Goal: Contribute content: Contribute content

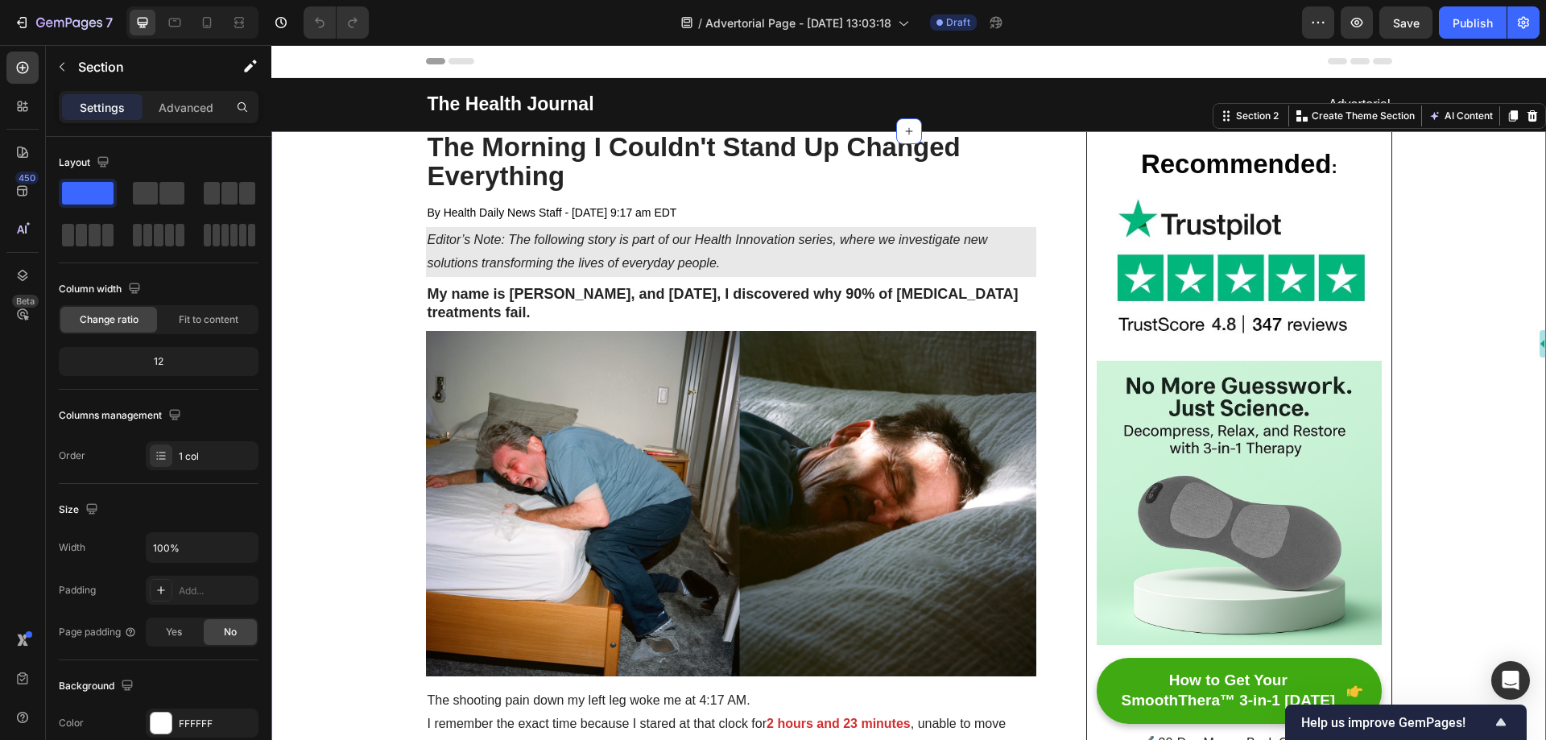
drag, startPoint x: 374, startPoint y: 217, endPoint x: 337, endPoint y: 197, distance: 42.5
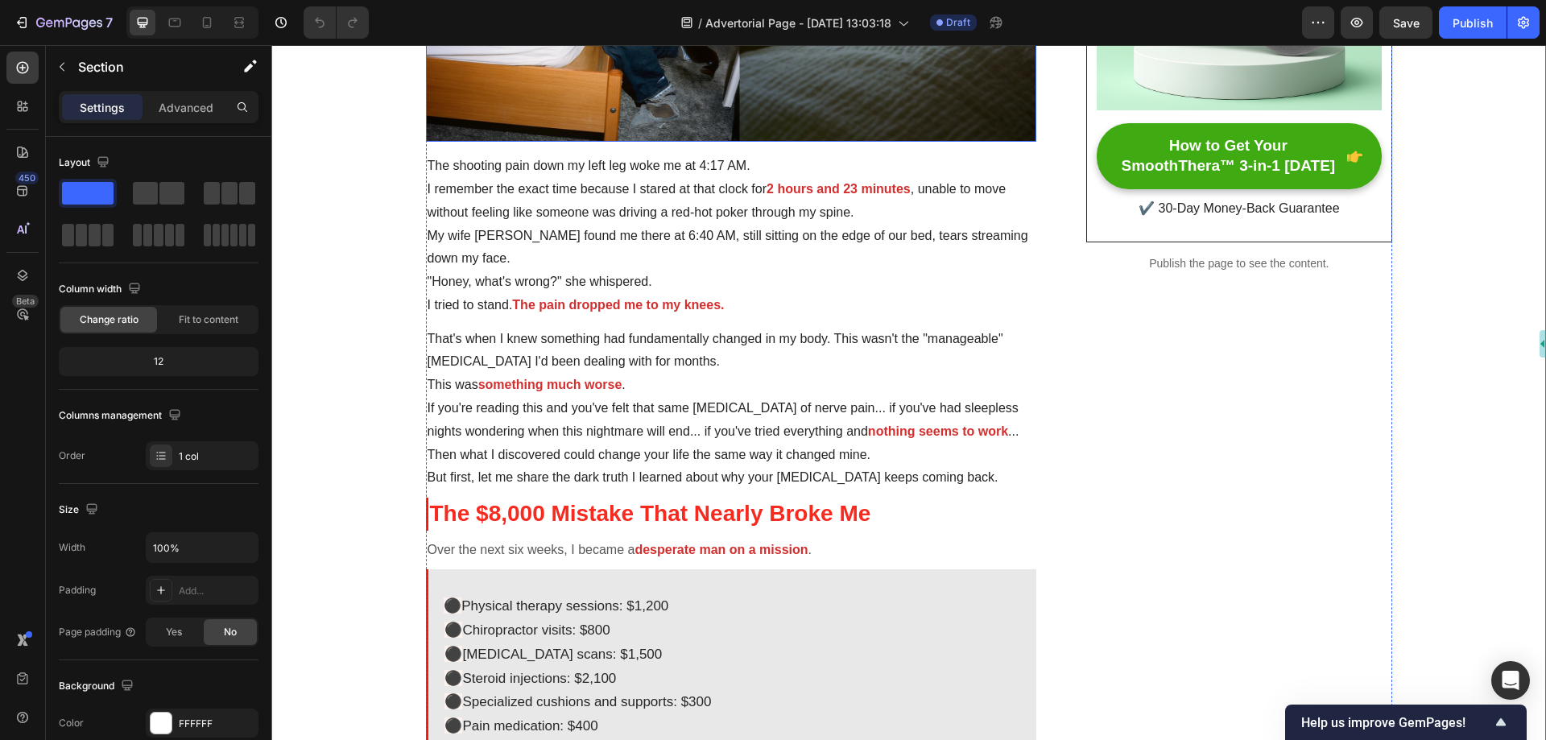
scroll to position [564, 0]
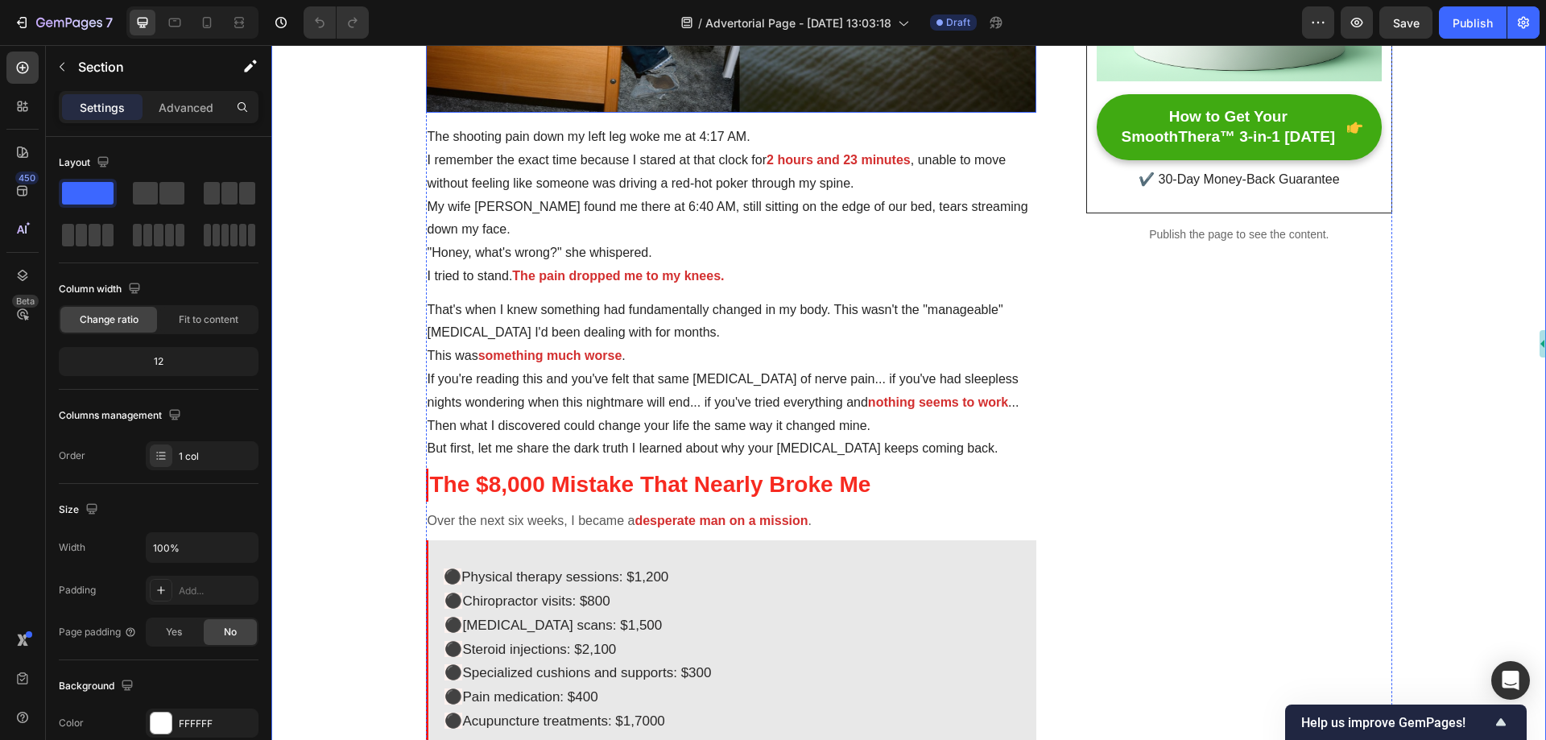
click at [745, 243] on p ""Honey, what's wrong?" she whispered." at bounding box center [731, 253] width 608 height 23
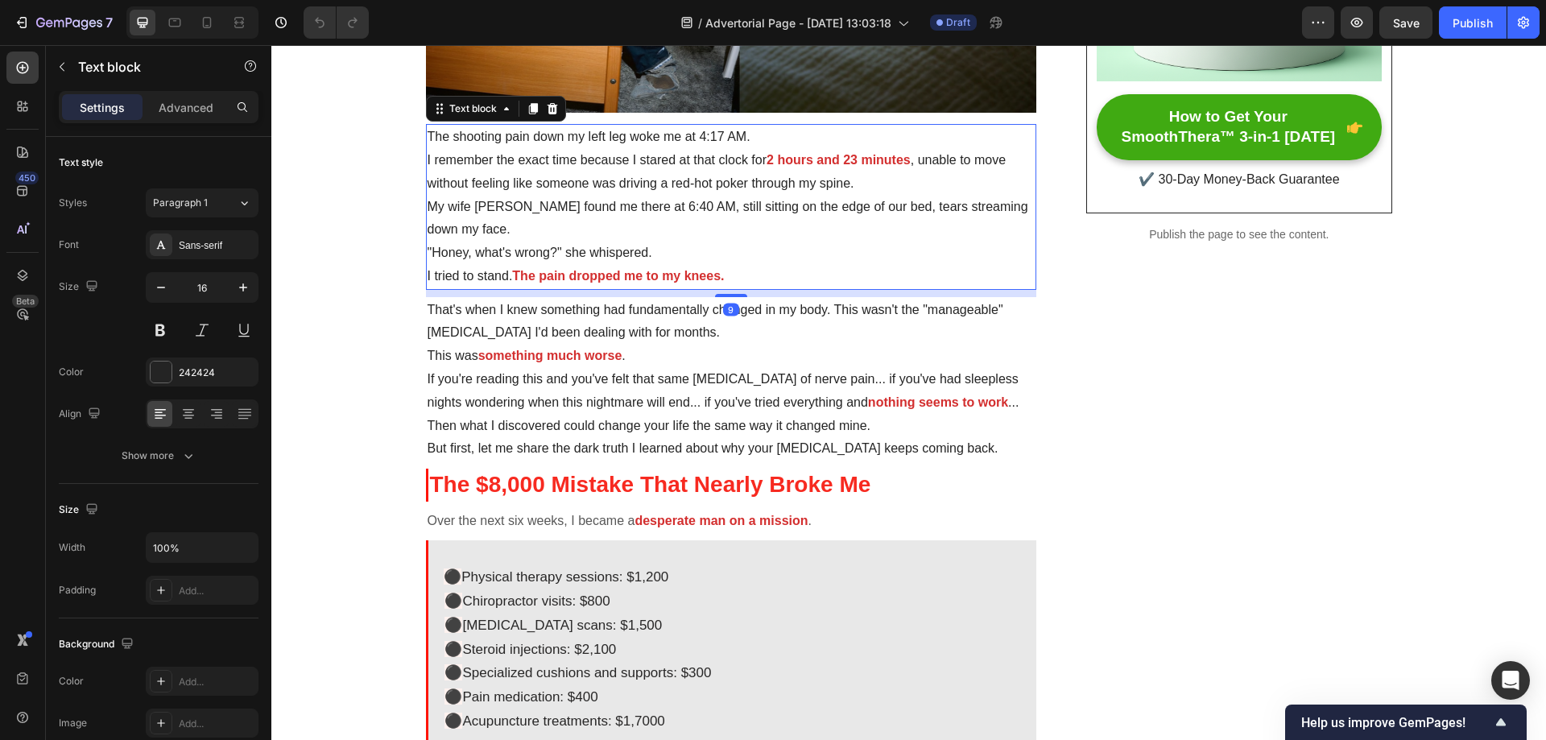
click at [729, 324] on p "That's when I knew something had fundamentally changed in my body. This wasn't …" at bounding box center [731, 322] width 608 height 47
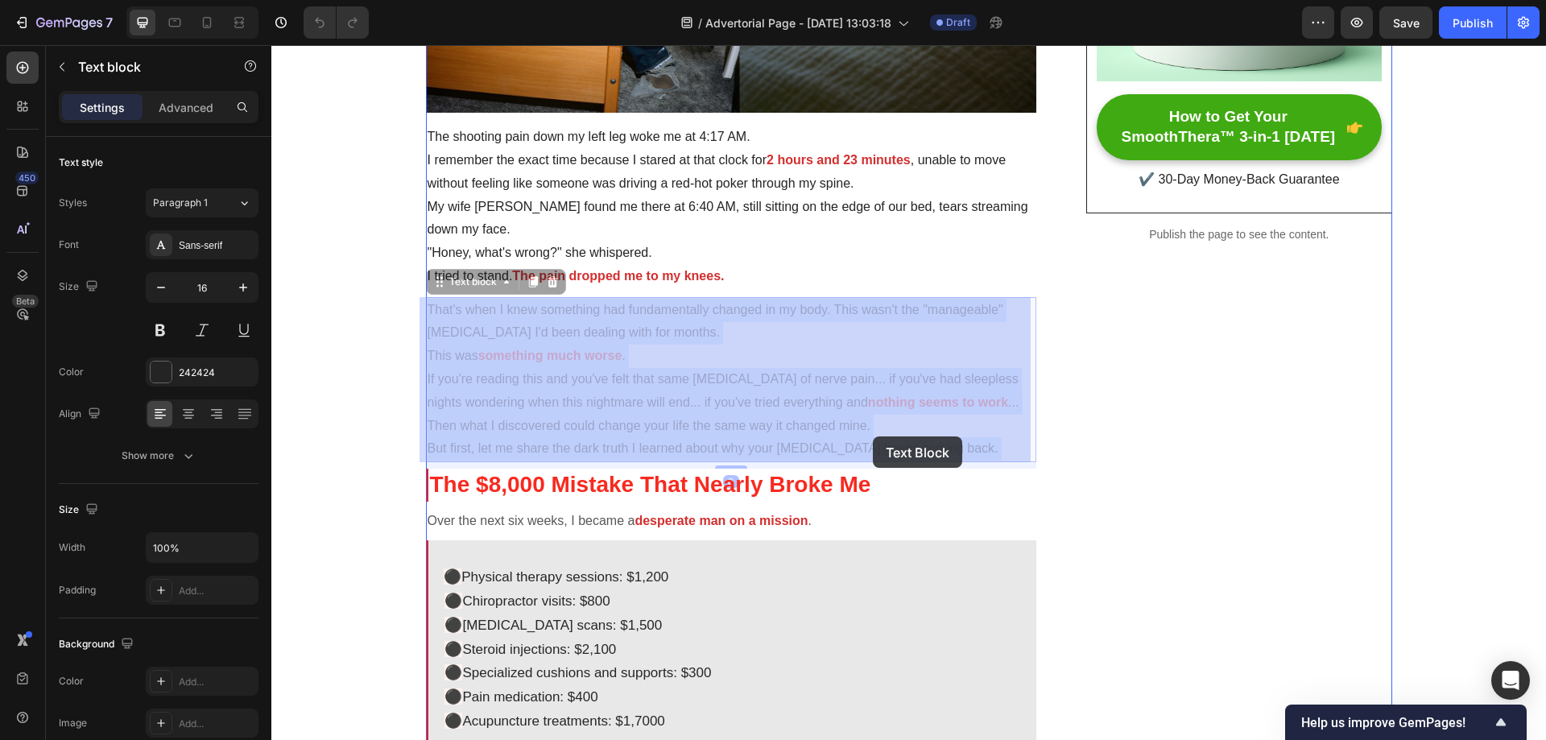
drag, startPoint x: 424, startPoint y: 308, endPoint x: 696, endPoint y: 403, distance: 287.5
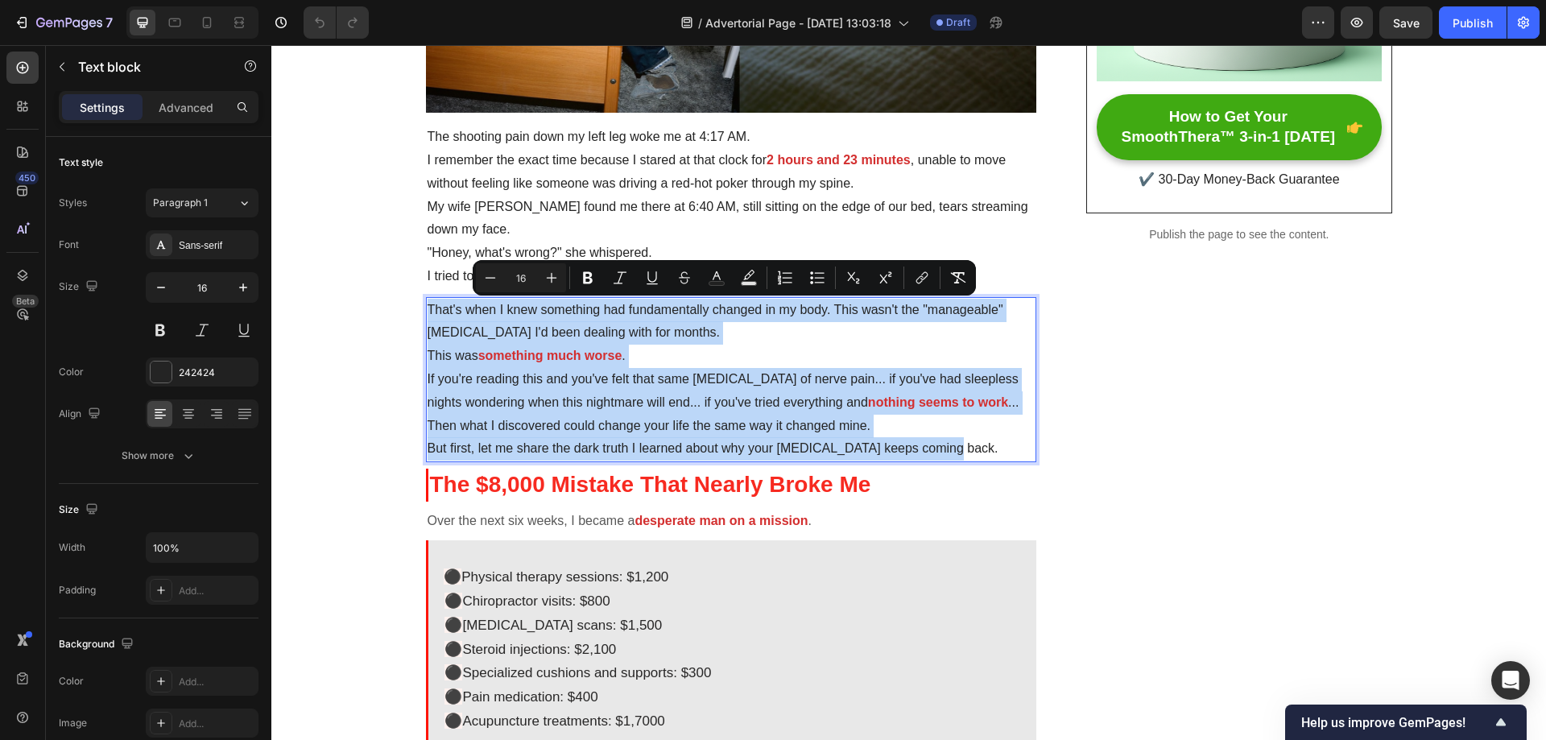
copy div "That's when I knew something had fundamentally changed in my body. This wasn't …"
click at [743, 328] on p "That's when I knew something had fundamentally changed in my body. This wasn't …" at bounding box center [731, 322] width 608 height 47
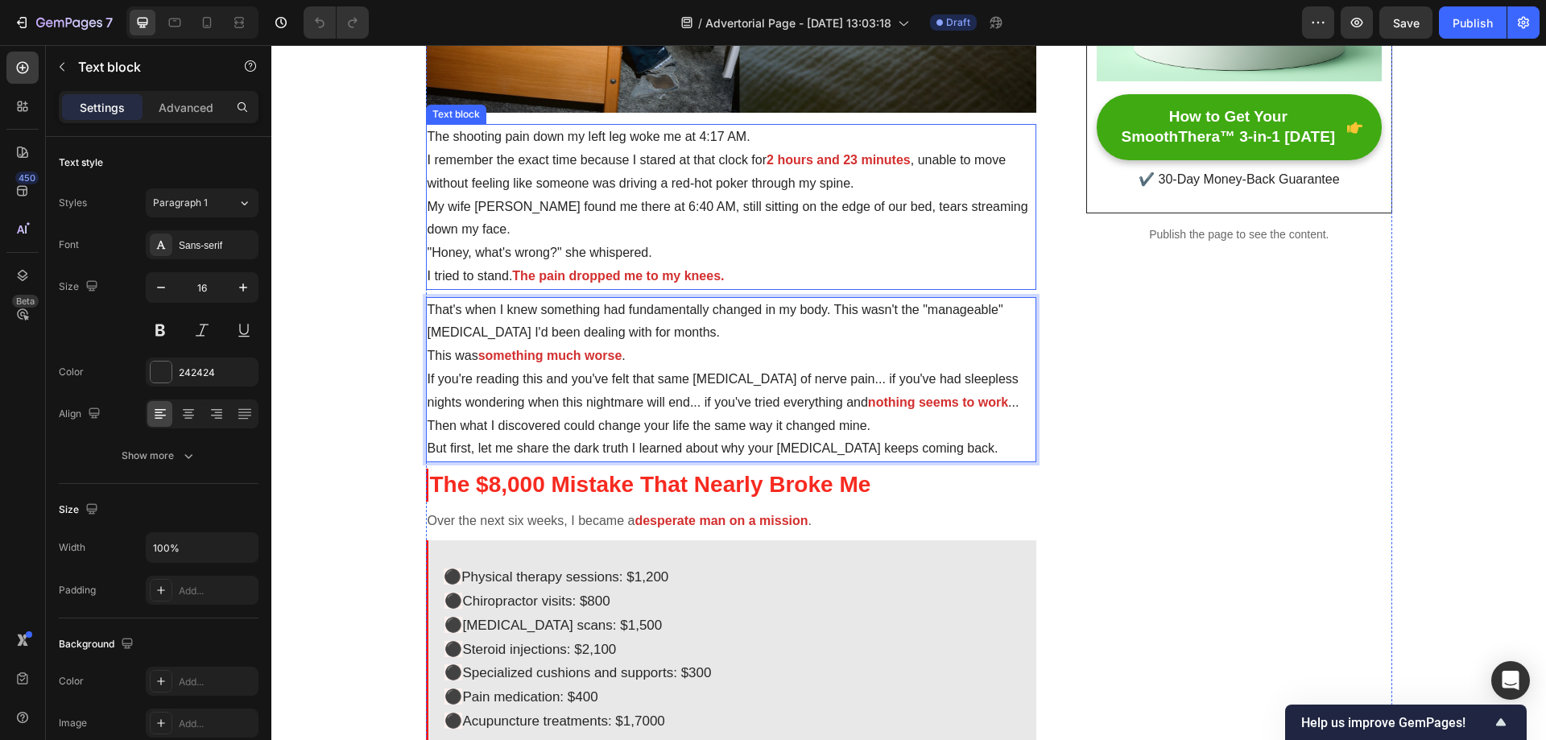
click at [733, 274] on p "I tried to stand. The pain dropped me to my knees." at bounding box center [731, 276] width 608 height 23
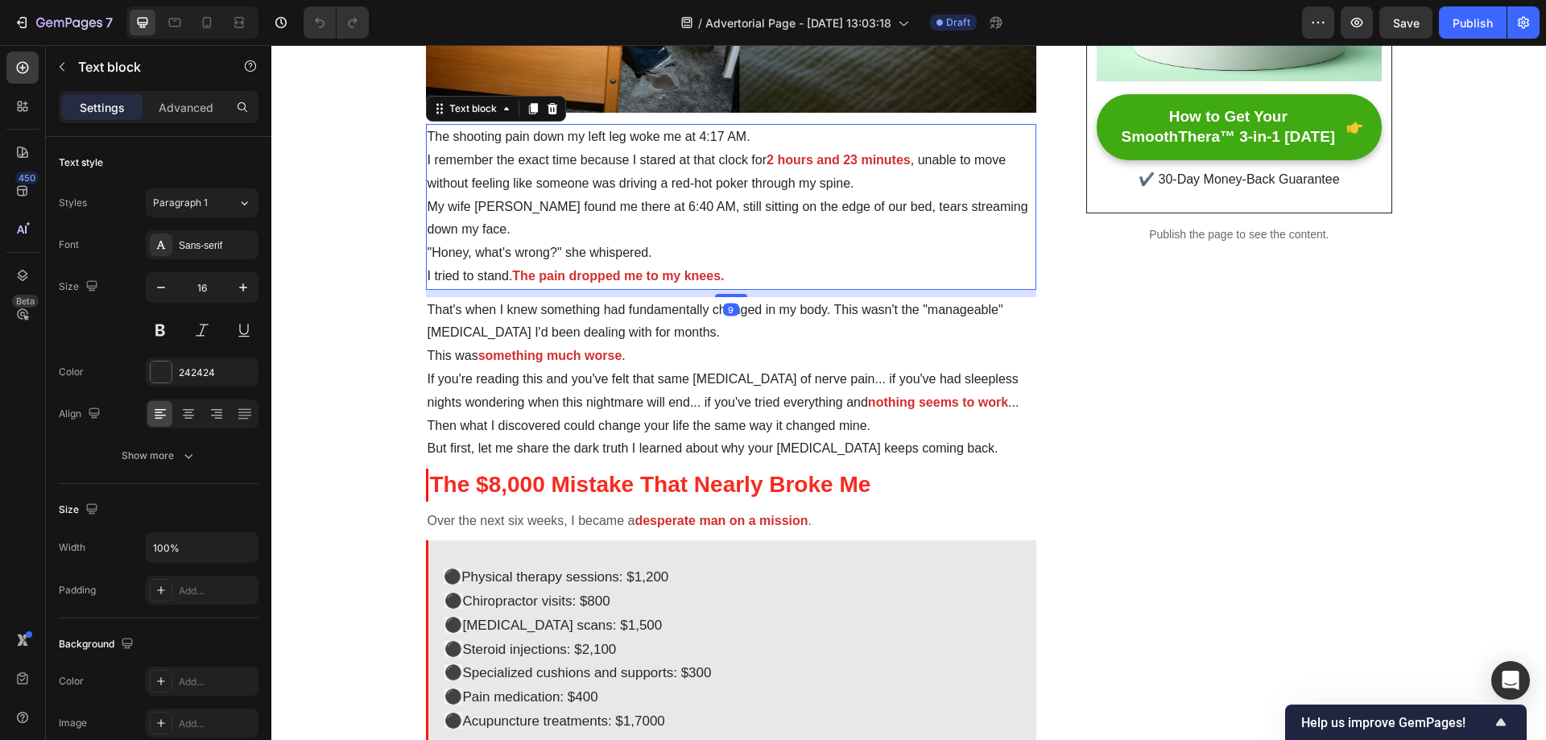
click at [725, 274] on p "I tried to stand. The pain dropped me to my knees." at bounding box center [731, 276] width 608 height 23
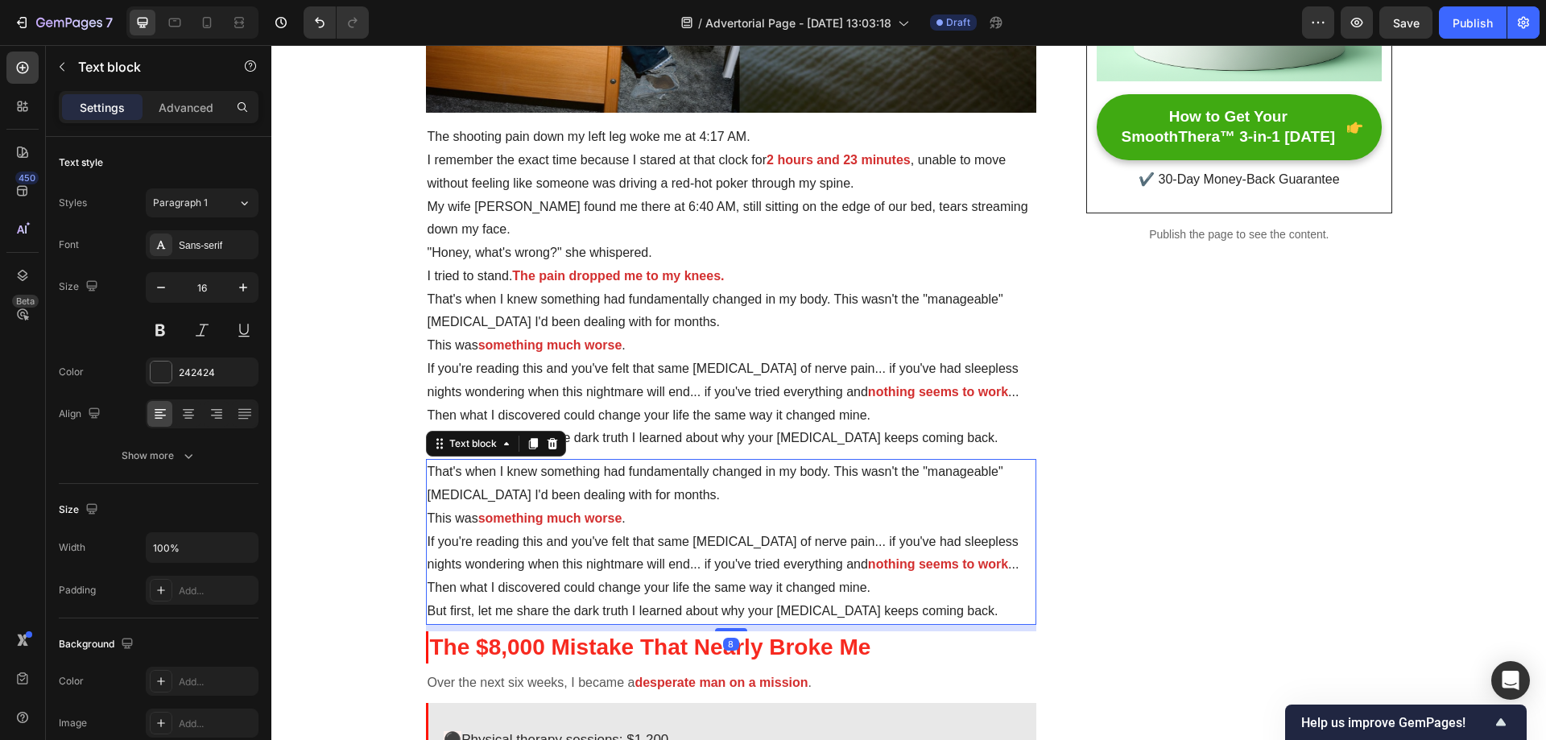
click at [626, 479] on p "That's when I knew something had fundamentally changed in my body. This wasn't …" at bounding box center [731, 483] width 608 height 47
click at [546, 443] on icon at bounding box center [552, 443] width 13 height 13
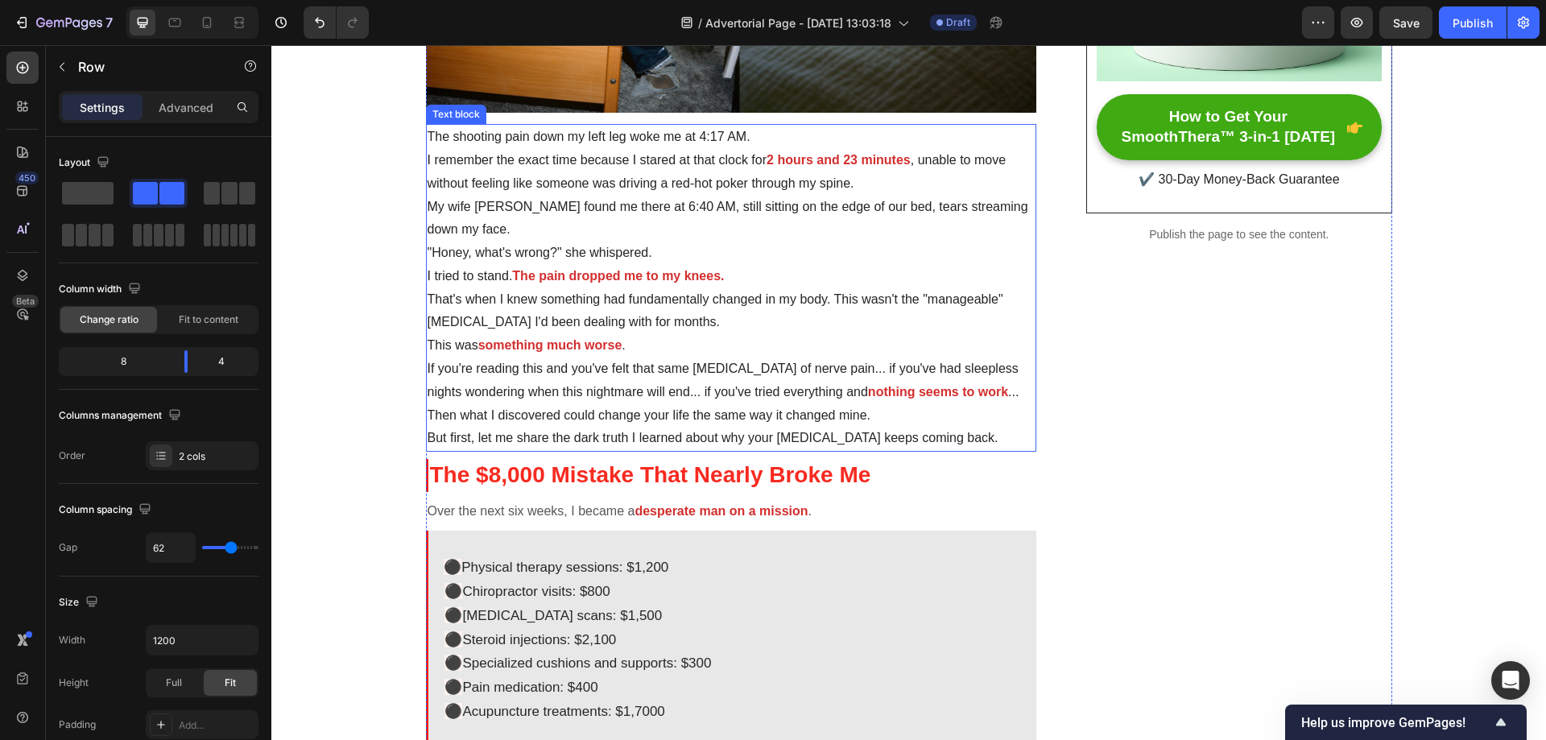
click at [762, 326] on p "That's when I knew something had fundamentally changed in my body. This wasn't …" at bounding box center [731, 311] width 608 height 47
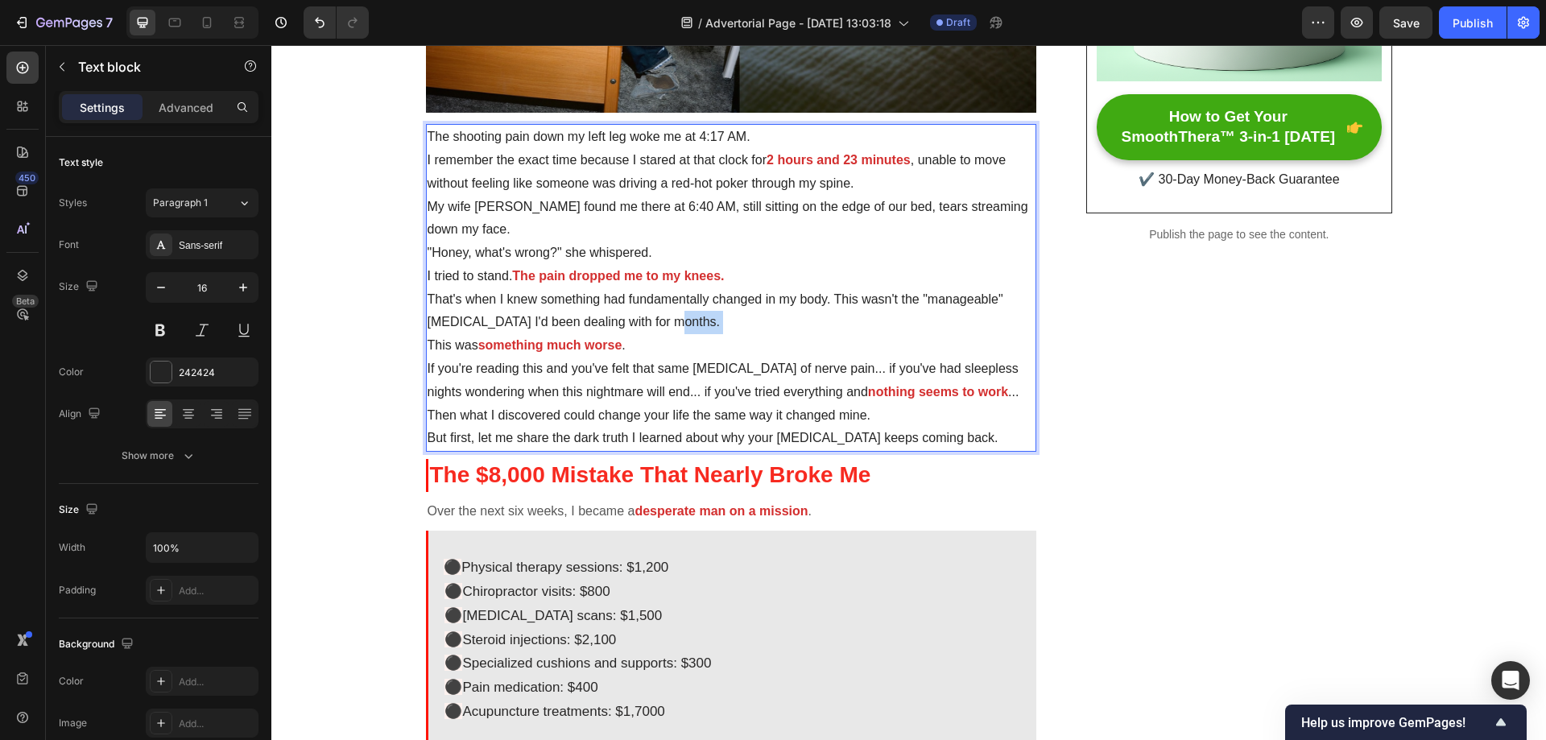
click at [762, 326] on p "That's when I knew something had fundamentally changed in my body. This wasn't …" at bounding box center [731, 311] width 608 height 47
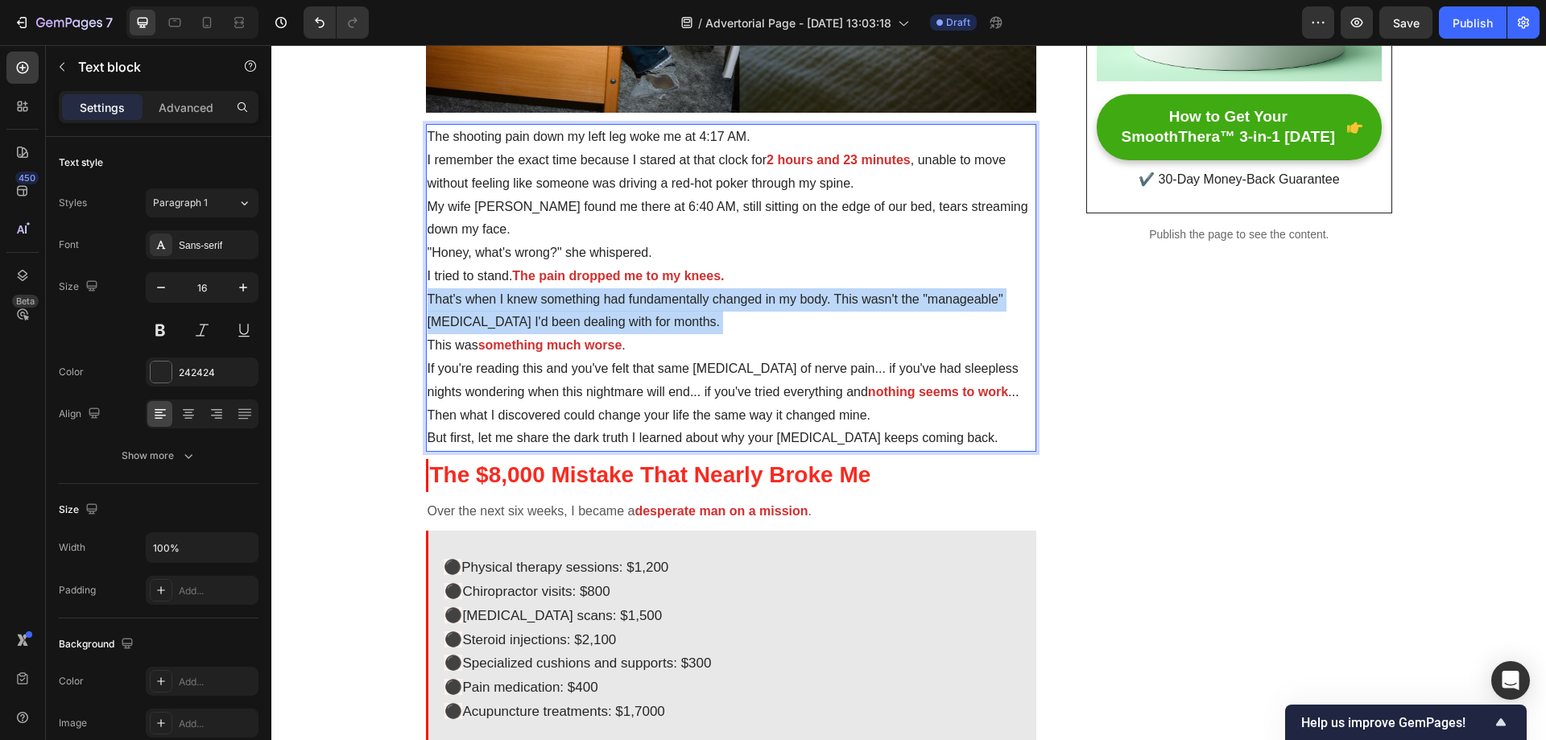
click at [762, 326] on p "That's when I knew something had fundamentally changed in my body. This wasn't …" at bounding box center [731, 311] width 608 height 47
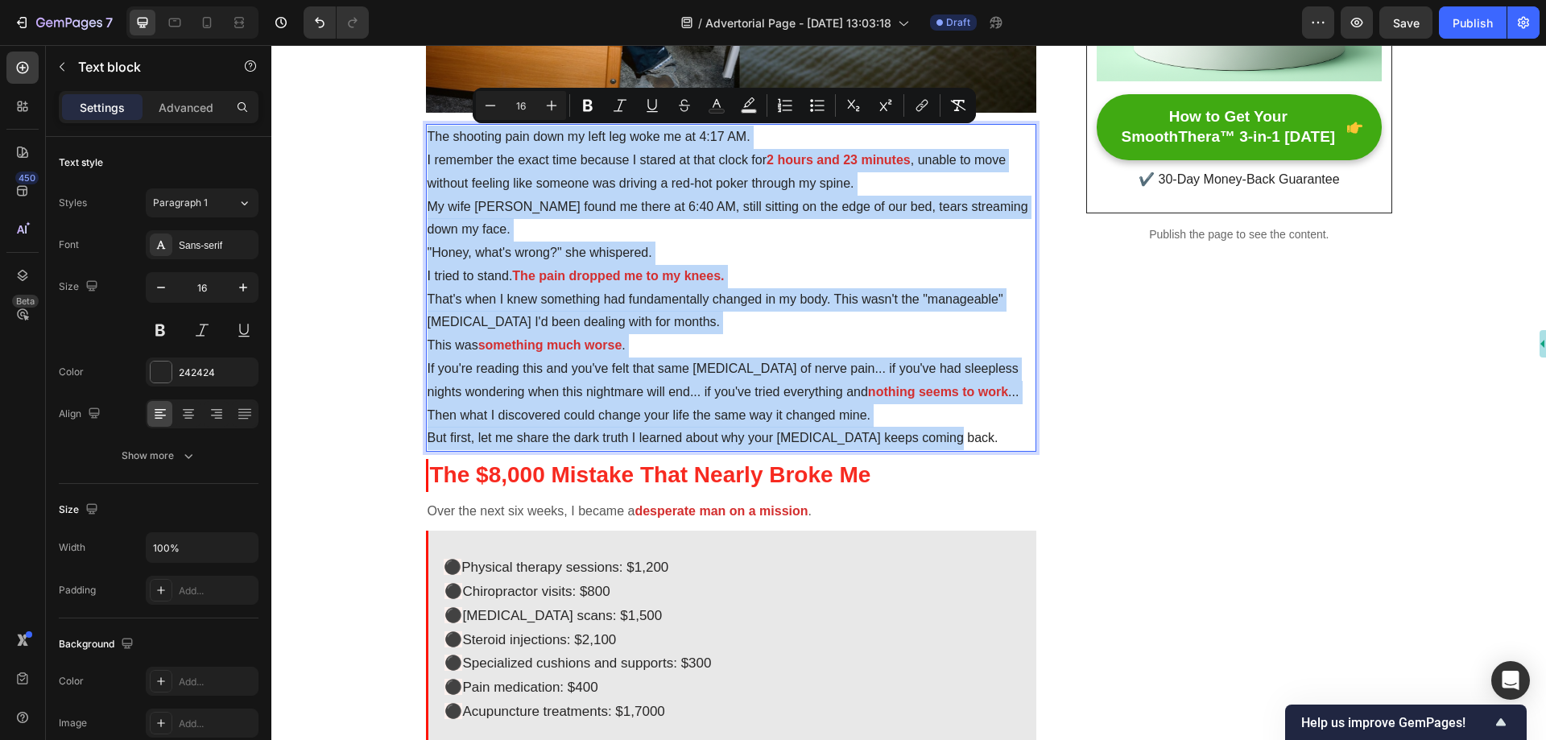
click at [743, 334] on p "This was something much worse ." at bounding box center [731, 345] width 608 height 23
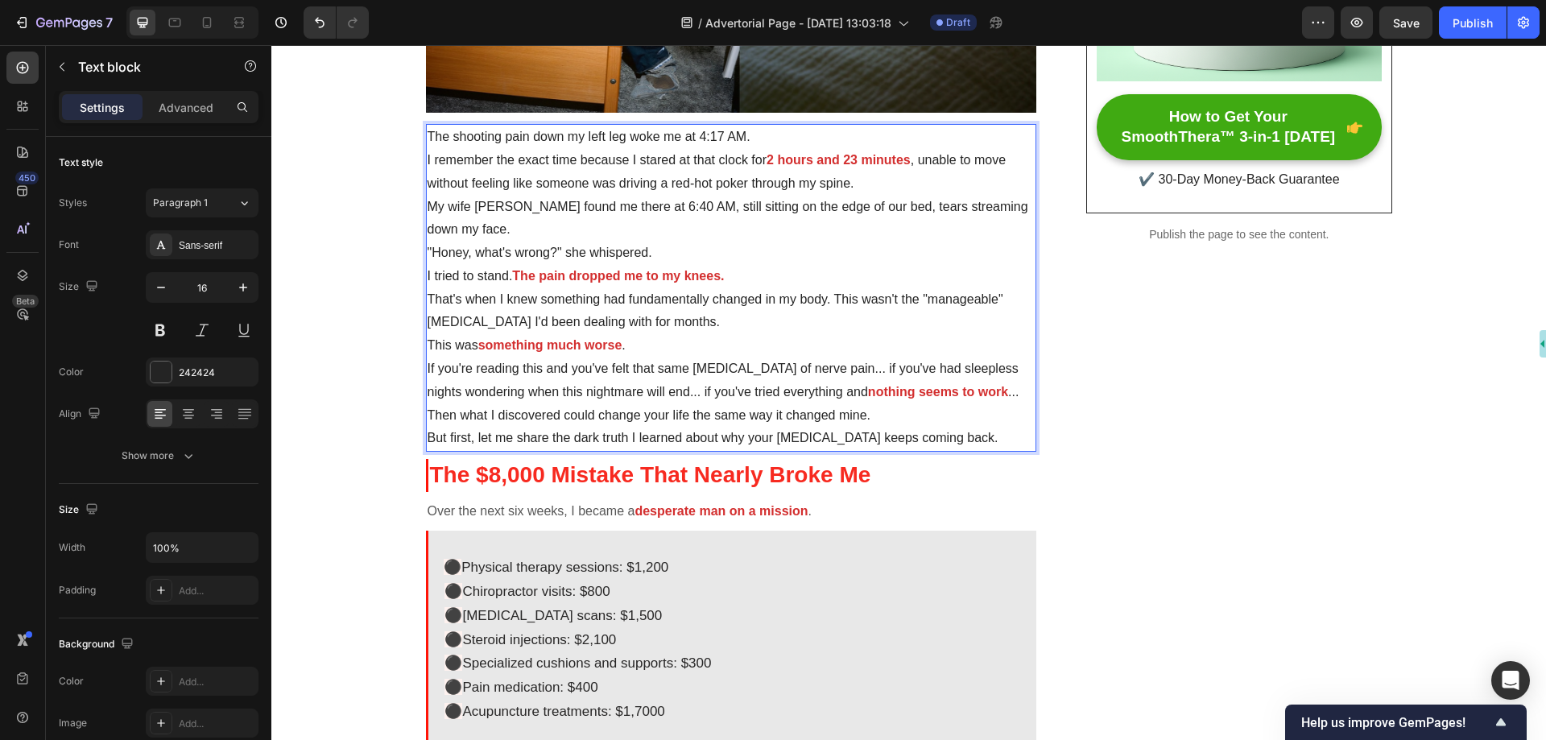
scroll to position [725, 0]
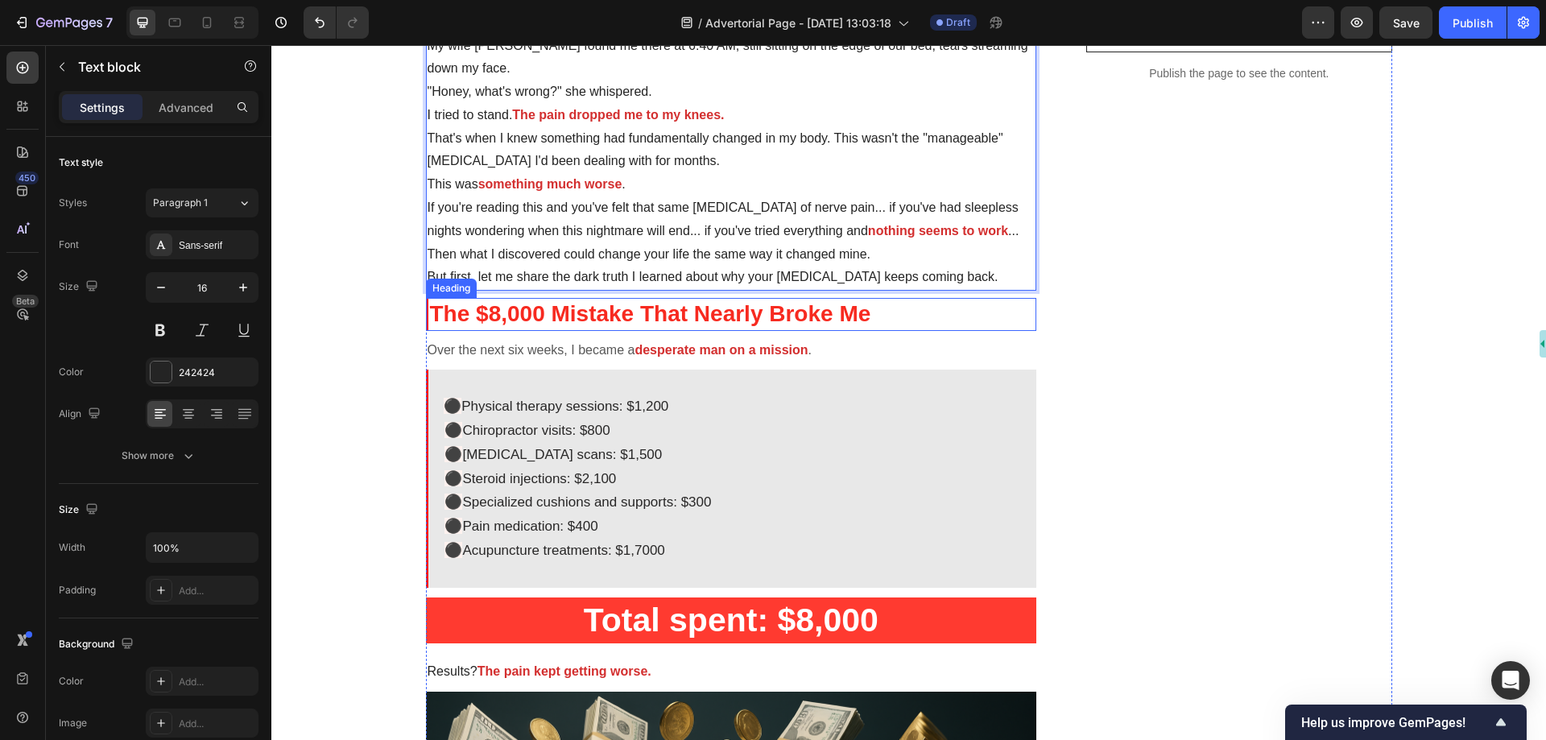
click at [711, 324] on h2 "The $8,000 Mistake That Nearly Broke Me" at bounding box center [731, 314] width 611 height 32
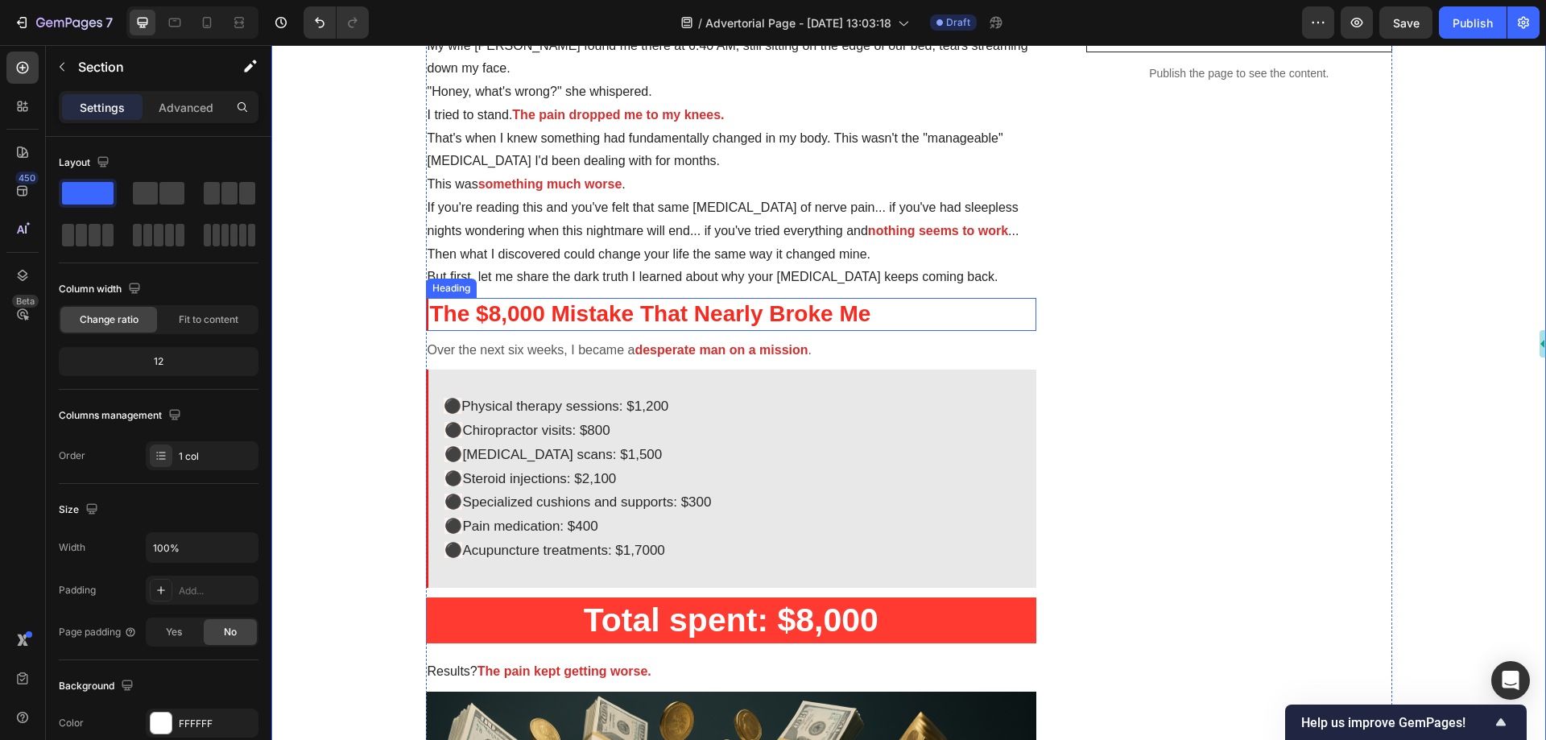
click at [600, 310] on h2 "The $8,000 Mistake That Nearly Broke Me" at bounding box center [731, 314] width 611 height 32
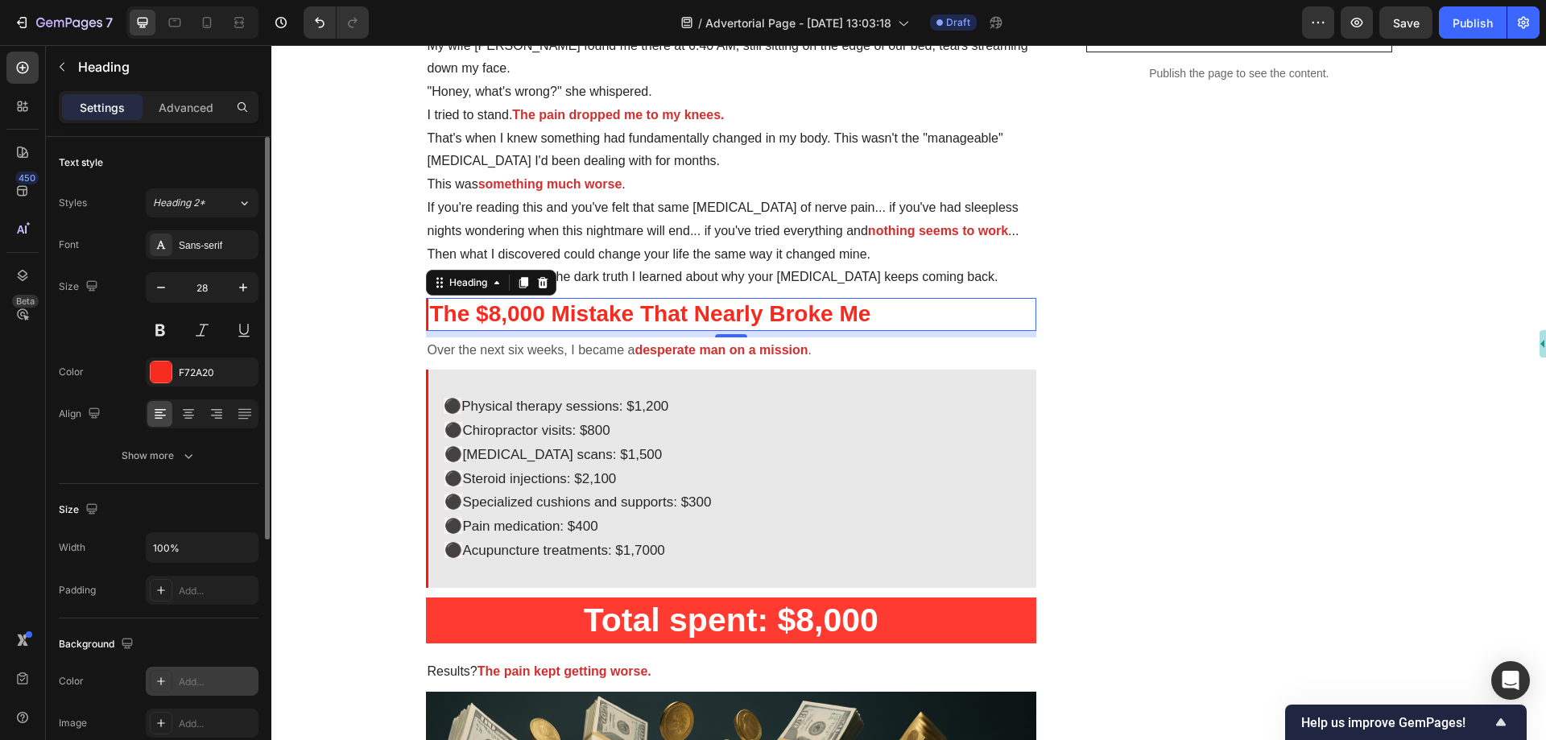
scroll to position [161, 0]
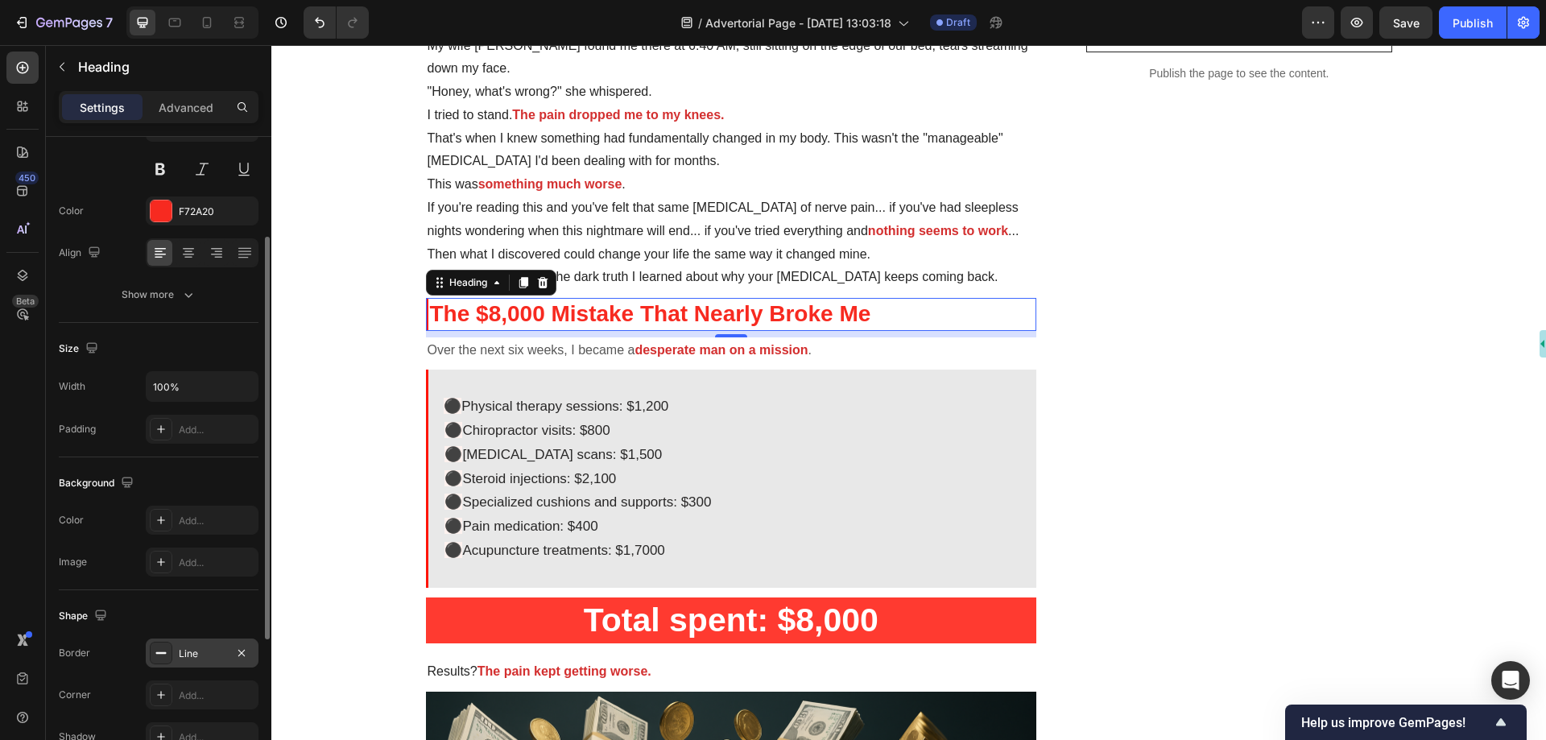
click at [196, 652] on div "Line" at bounding box center [202, 653] width 47 height 14
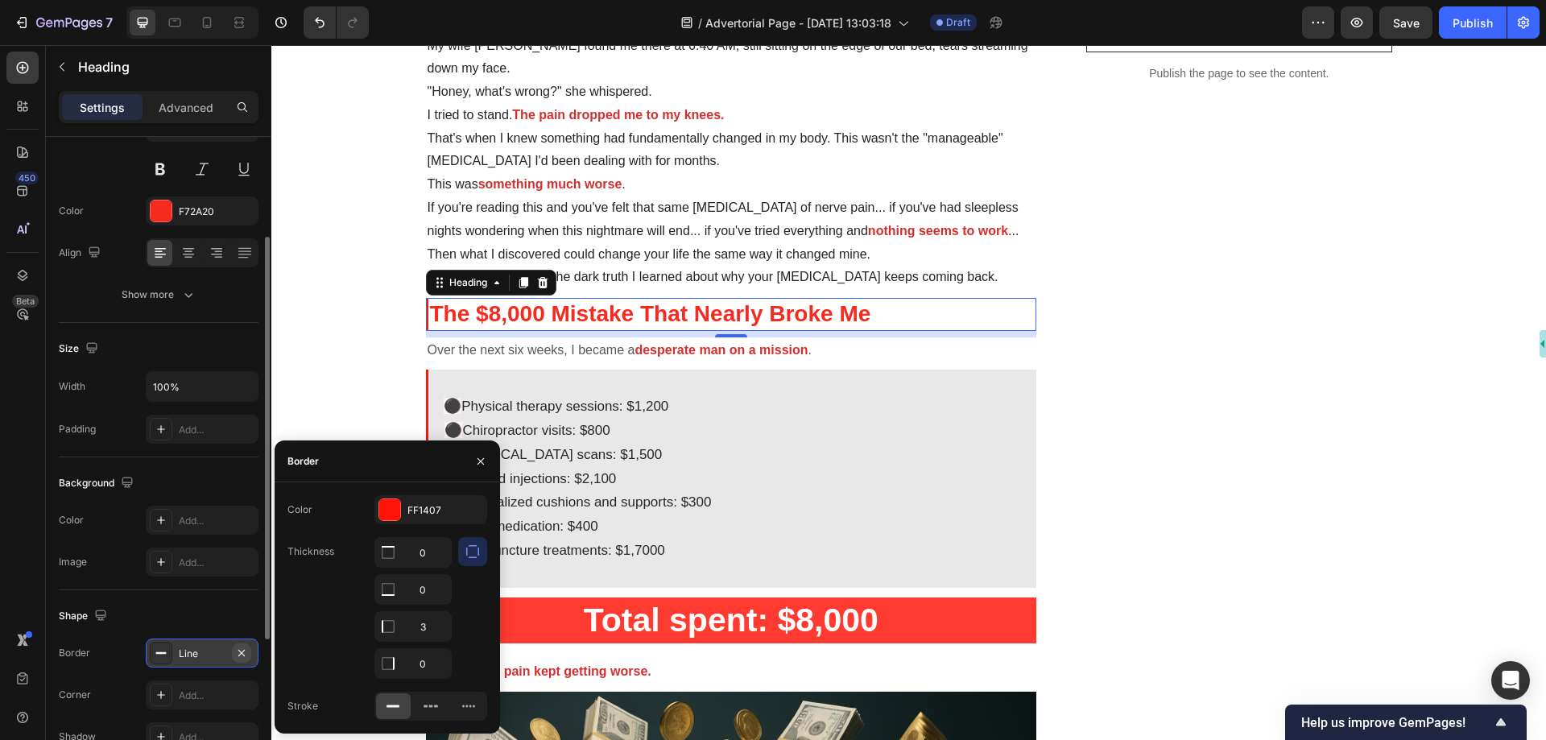
click at [242, 654] on icon "button" at bounding box center [241, 652] width 6 height 6
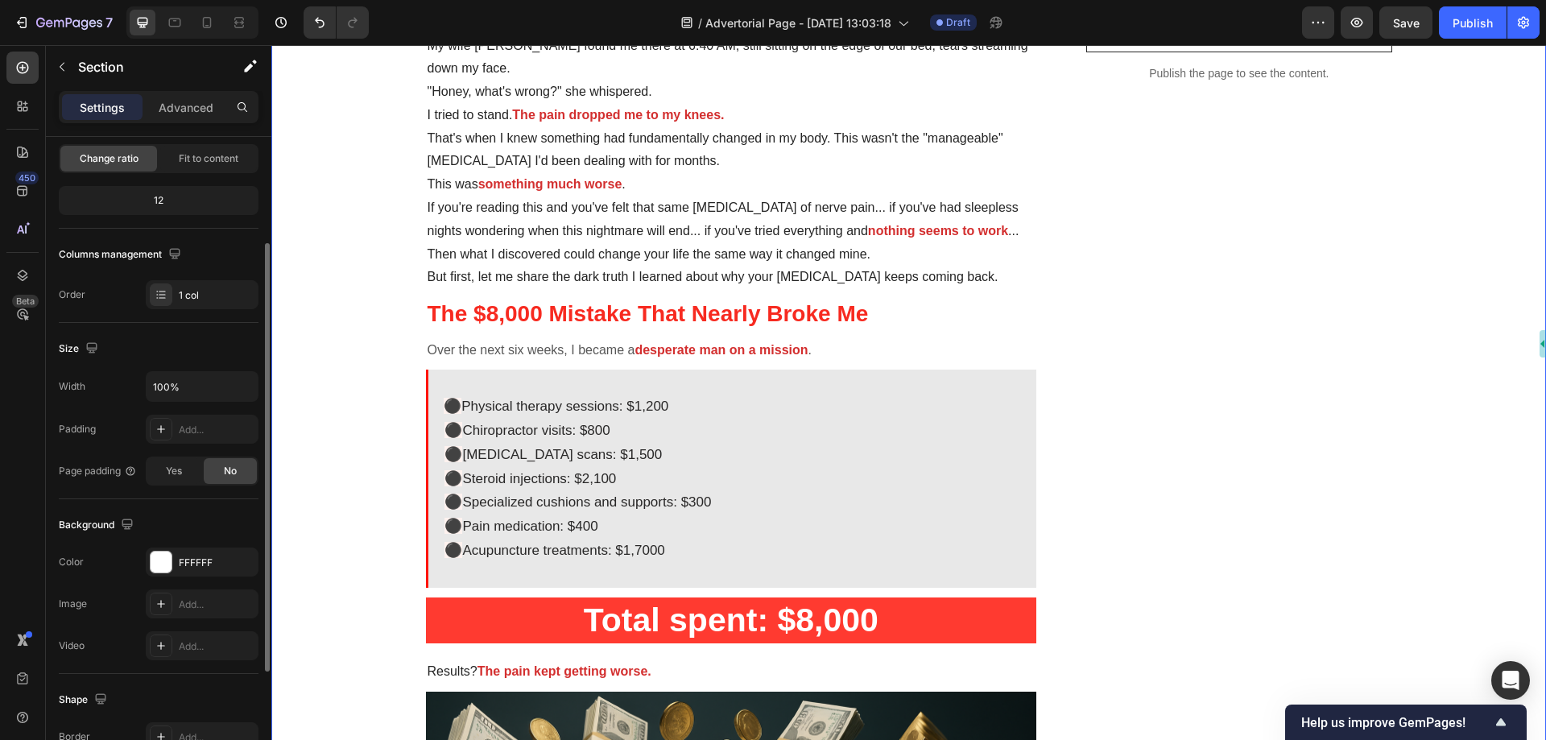
scroll to position [0, 0]
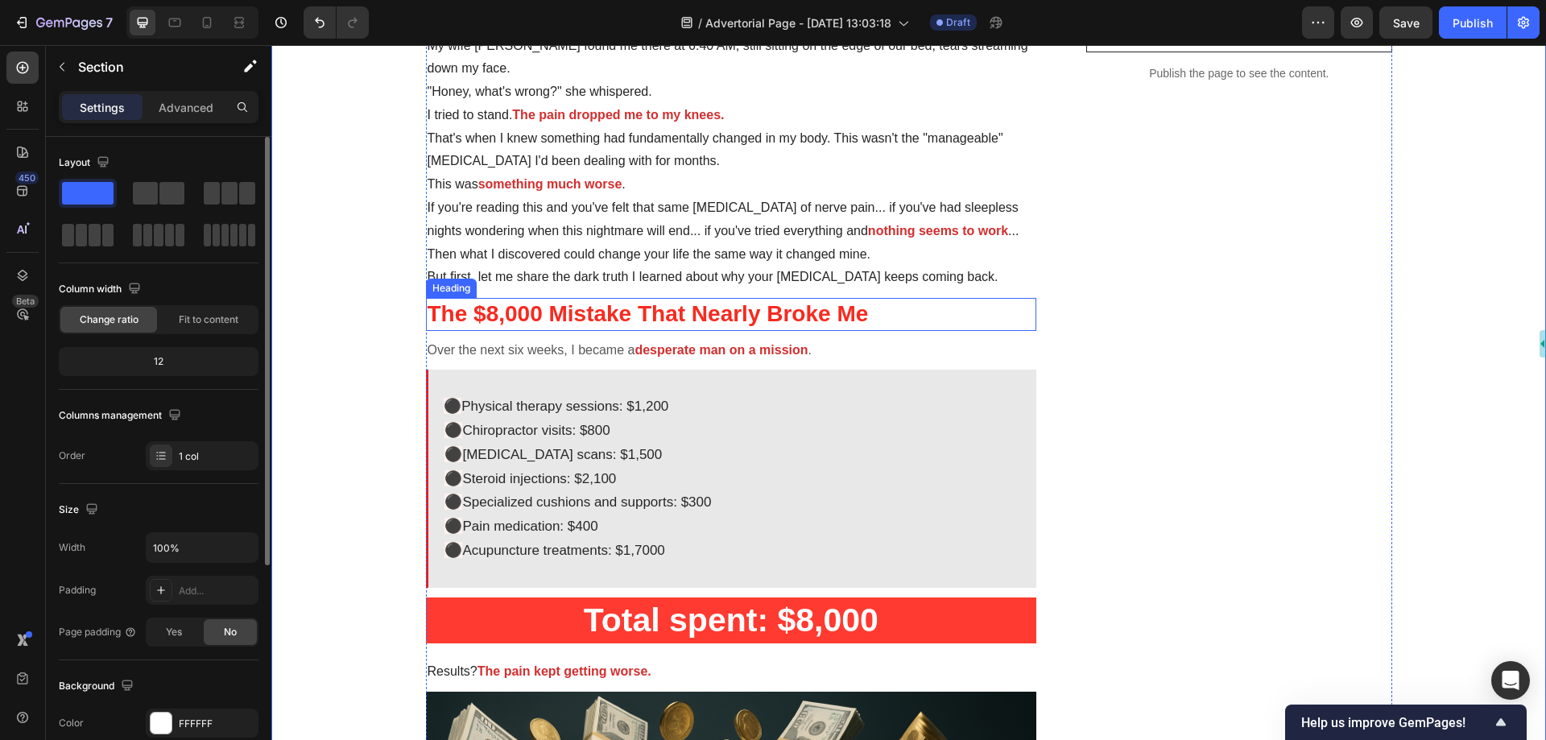
click at [484, 308] on h2 "The $8,000 Mistake That Nearly Broke Me" at bounding box center [731, 314] width 611 height 32
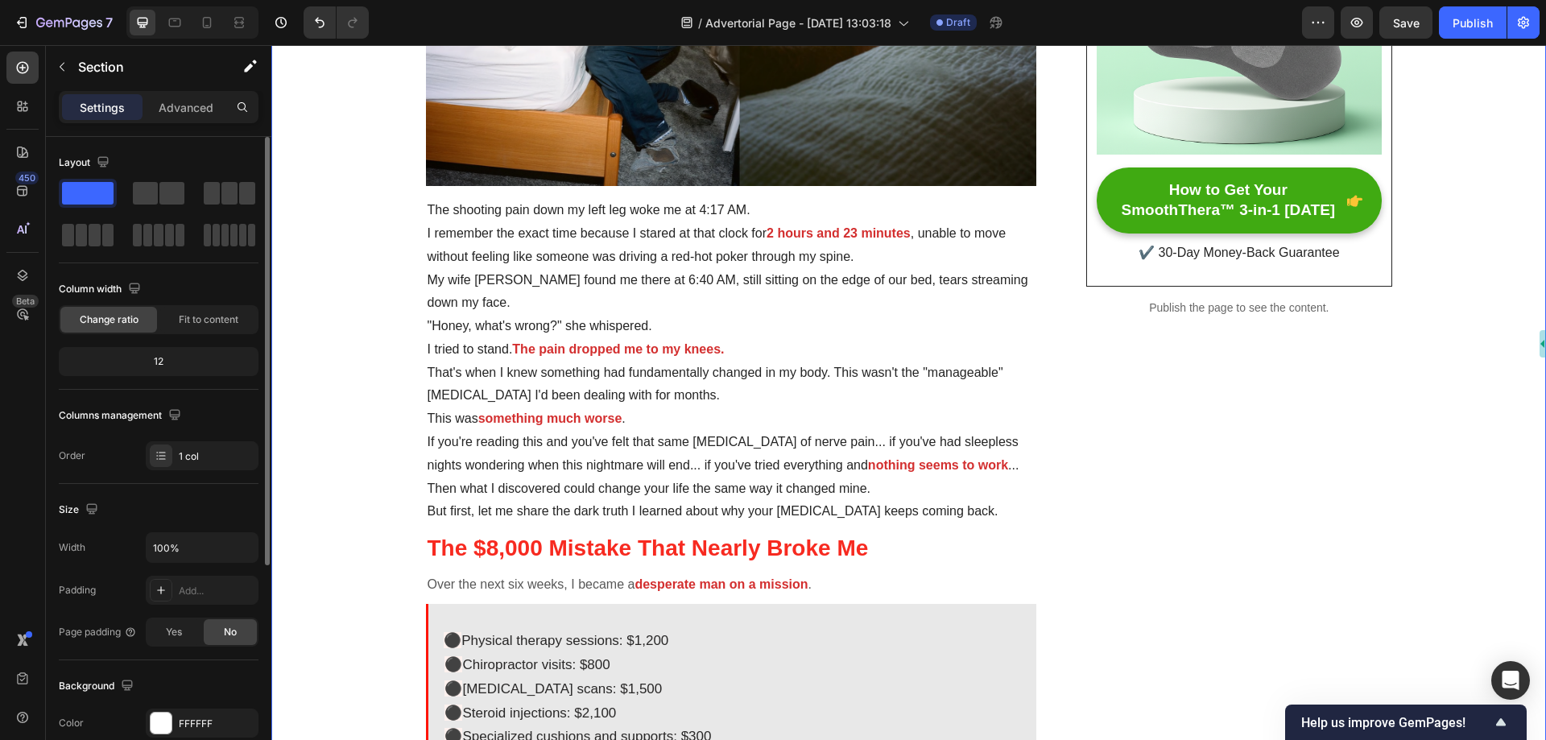
scroll to position [483, 0]
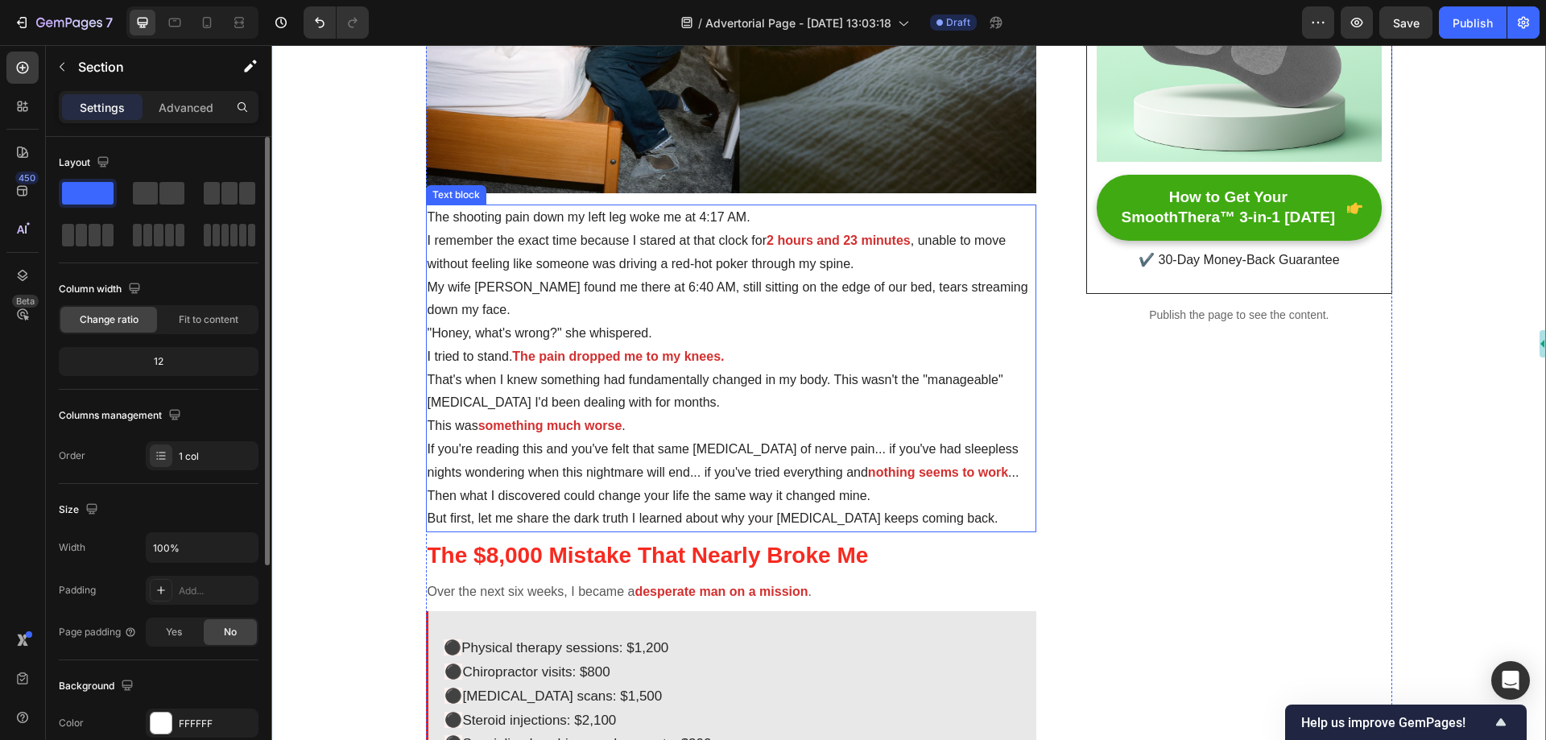
click at [554, 347] on p "I tried to stand. The pain dropped me to my knees." at bounding box center [731, 356] width 608 height 23
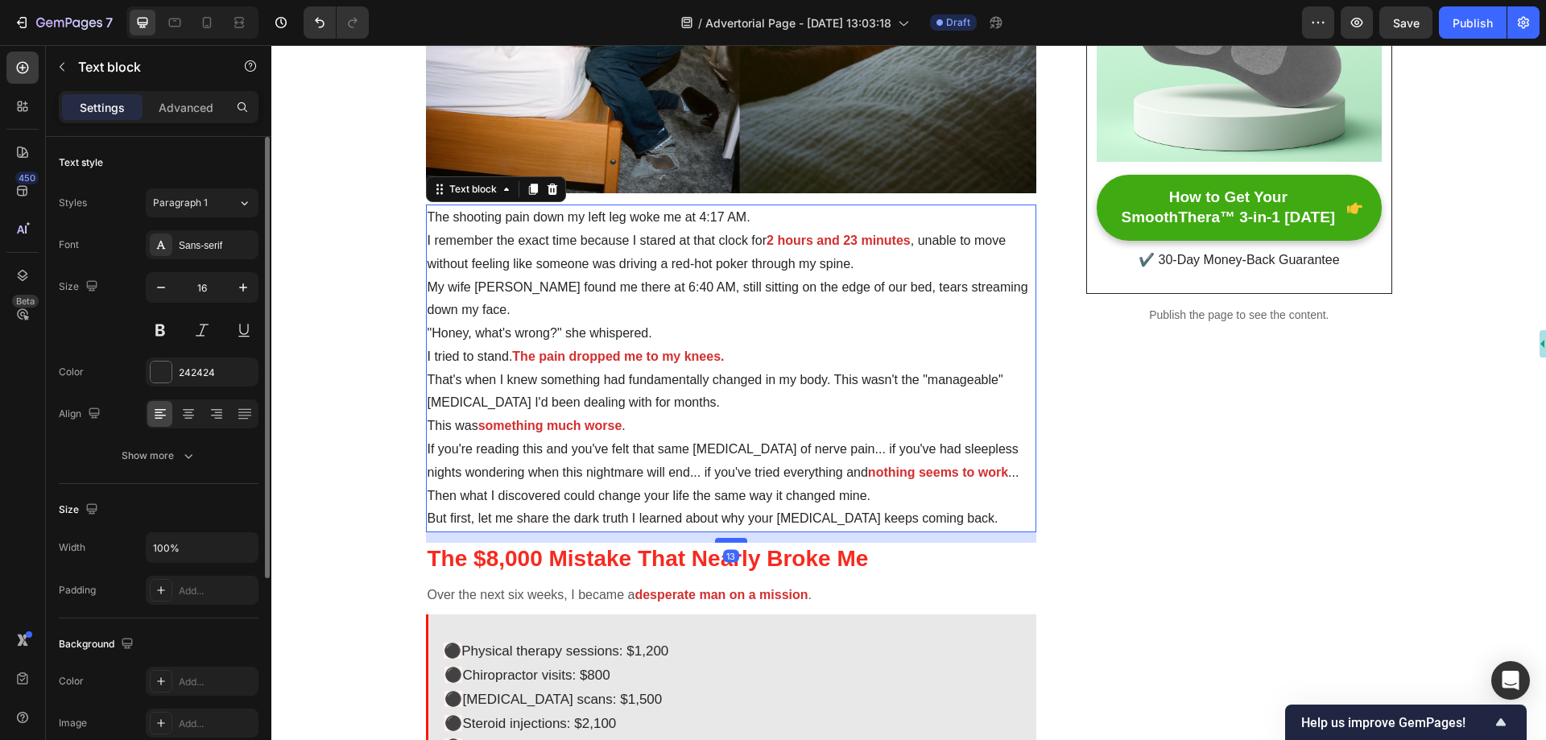
click at [719, 539] on div at bounding box center [731, 540] width 32 height 5
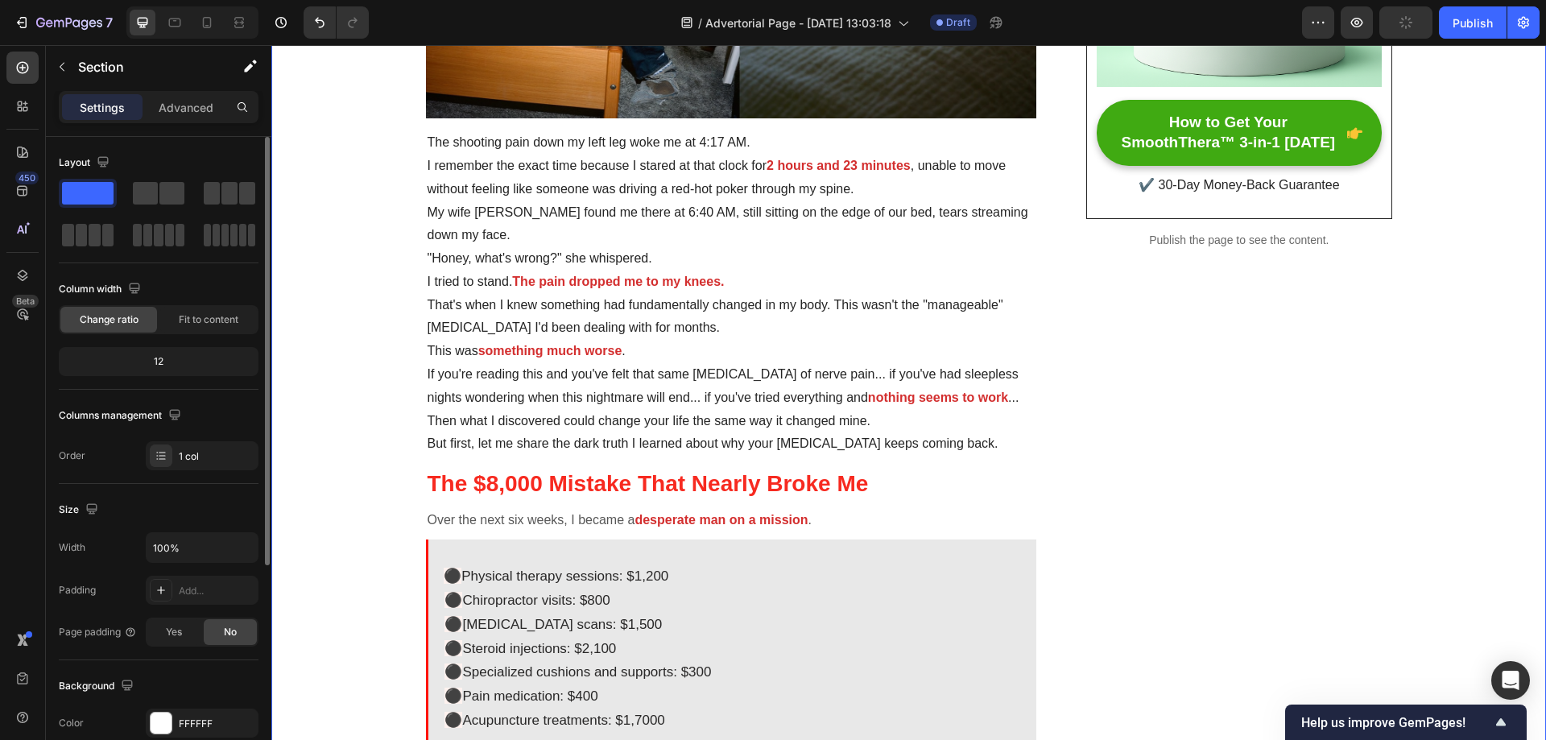
scroll to position [644, 0]
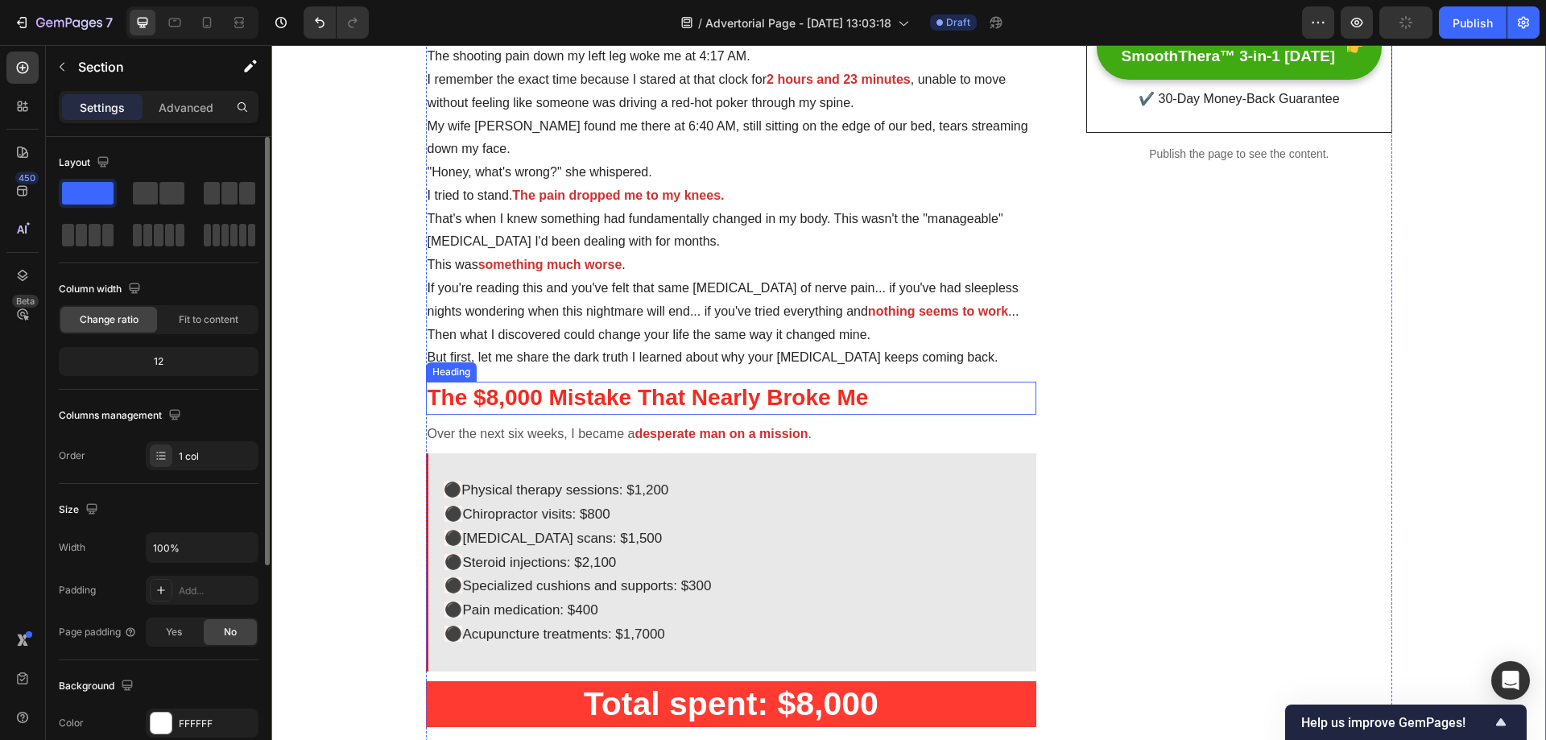
click at [634, 407] on h2 "The $8,000 Mistake That Nearly Broke Me" at bounding box center [731, 398] width 611 height 32
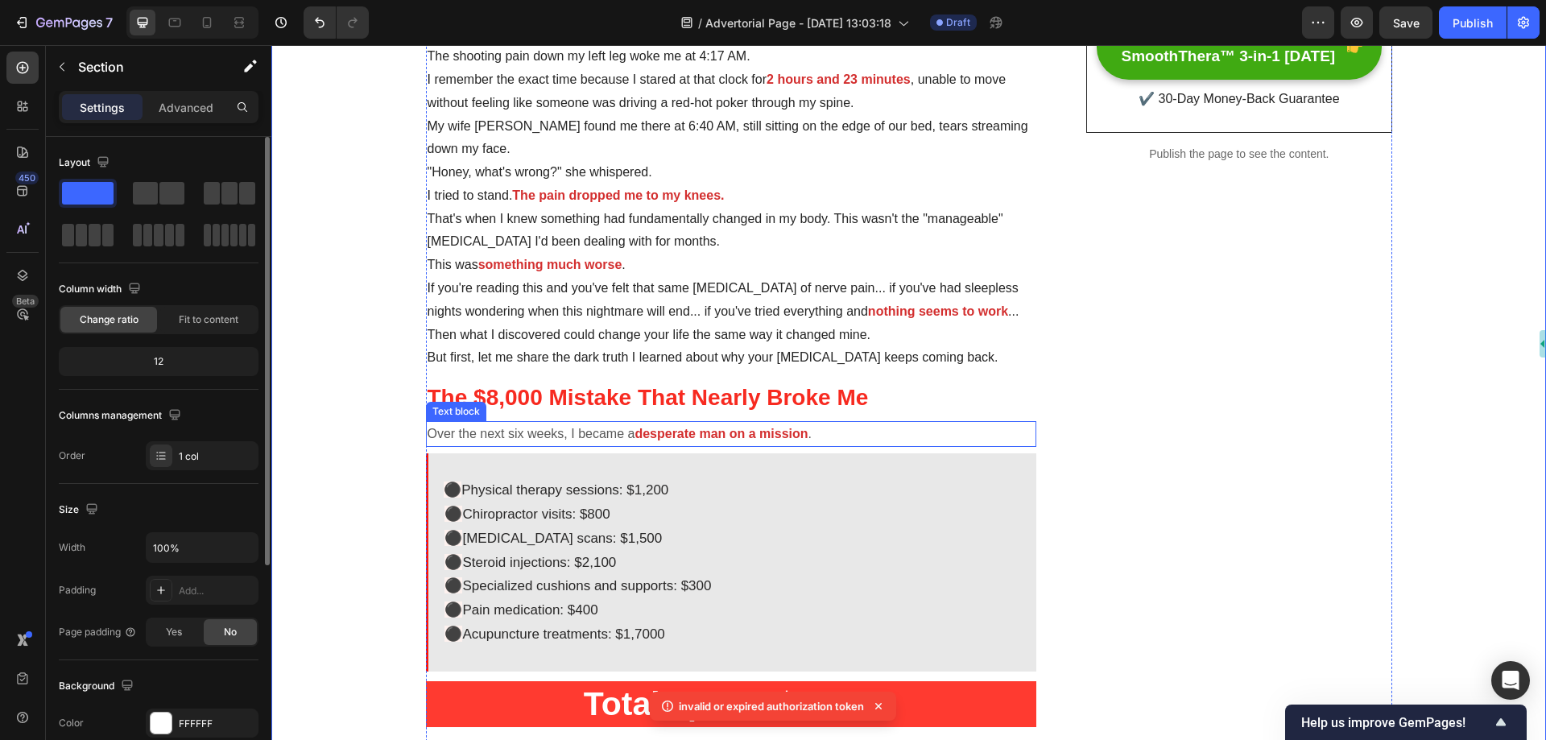
click at [591, 439] on p "Over the next six weeks, I became a desperate man on a mission ." at bounding box center [731, 434] width 608 height 23
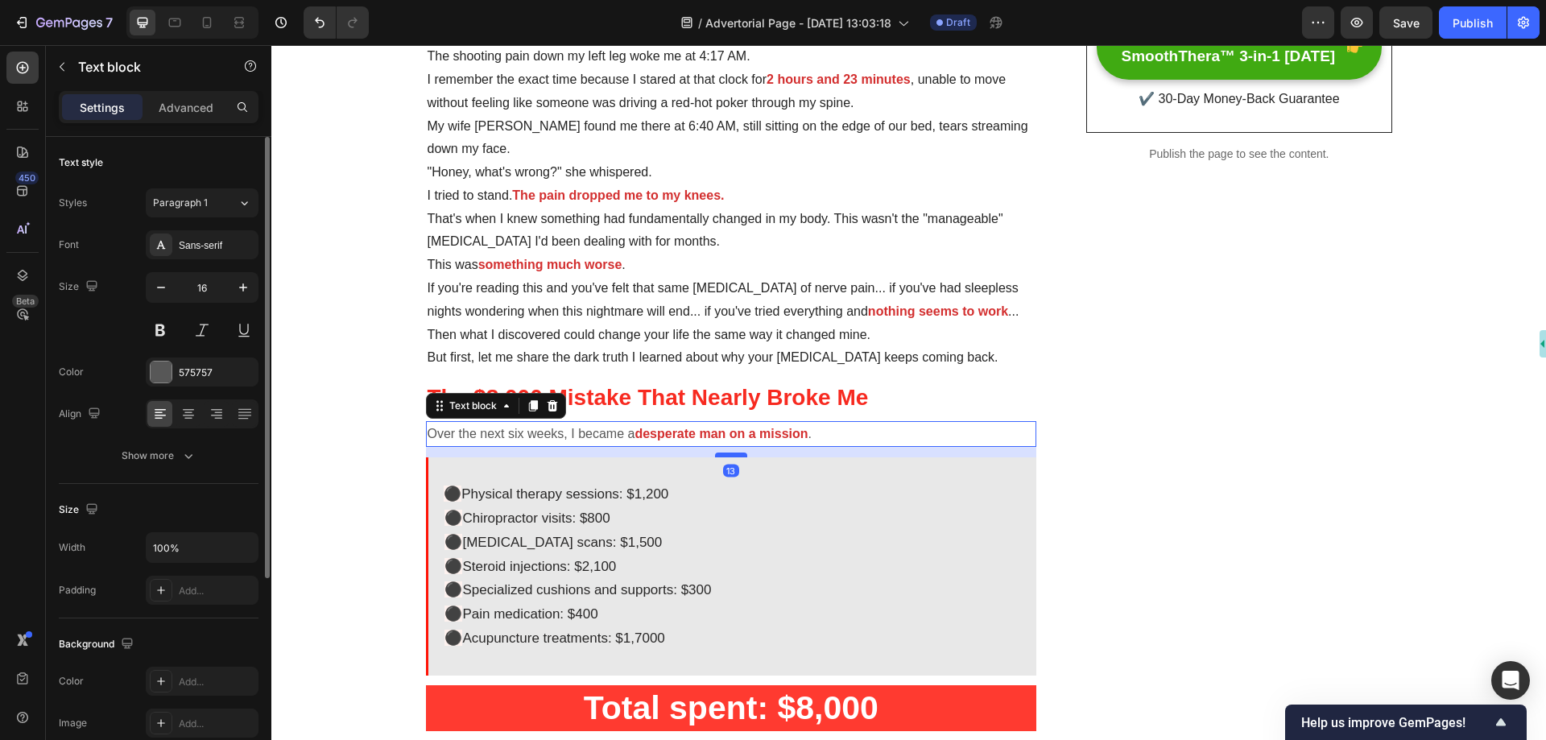
click at [721, 456] on div at bounding box center [731, 454] width 32 height 5
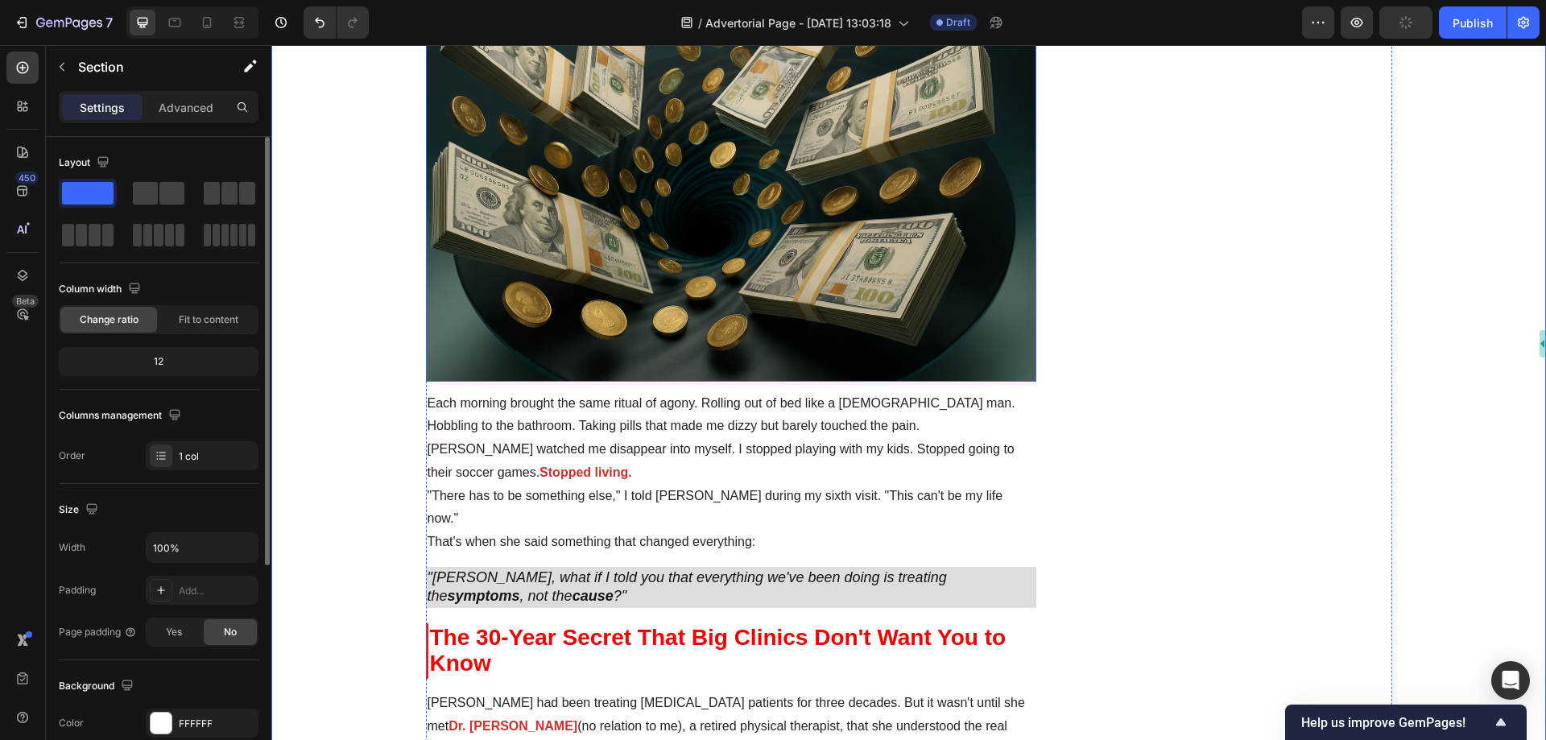
scroll to position [1610, 0]
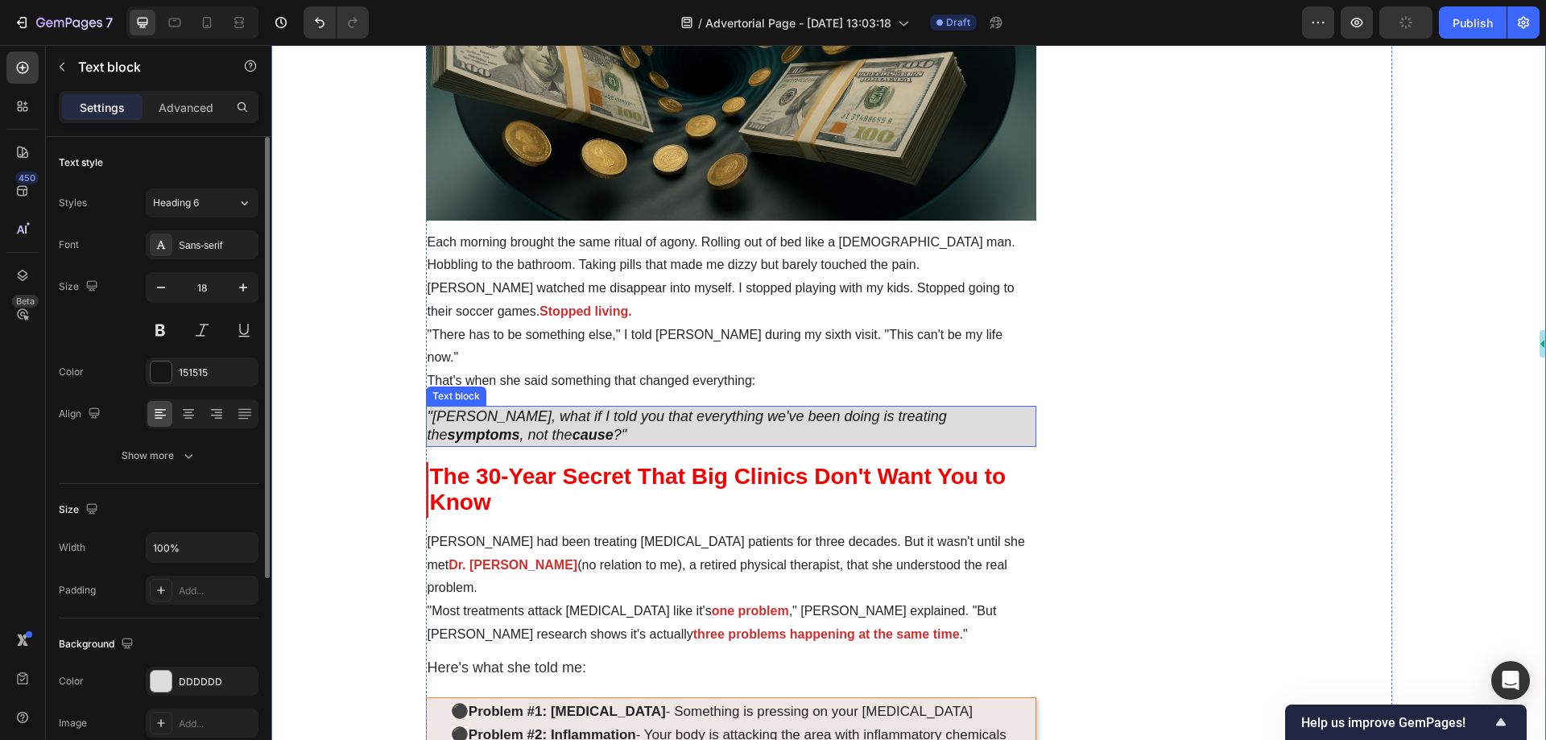
click at [643, 407] on p ""[PERSON_NAME], what if I told you that everything we've been doing is treating…" at bounding box center [731, 426] width 608 height 38
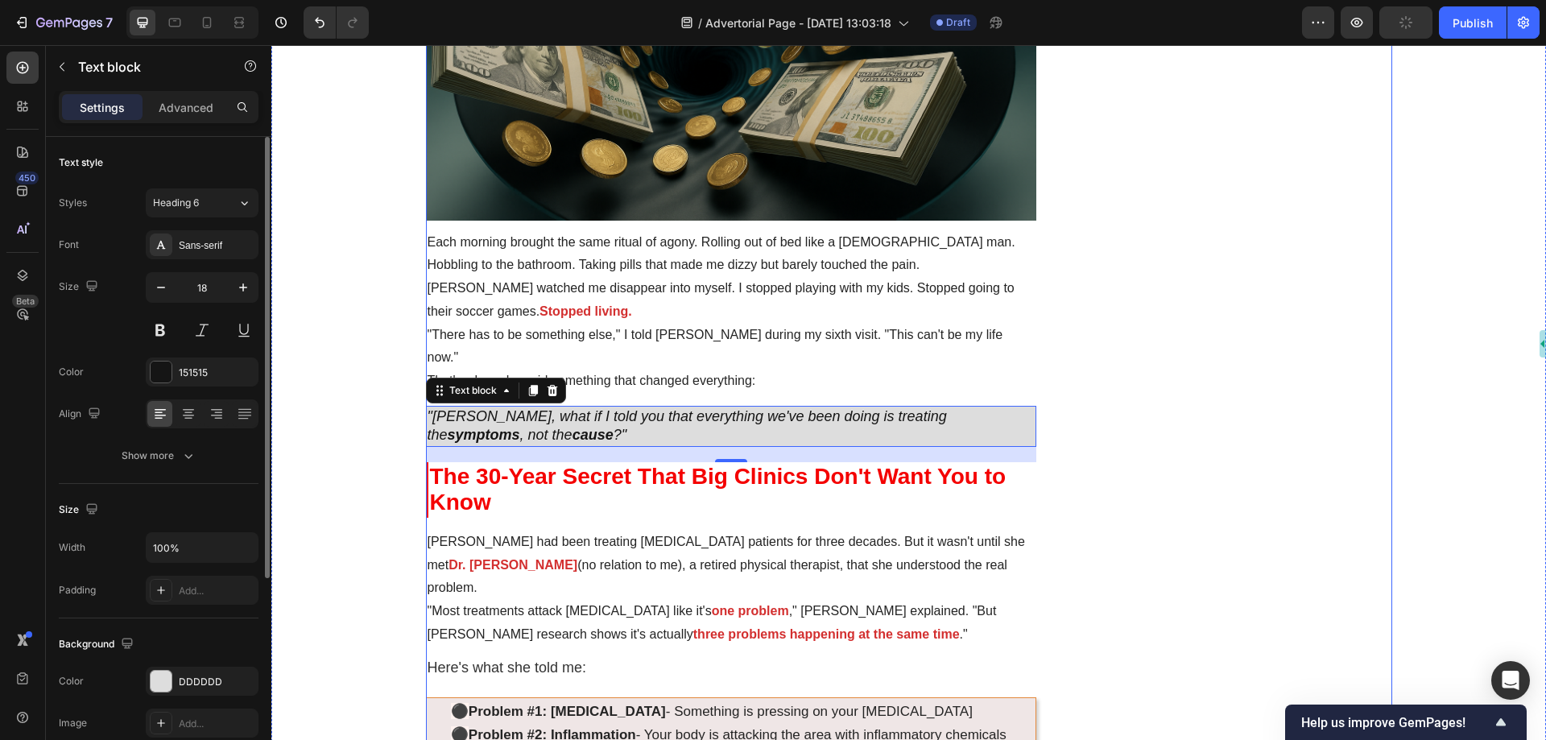
click at [686, 335] on p ""There has to be something else," I told [PERSON_NAME] during my sixth visit. "…" at bounding box center [731, 347] width 608 height 47
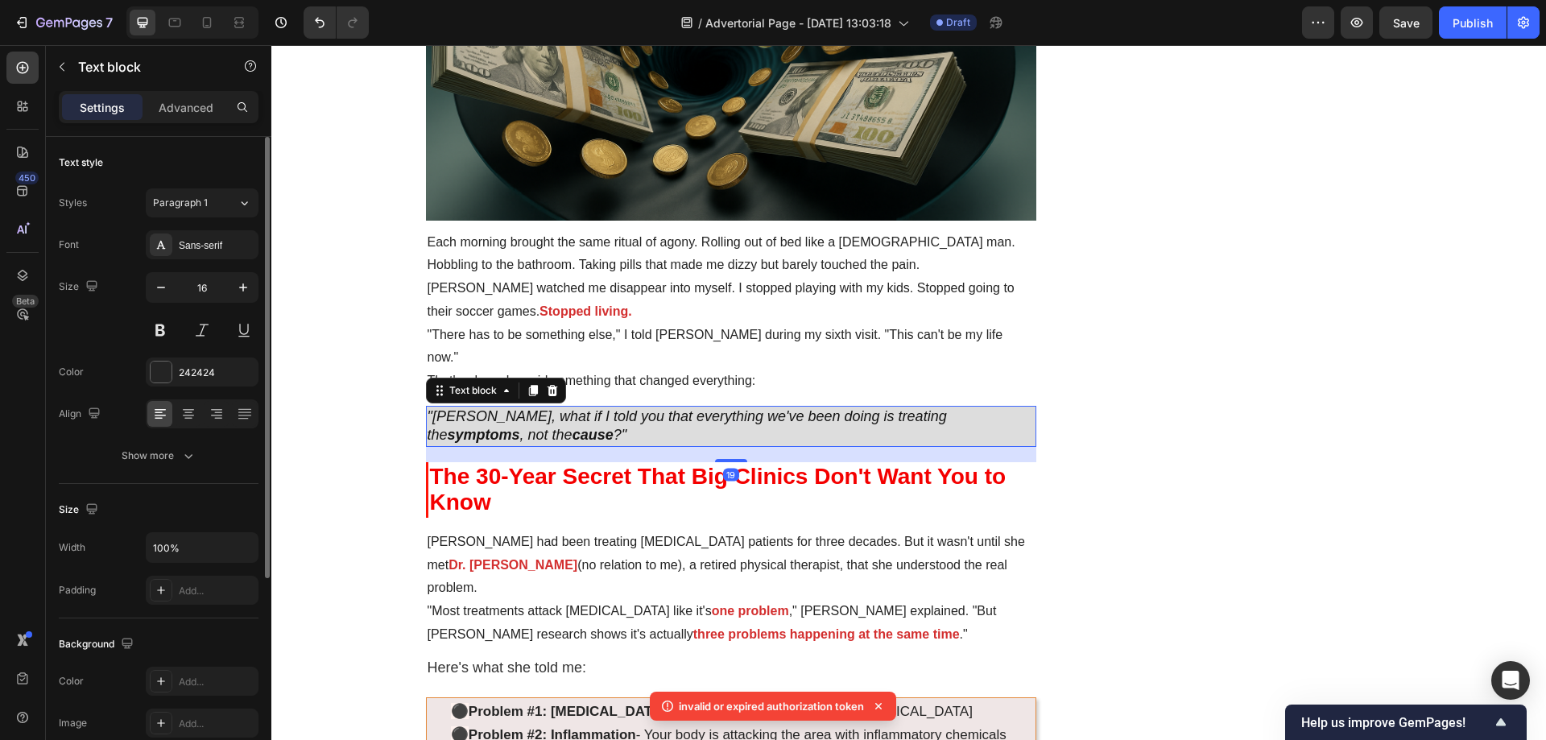
click at [668, 407] on p ""[PERSON_NAME], what if I told you that everything we've been doing is treating…" at bounding box center [731, 426] width 608 height 38
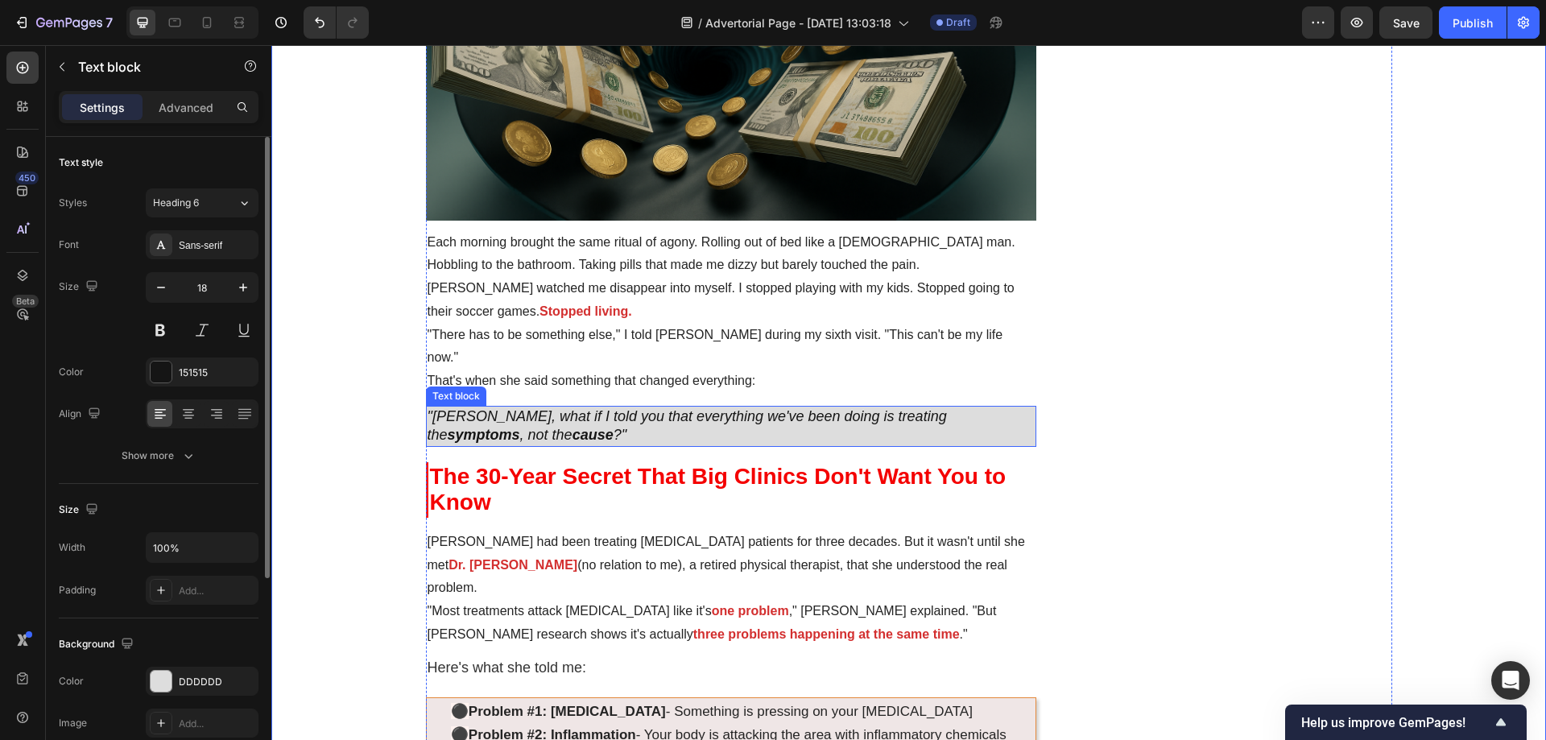
click at [597, 407] on p ""[PERSON_NAME], what if I told you that everything we've been doing is treating…" at bounding box center [731, 426] width 608 height 38
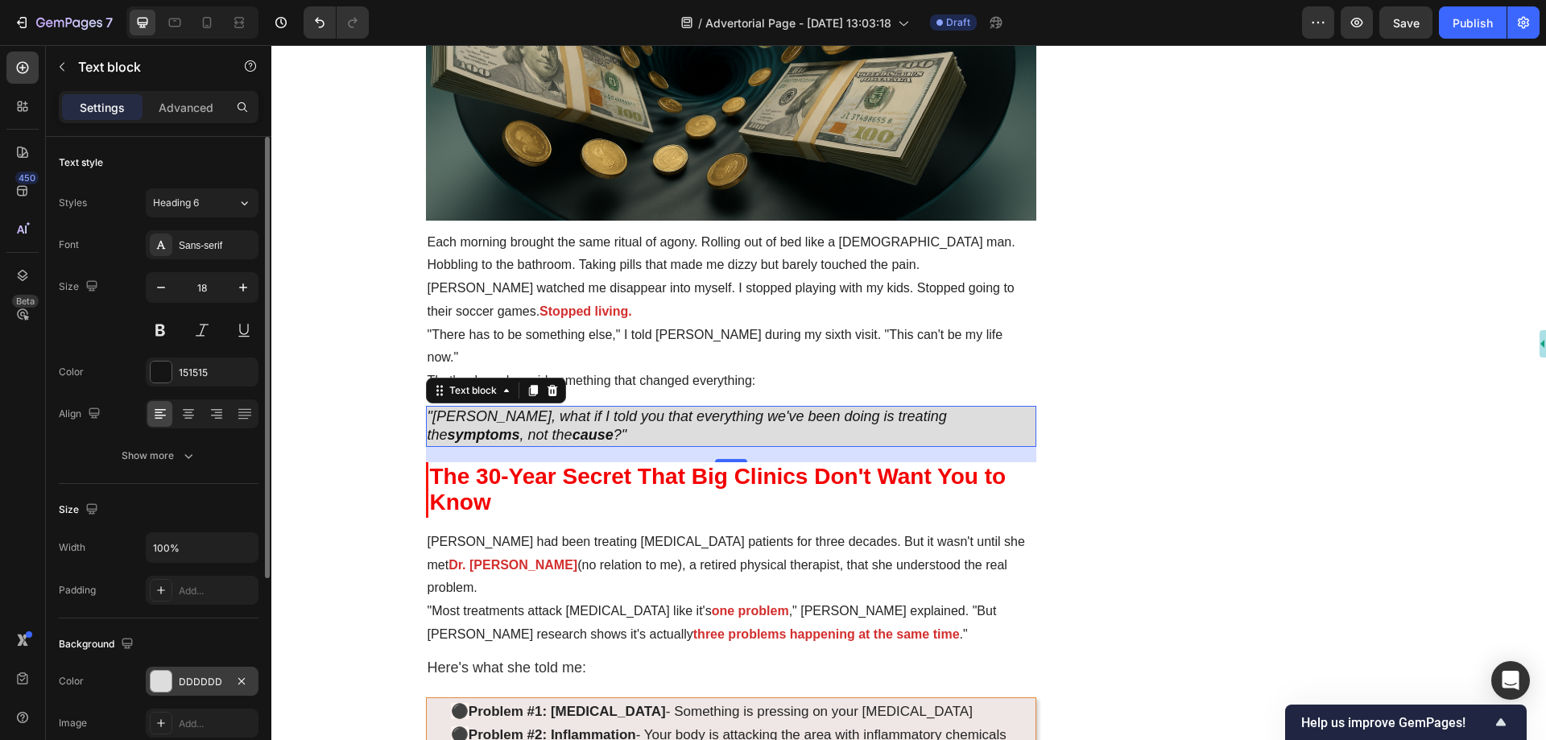
click at [203, 686] on div "DDDDDD" at bounding box center [202, 682] width 47 height 14
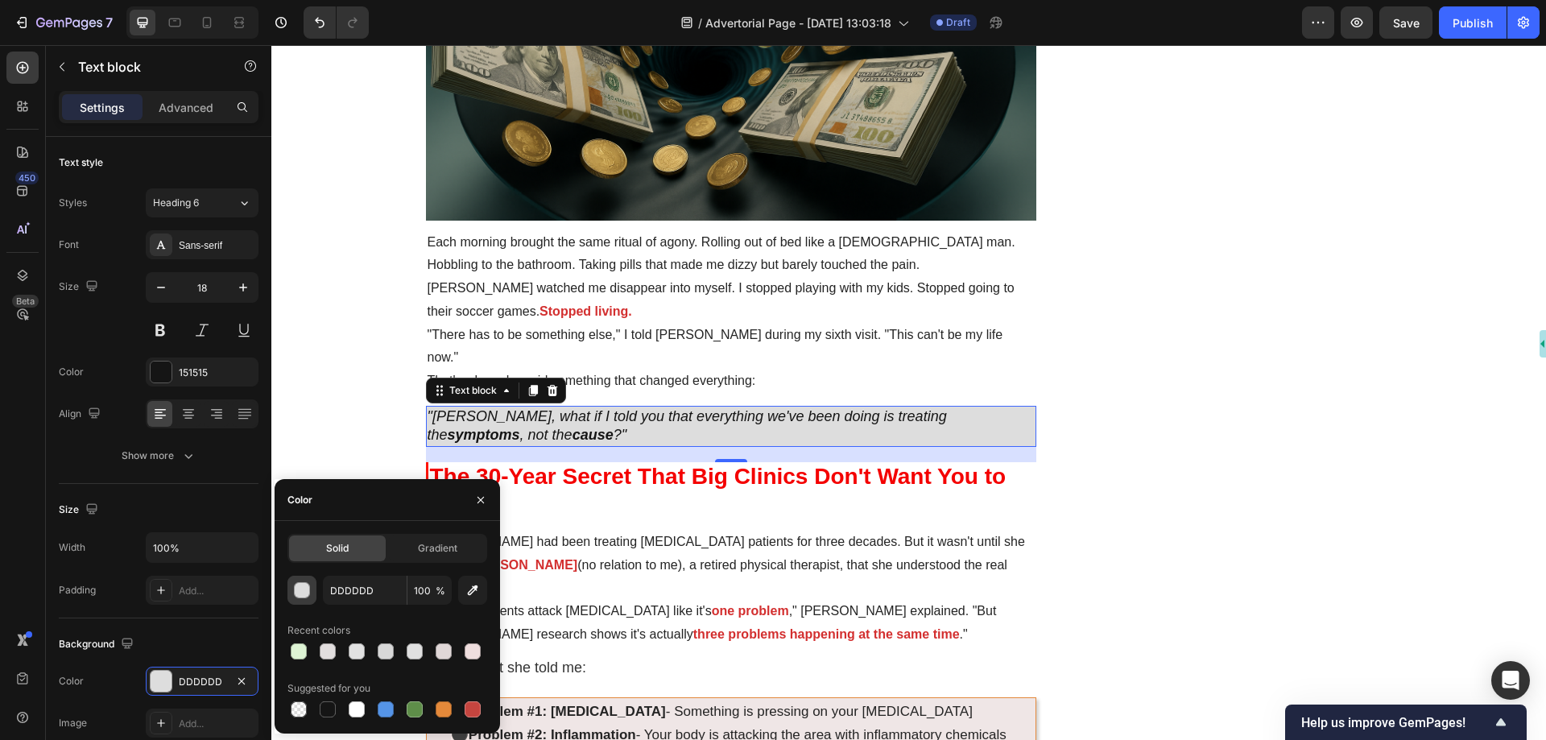
click at [300, 590] on div "button" at bounding box center [303, 591] width 16 height 16
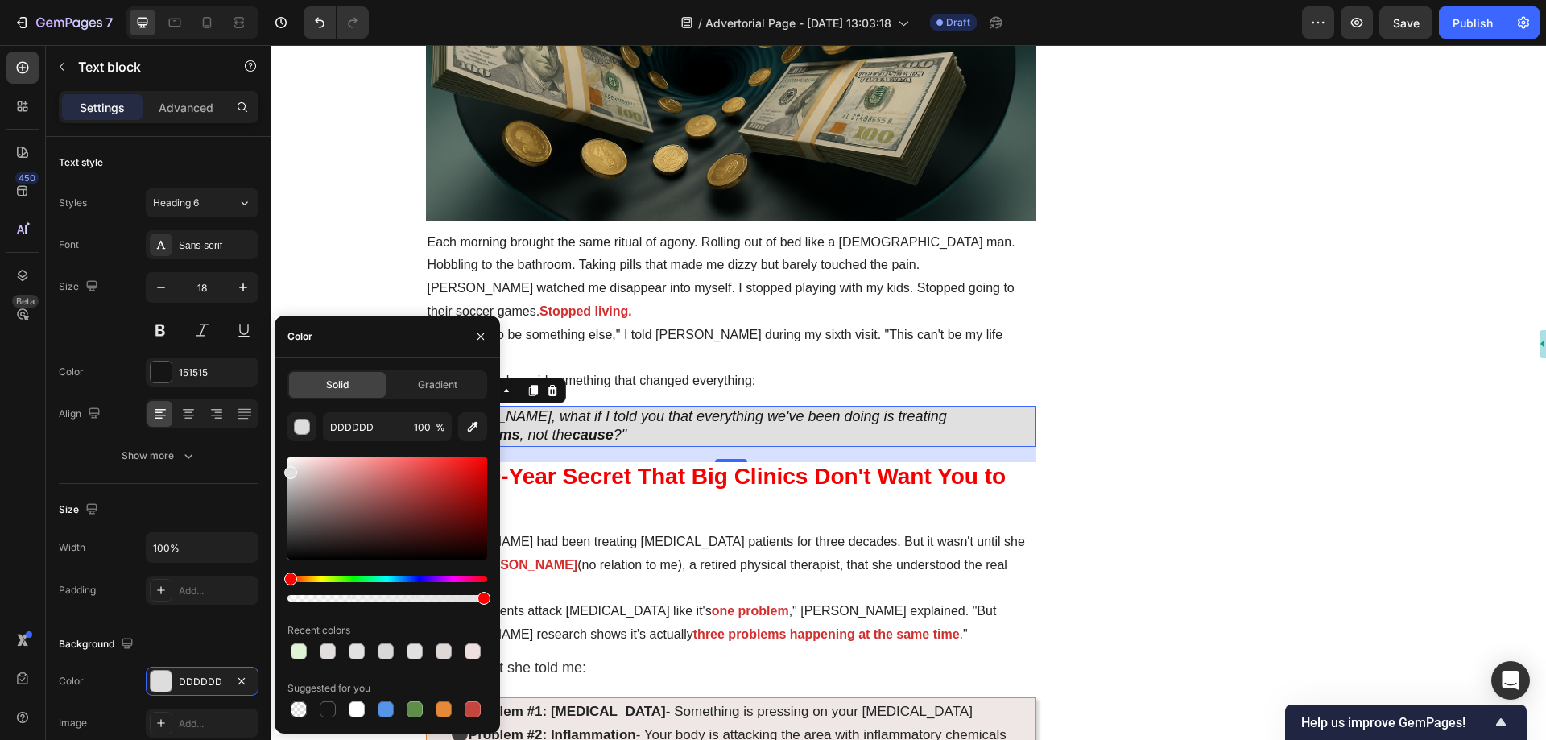
click at [288, 469] on div at bounding box center [290, 472] width 13 height 13
type input "E0E0E0"
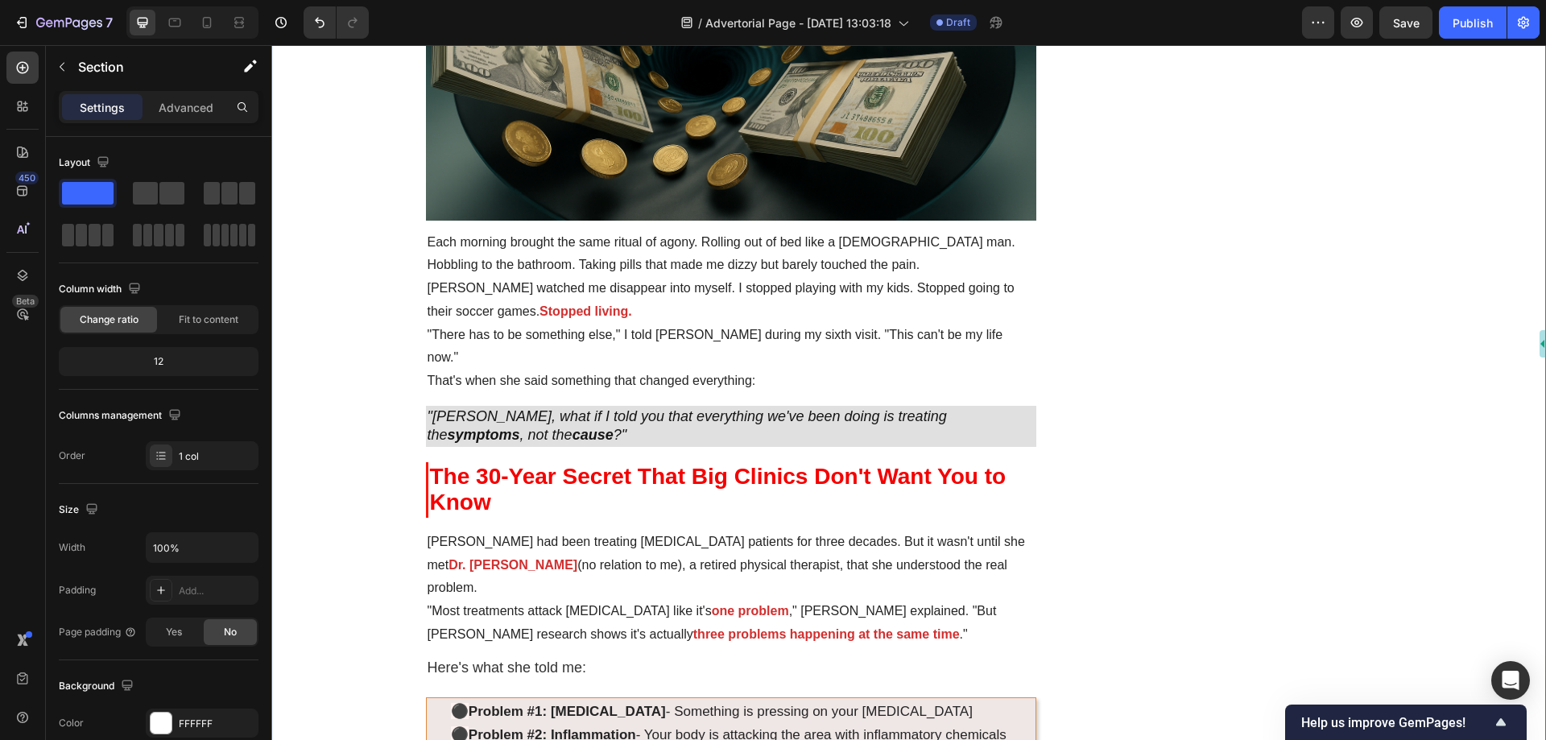
click at [649, 600] on p ""Most treatments attack sciatica like it's one problem ," Dr. Martinez explaine…" at bounding box center [731, 623] width 608 height 47
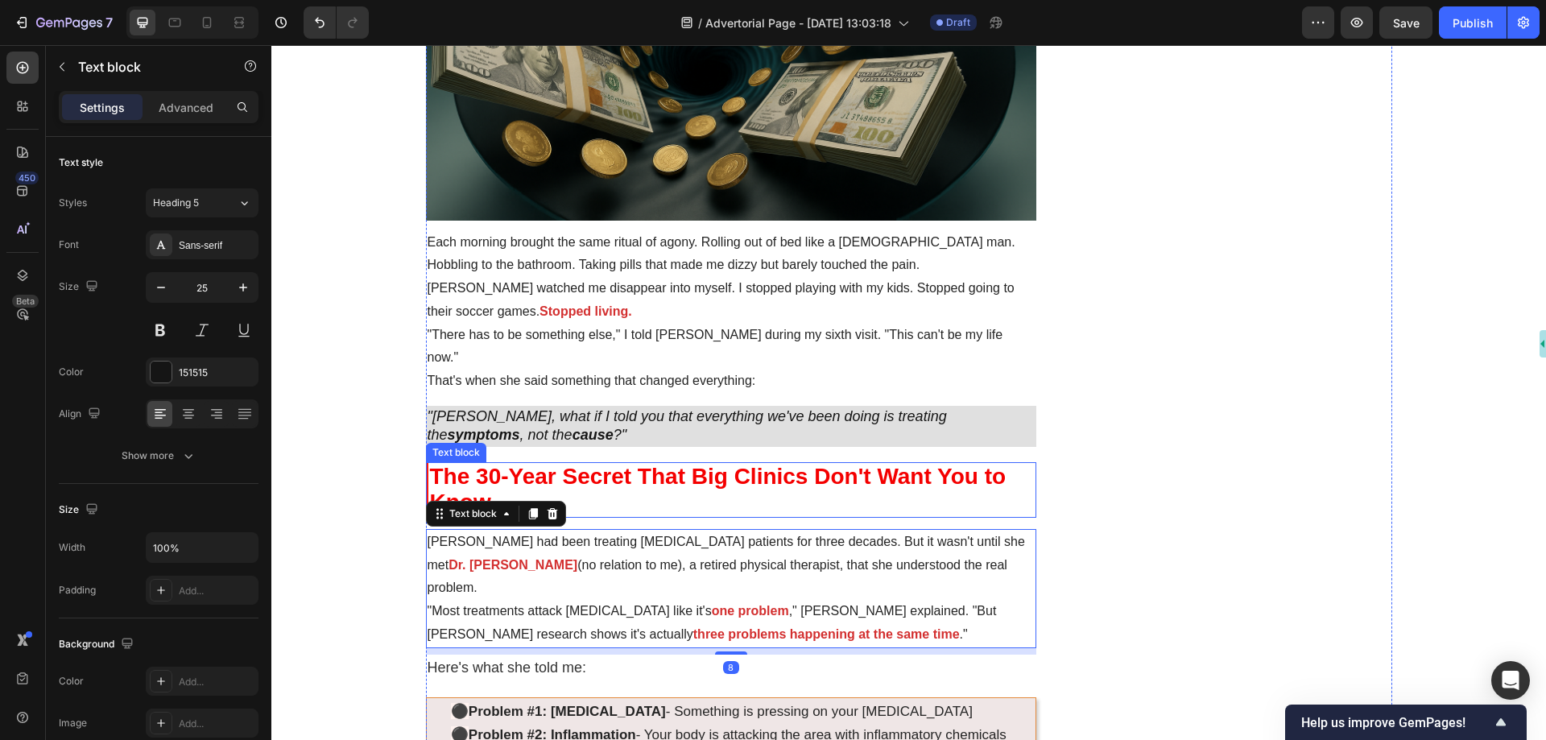
click at [675, 485] on p "The 30-Year Secret That Big Clinics Don't Want You to Know" at bounding box center [732, 490] width 605 height 52
click at [700, 464] on strong "The 30-Year Secret That Big Clinics Don't Want You to Know" at bounding box center [730, 490] width 601 height 52
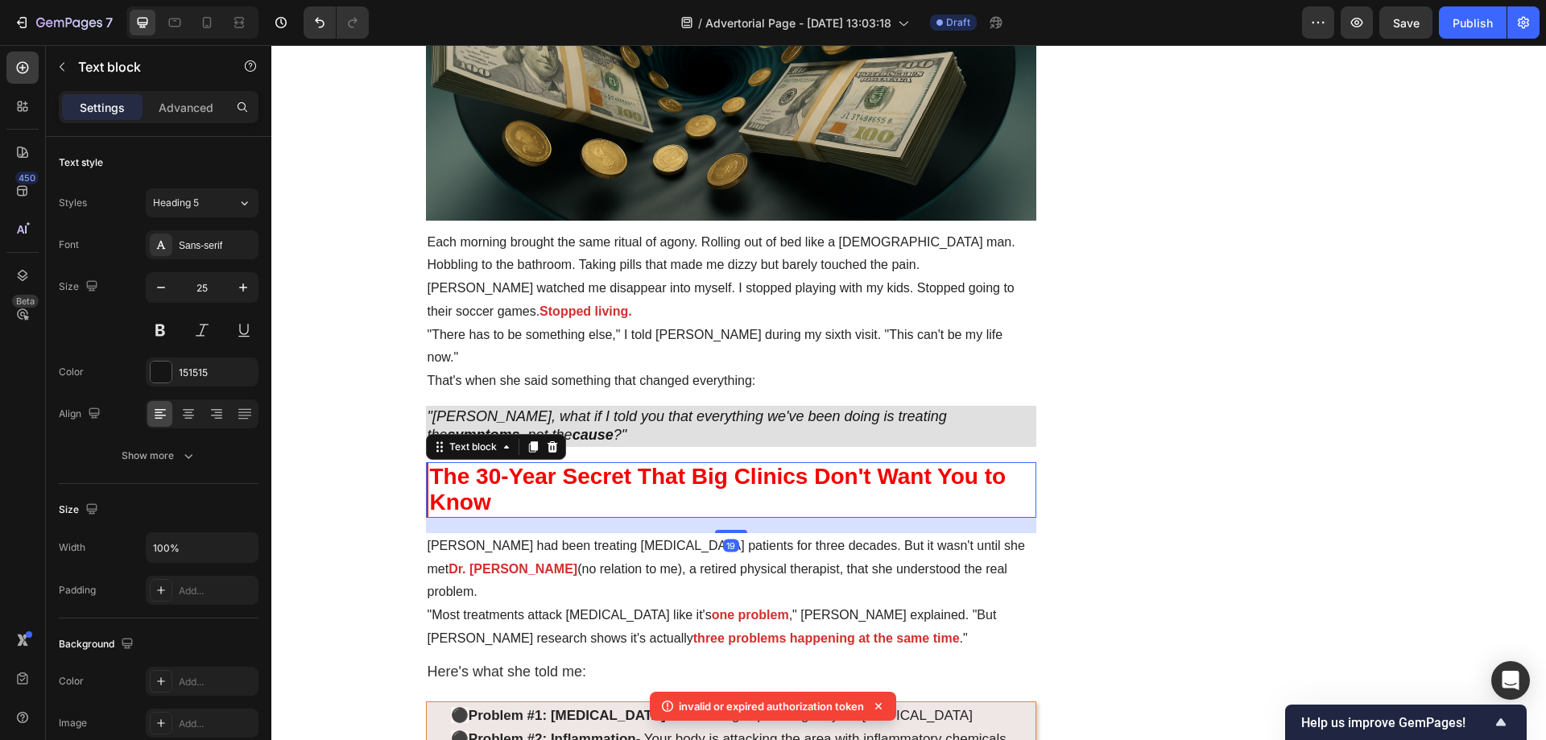
click at [729, 530] on div at bounding box center [731, 531] width 32 height 3
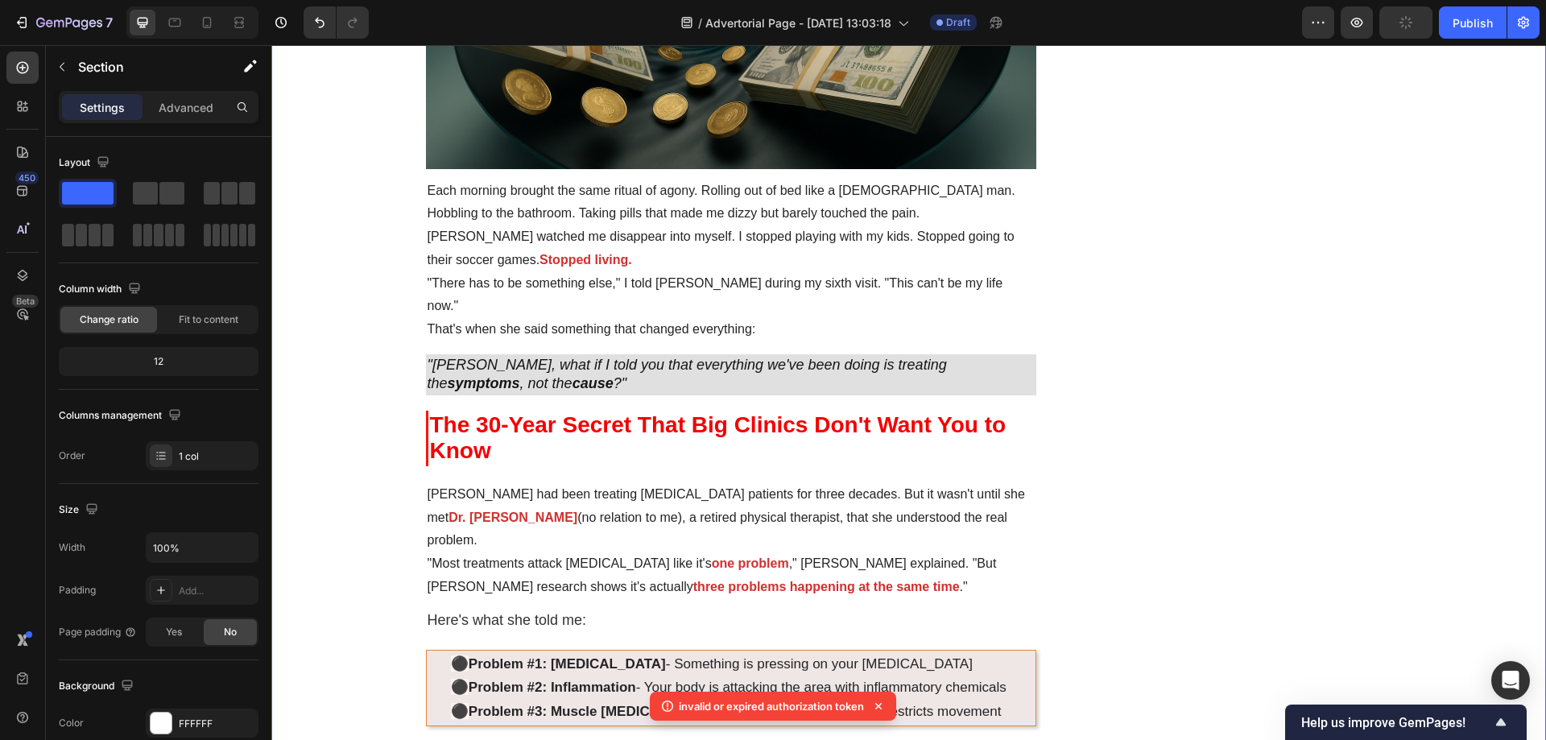
scroll to position [1691, 0]
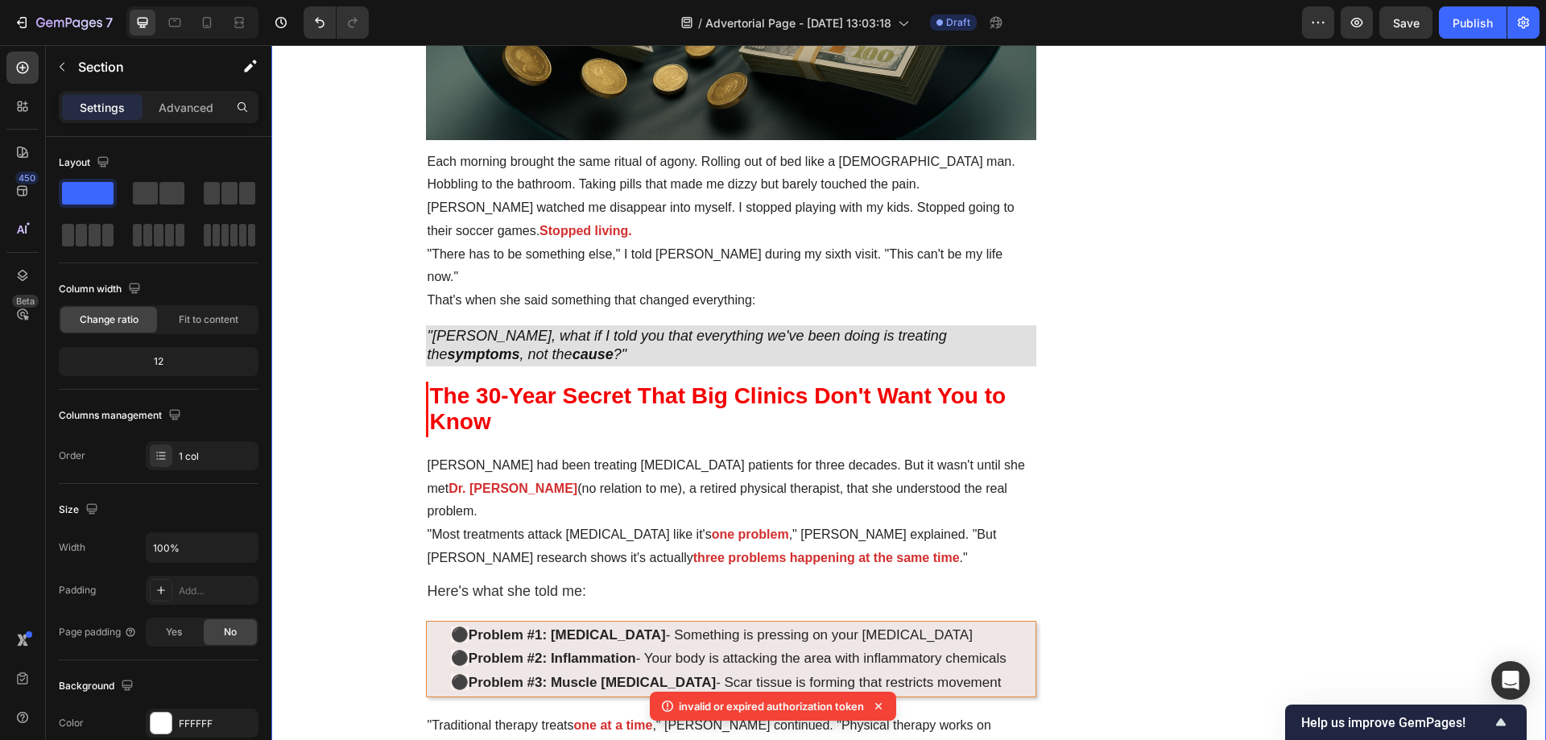
drag, startPoint x: 373, startPoint y: 370, endPoint x: 339, endPoint y: 294, distance: 83.6
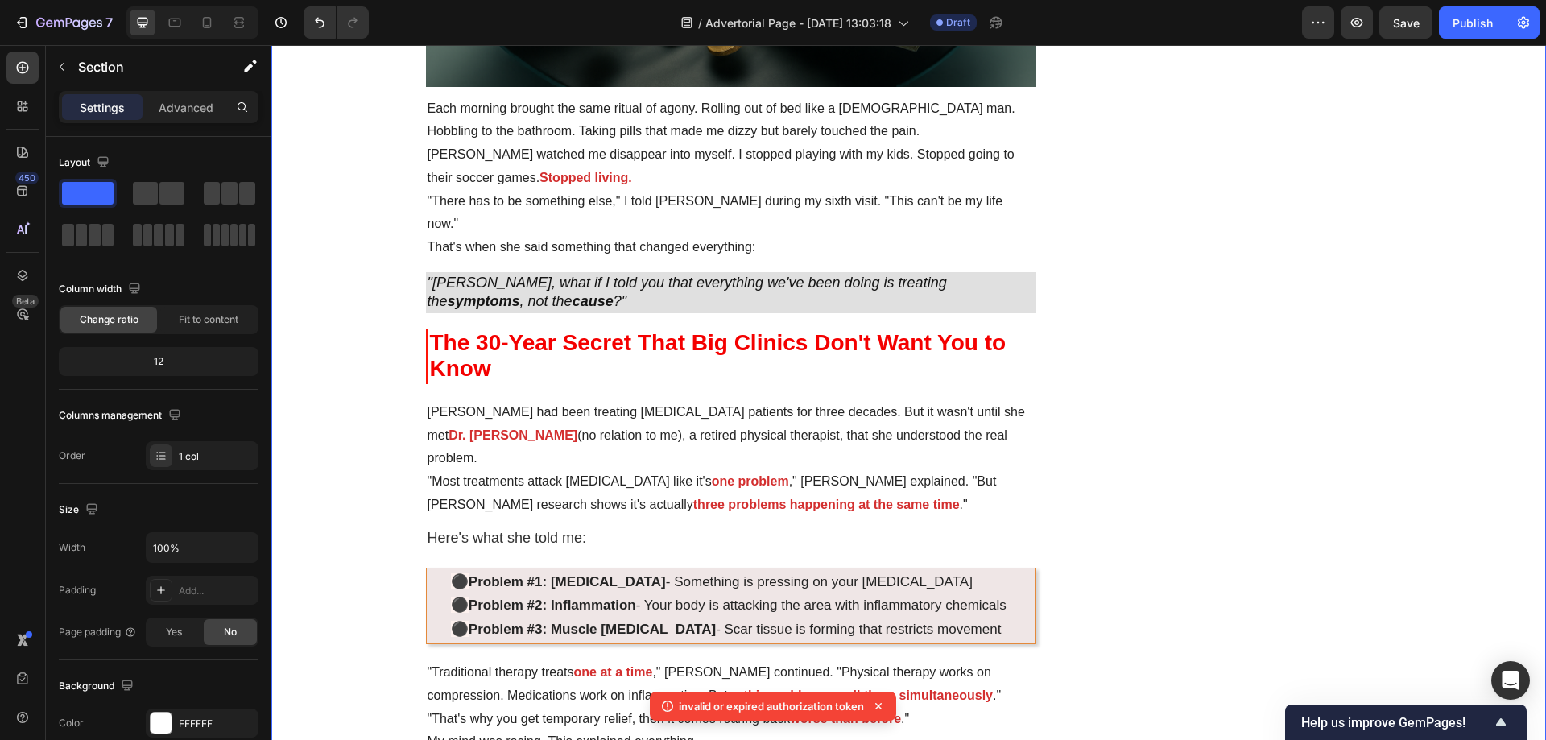
scroll to position [1771, 0]
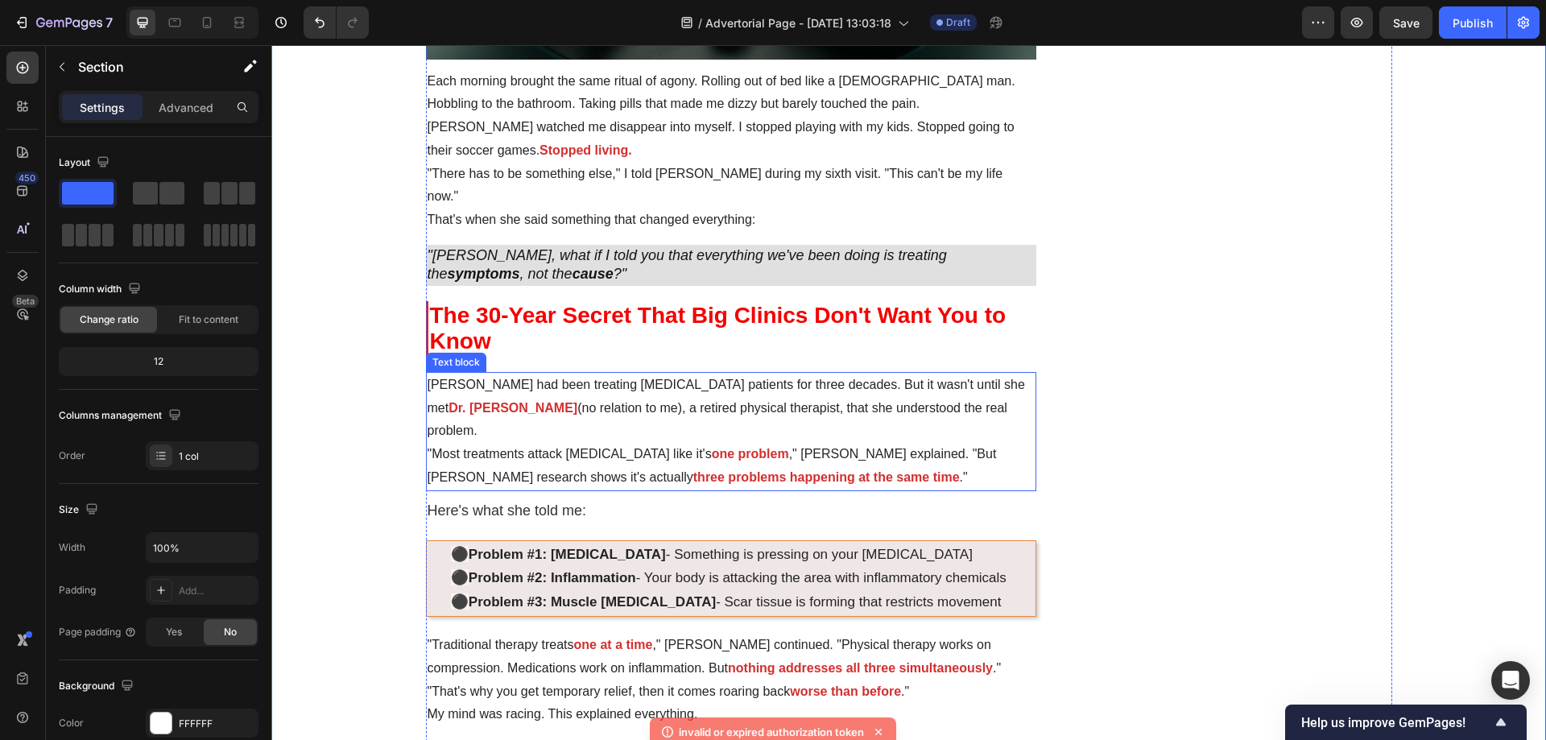
click at [600, 386] on p "Dr. Martinez had been treating sciatica patients for three decades. But it wasn…" at bounding box center [731, 408] width 608 height 69
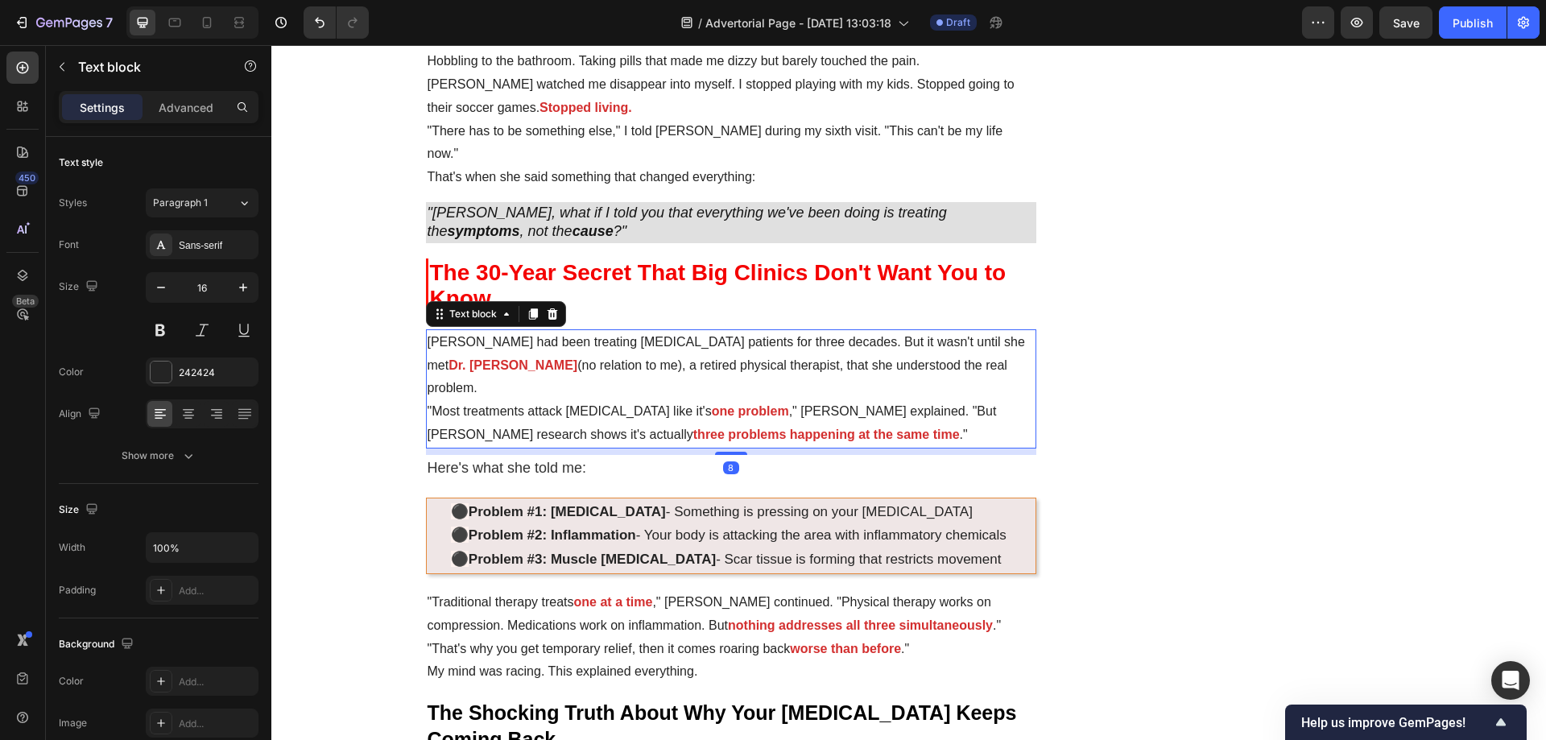
scroll to position [1852, 0]
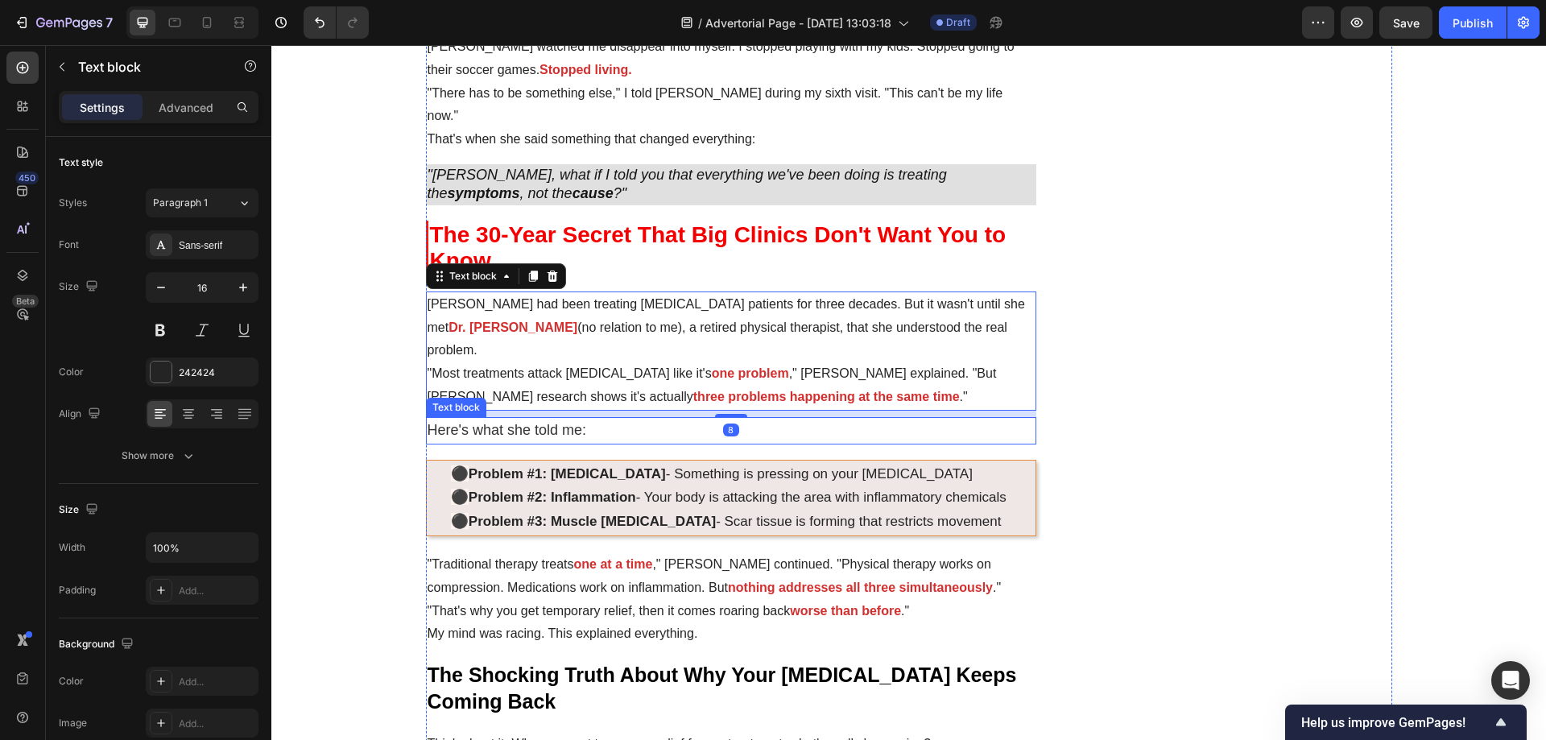
click at [596, 419] on p "Here's what she told me:" at bounding box center [731, 431] width 608 height 24
click at [712, 366] on strong "one problem" at bounding box center [750, 373] width 77 height 14
click at [648, 419] on p "Here's what she told me:" at bounding box center [731, 431] width 608 height 24
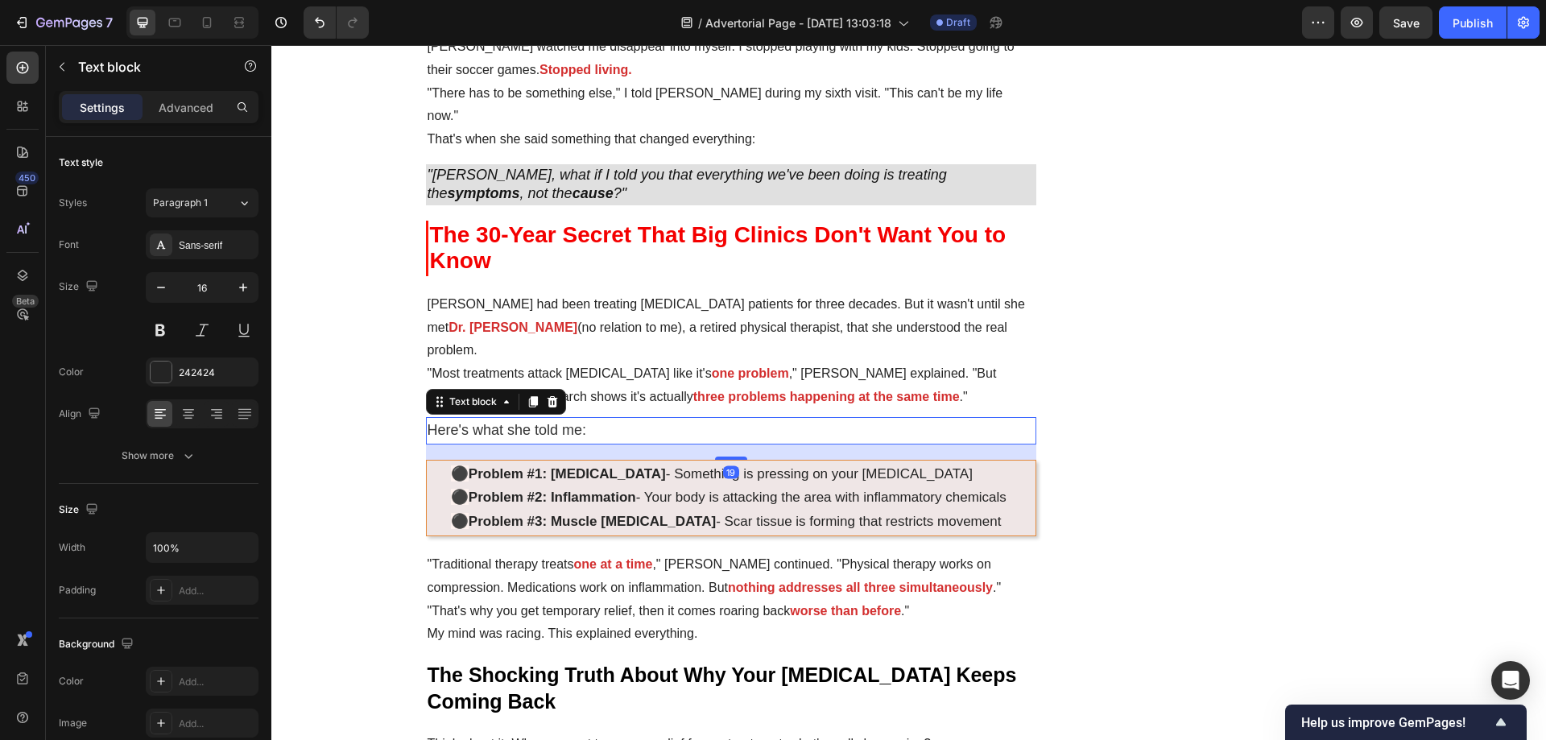
click at [718, 362] on p ""Most treatments attack sciatica like it's one problem ," Dr. Martinez explaine…" at bounding box center [731, 385] width 608 height 47
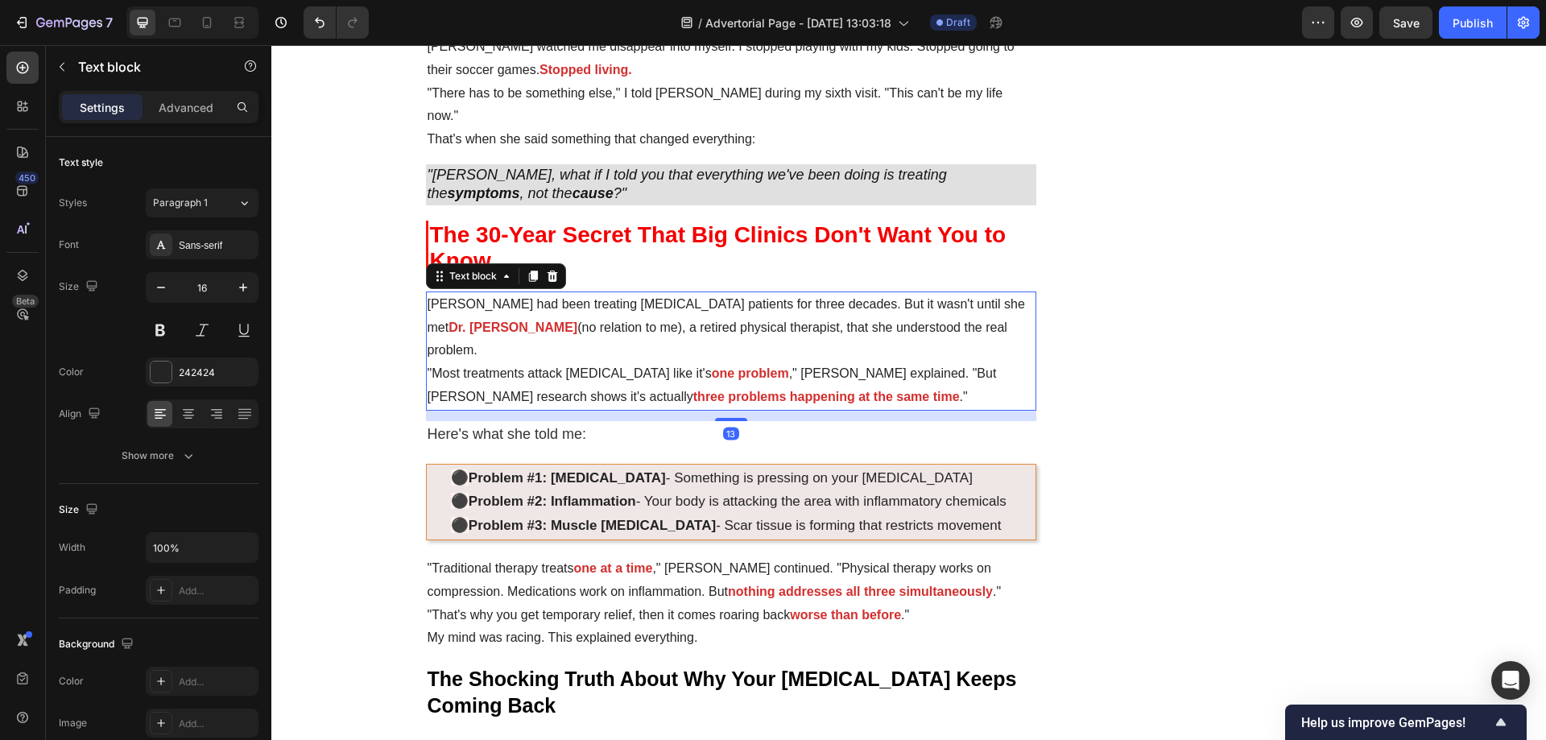
drag, startPoint x: 725, startPoint y: 370, endPoint x: 452, endPoint y: 372, distance: 272.1
click at [725, 418] on div at bounding box center [731, 419] width 32 height 3
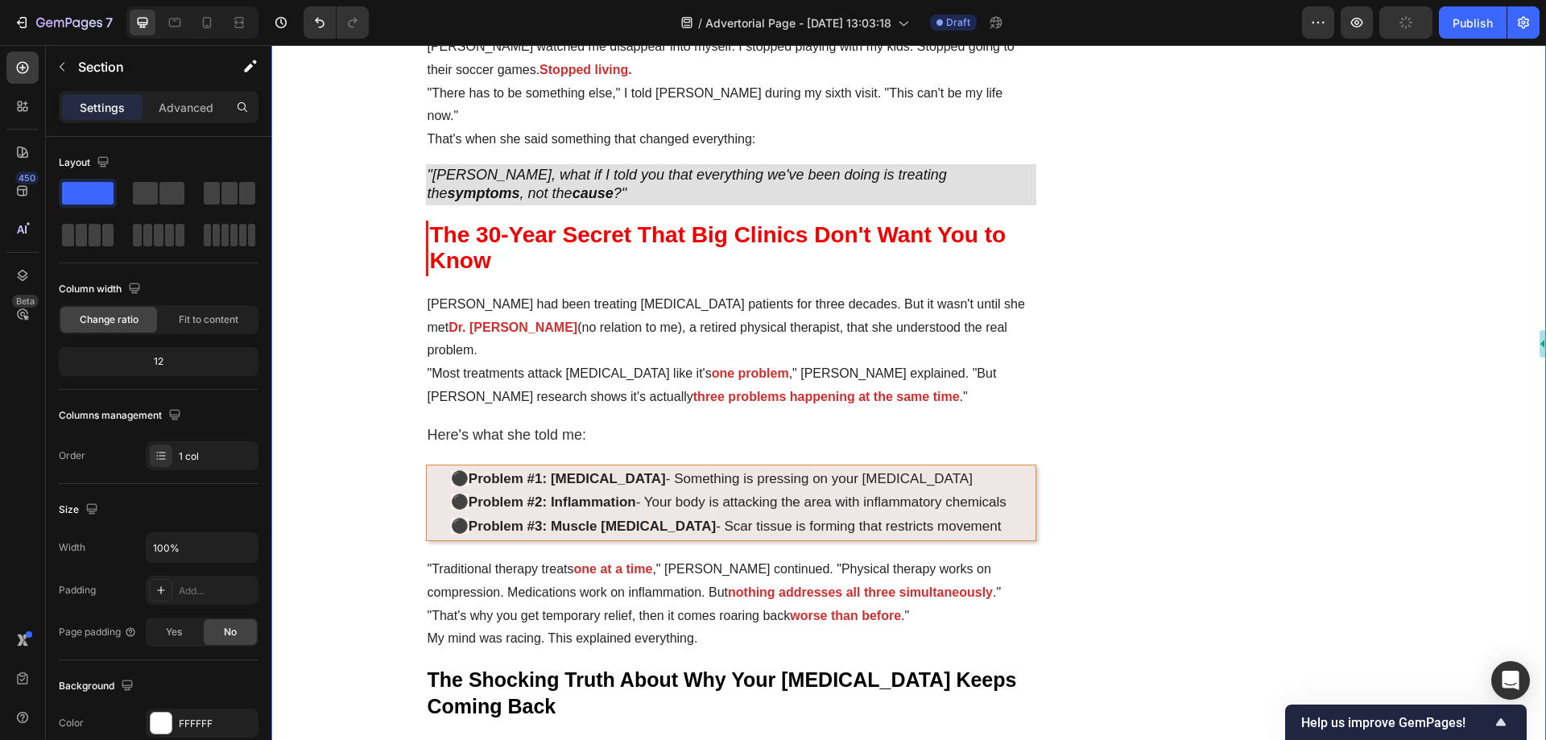
drag, startPoint x: 1183, startPoint y: 23, endPoint x: 1168, endPoint y: 9, distance: 19.9
click at [1168, 9] on div "/ Advertorial Page - Sep 26, 13:03:18 Draft" at bounding box center [842, 22] width 920 height 32
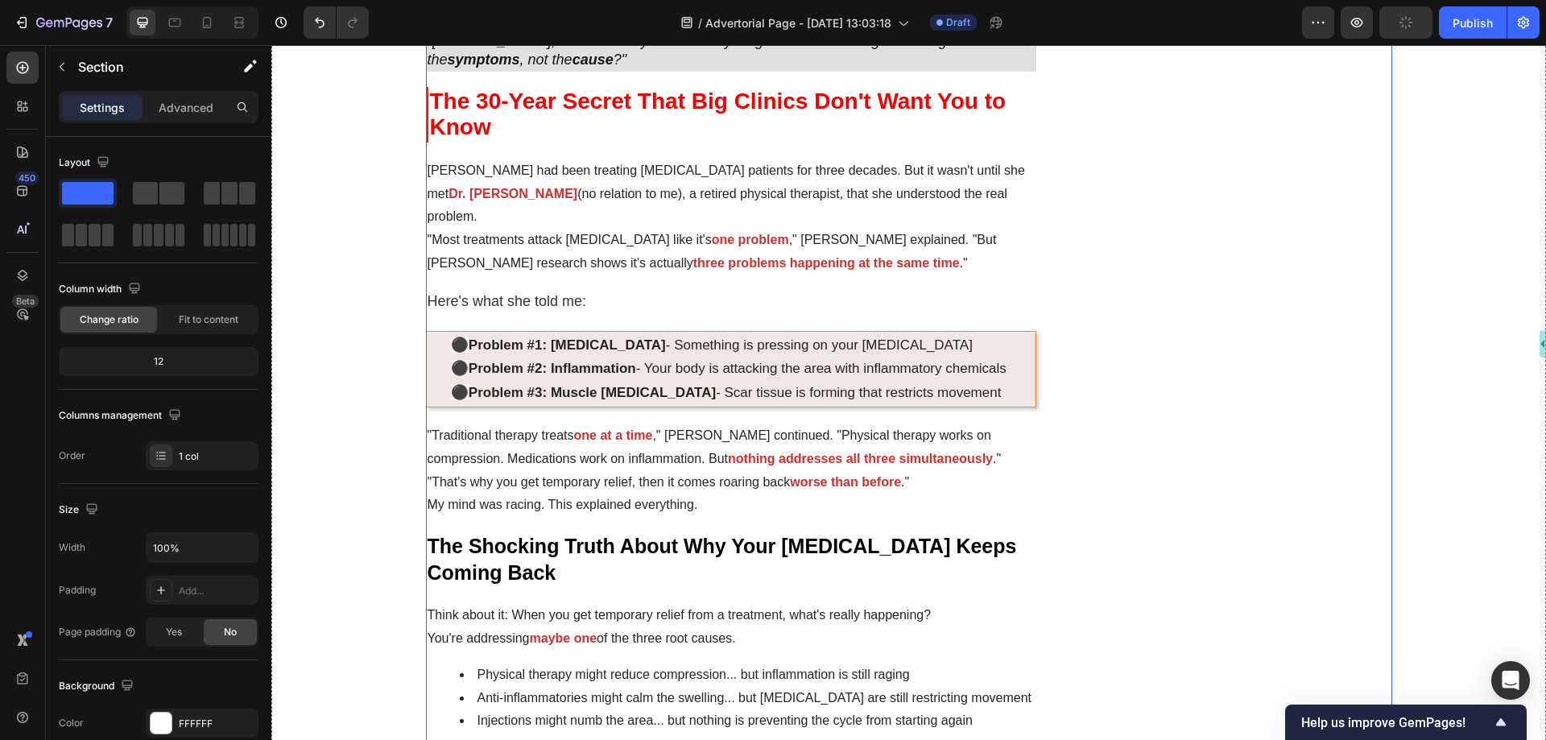
scroll to position [1771, 0]
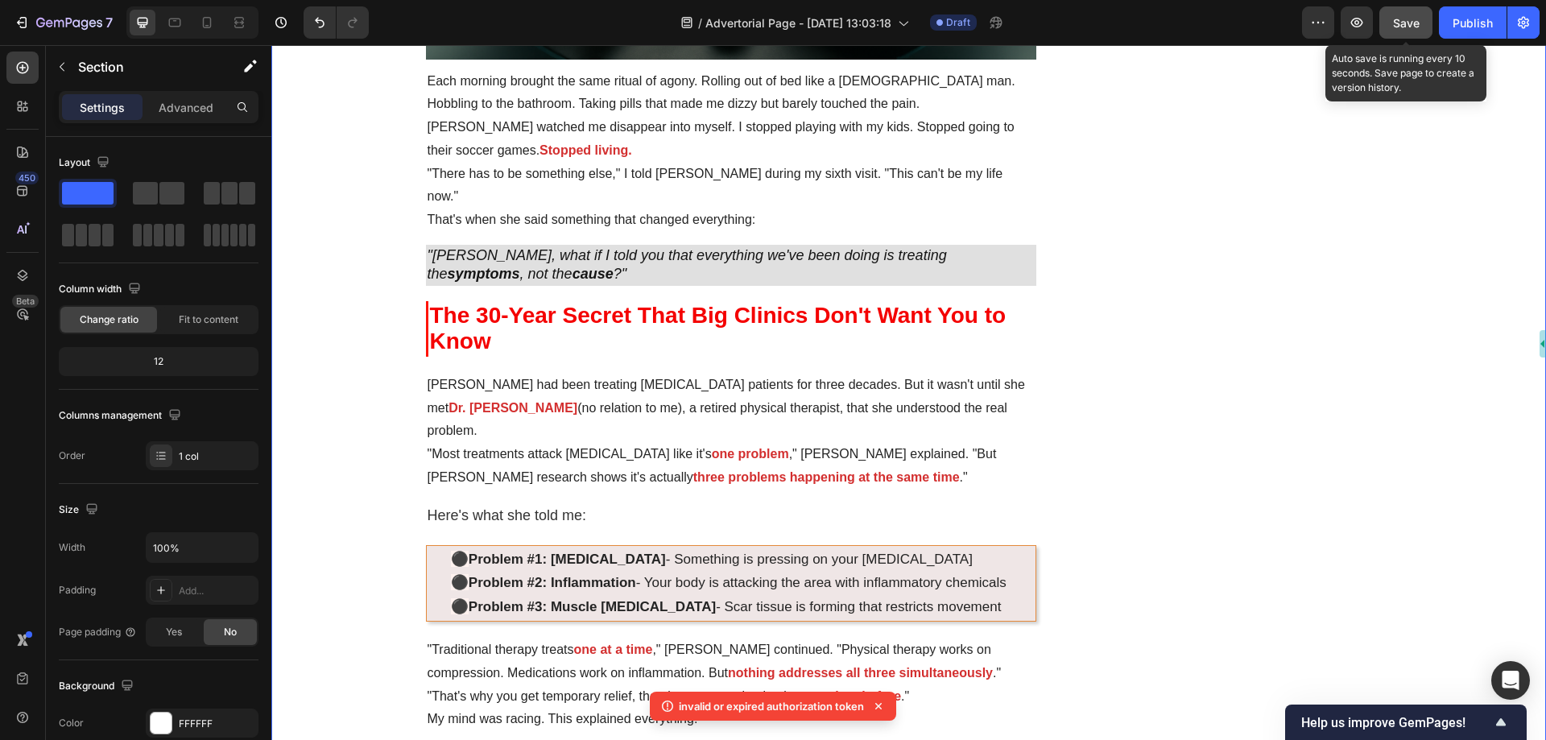
click at [1397, 12] on button "Save" at bounding box center [1405, 22] width 53 height 32
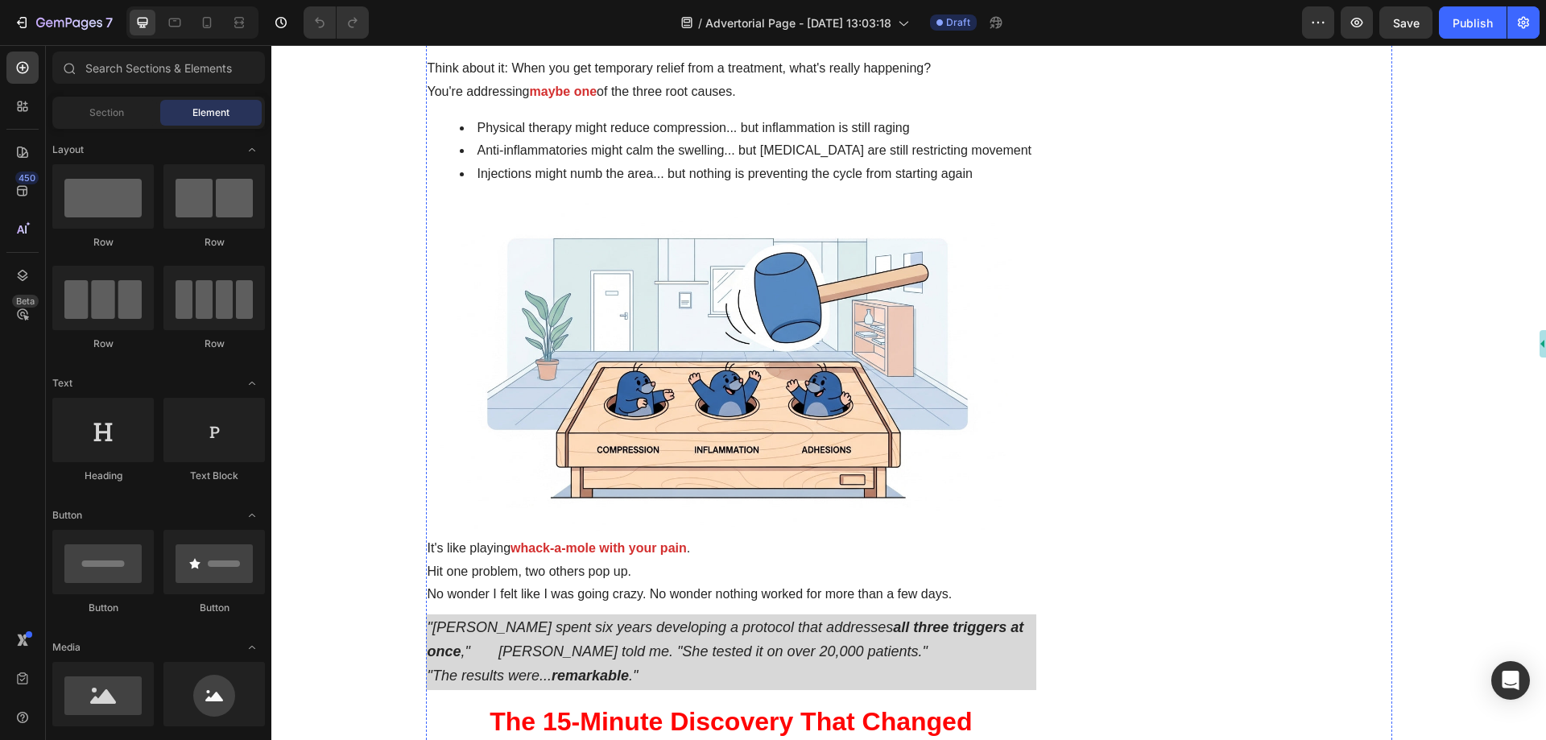
scroll to position [1852, 0]
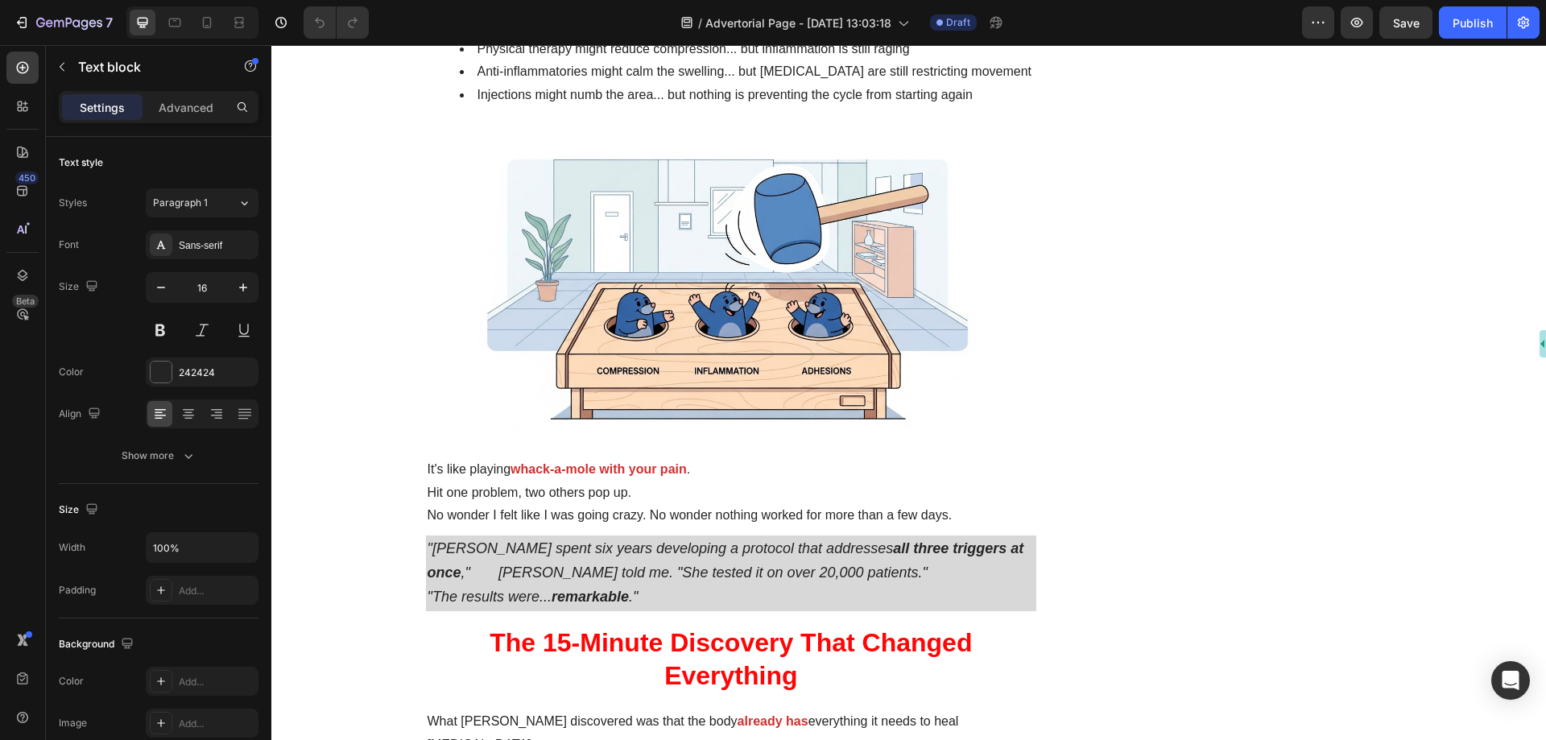
scroll to position [1771, 0]
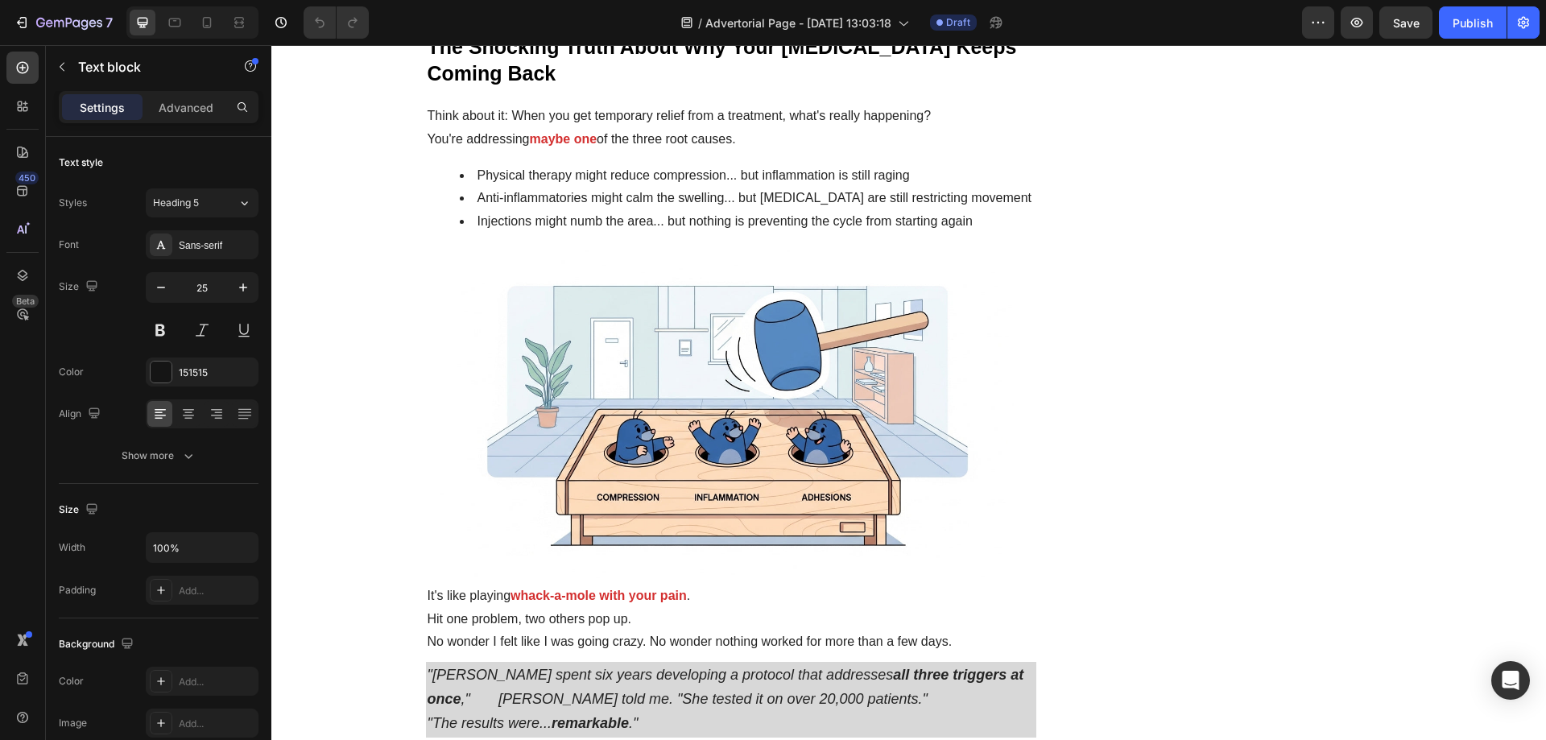
scroll to position [1610, 0]
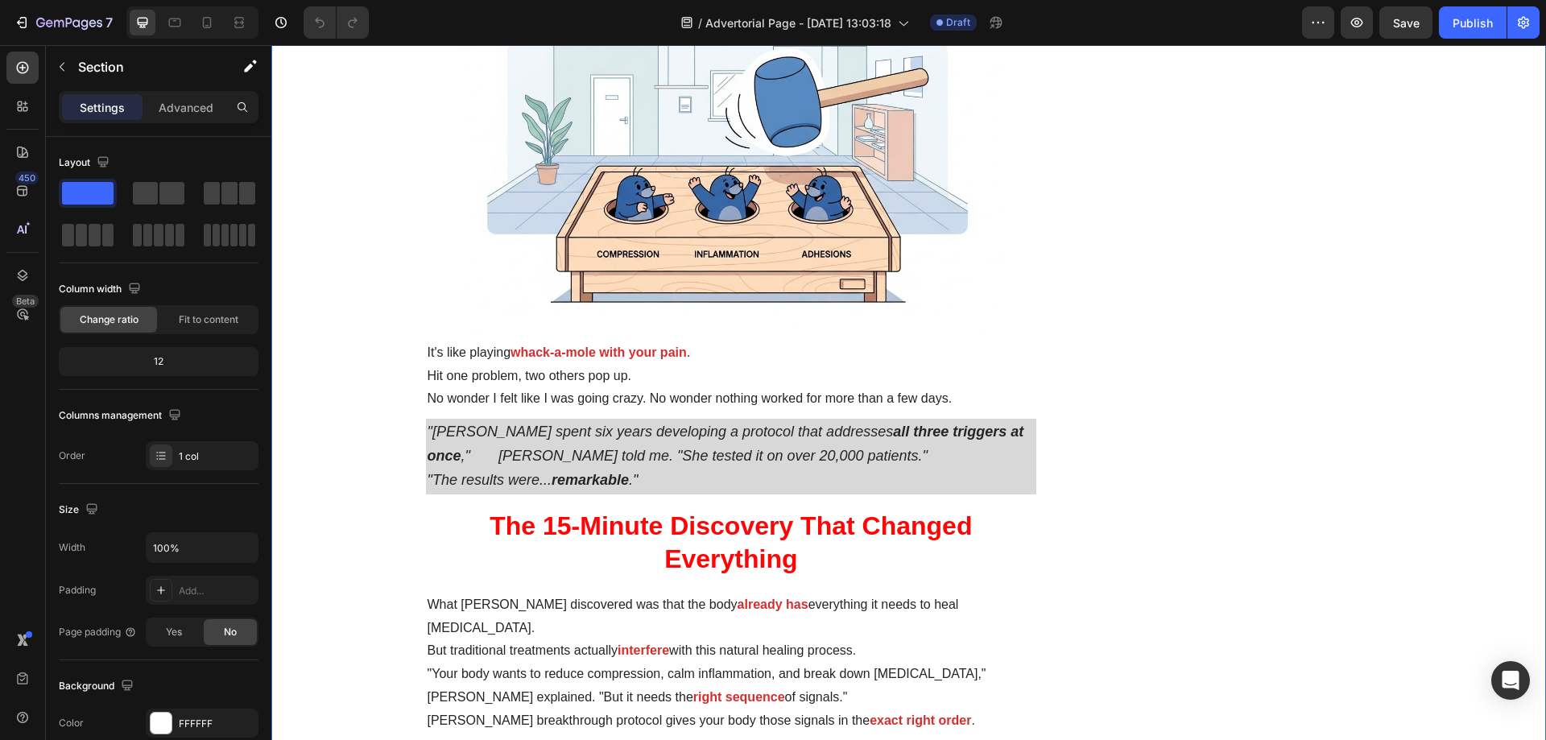
scroll to position [2174, 0]
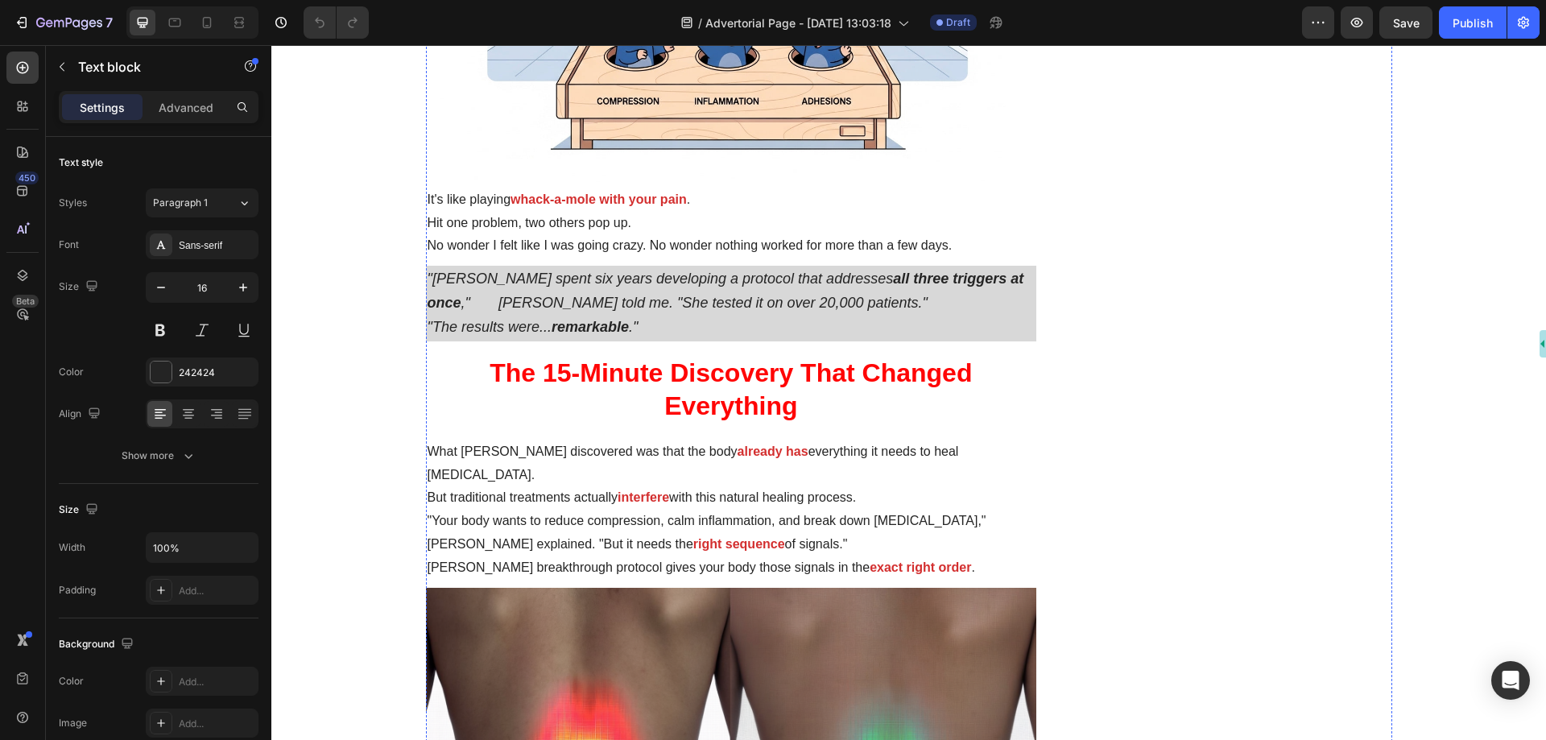
scroll to position [2093, 0]
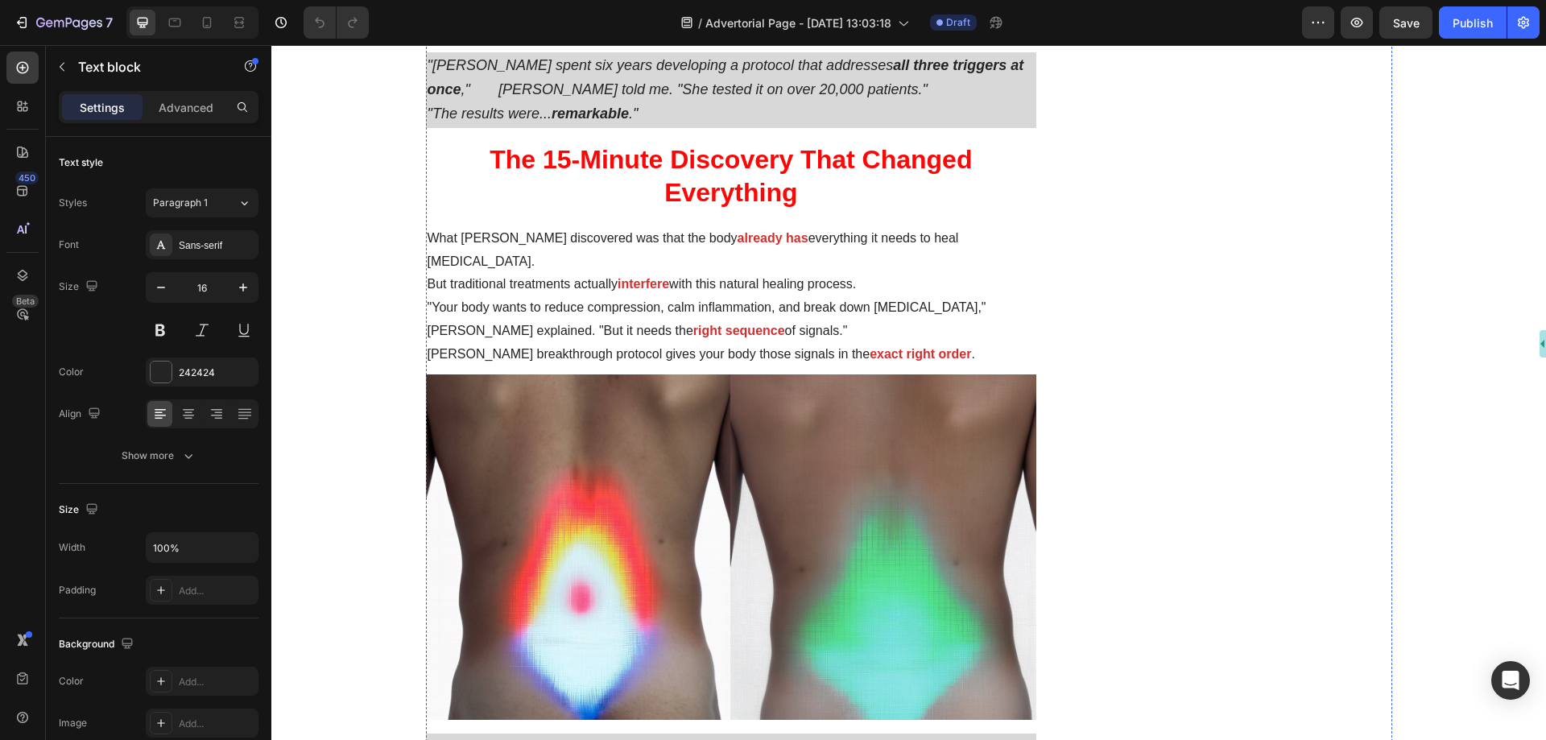
scroll to position [2254, 0]
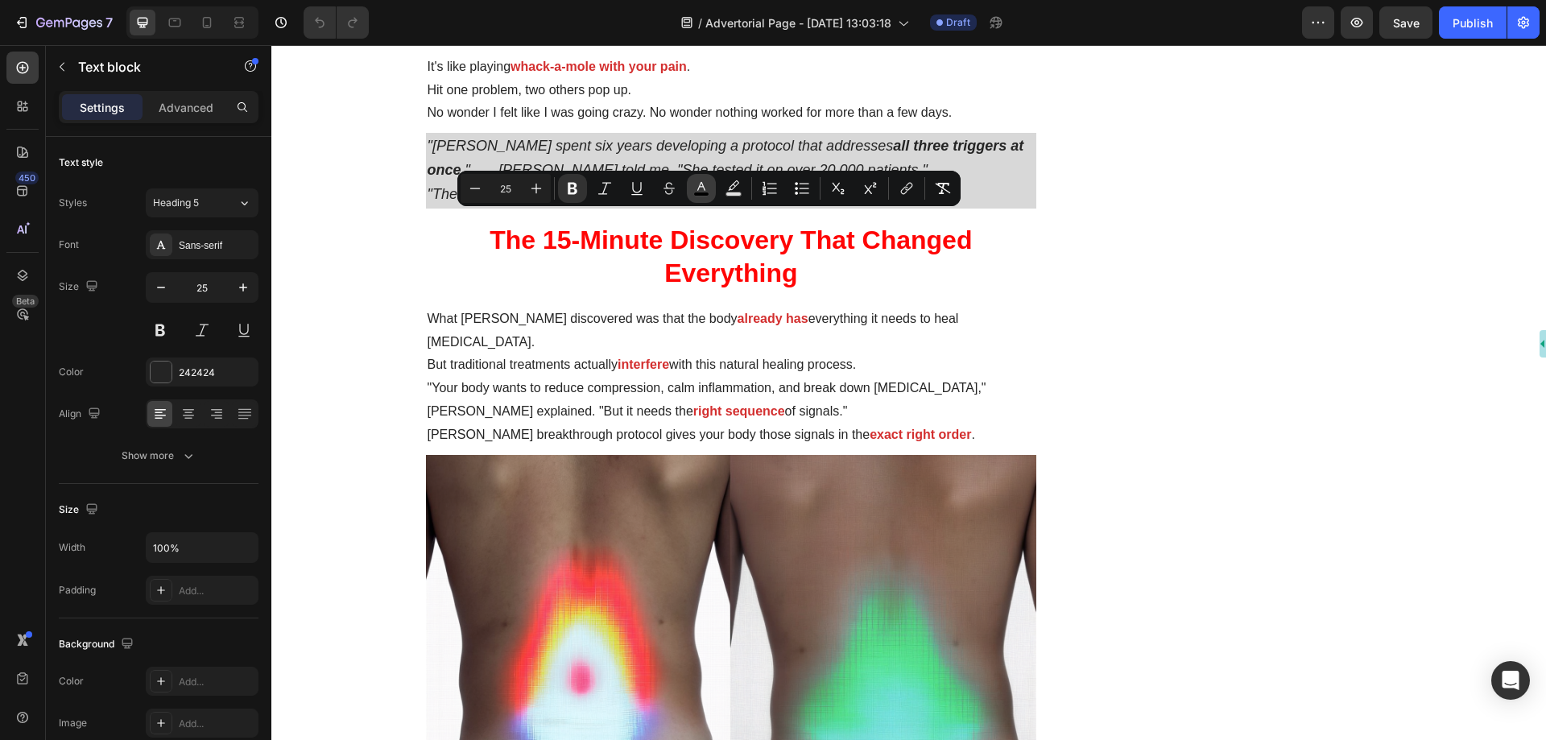
click at [701, 186] on icon "Editor contextual toolbar" at bounding box center [701, 188] width 16 height 16
type input "000000"
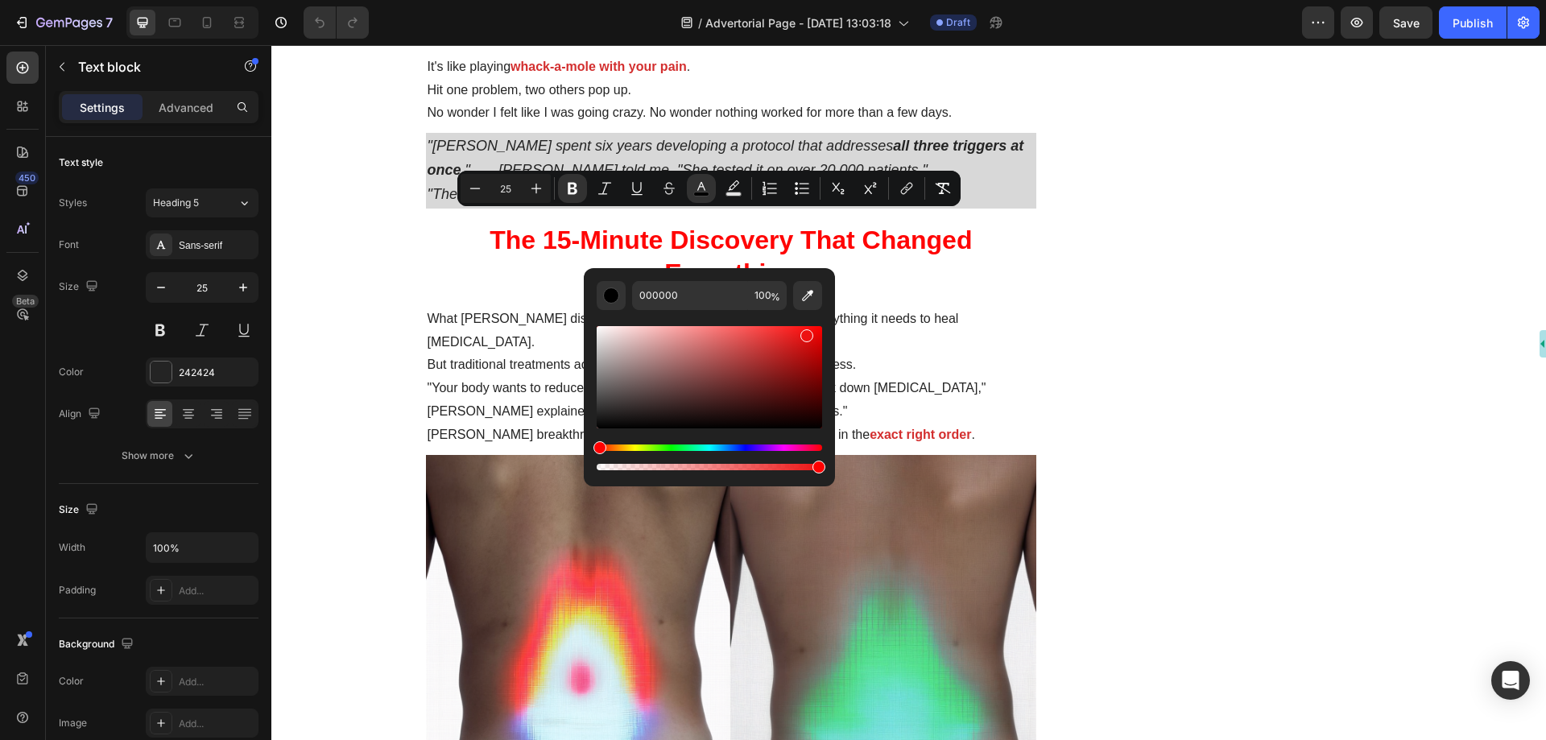
click at [805, 332] on div "Editor contextual toolbar" at bounding box center [709, 377] width 225 height 102
type input "ED1212"
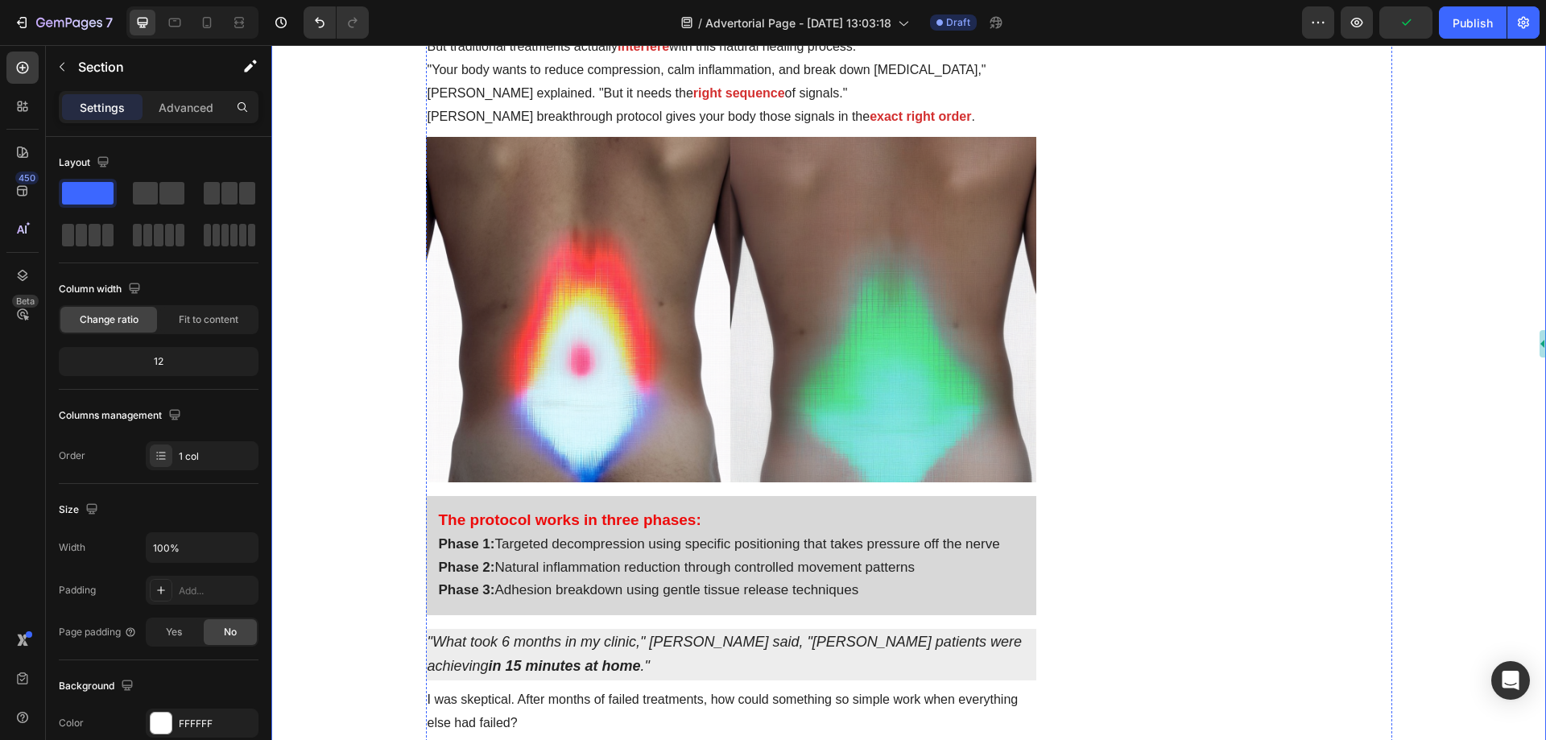
scroll to position [2657, 0]
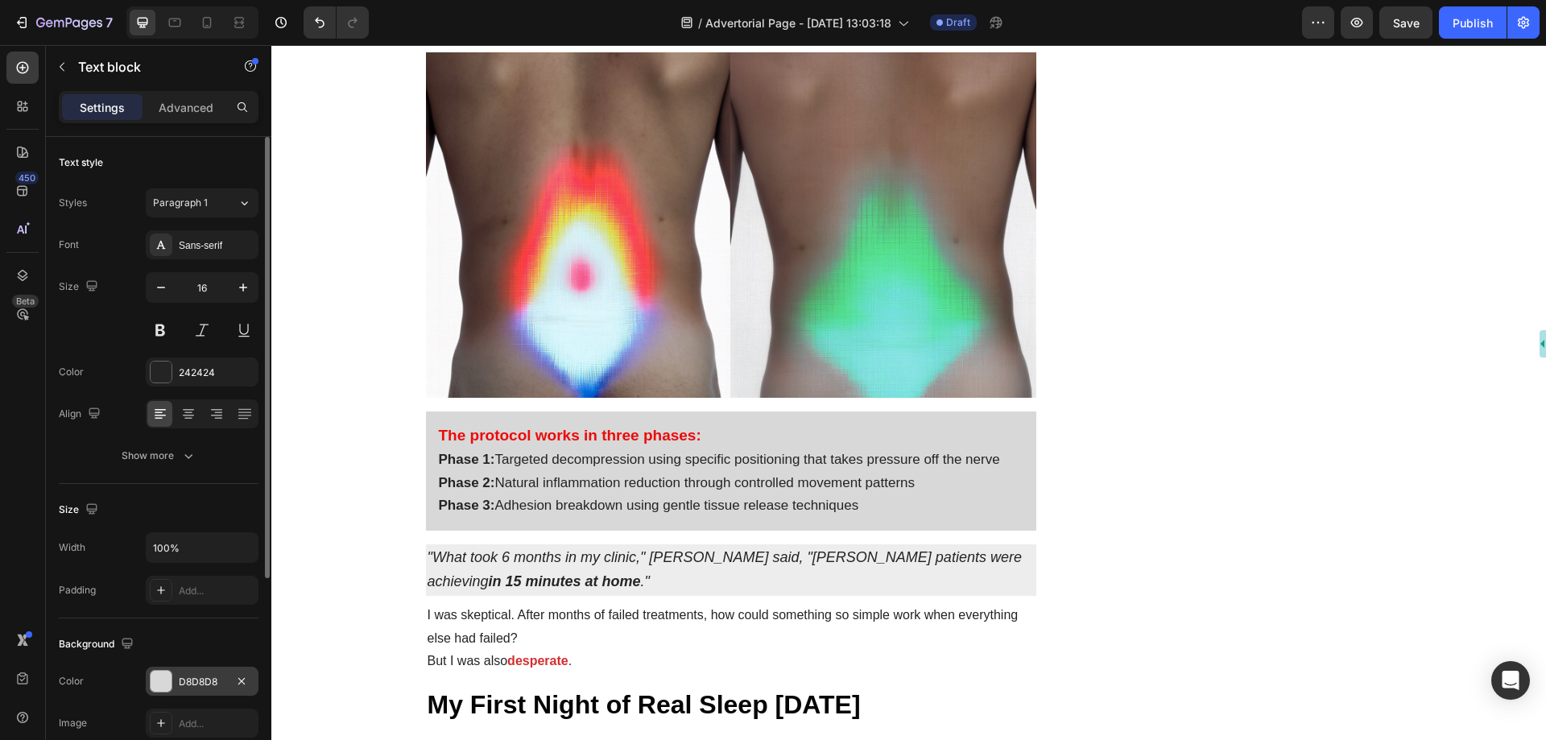
click at [185, 680] on div "D8D8D8" at bounding box center [202, 682] width 47 height 14
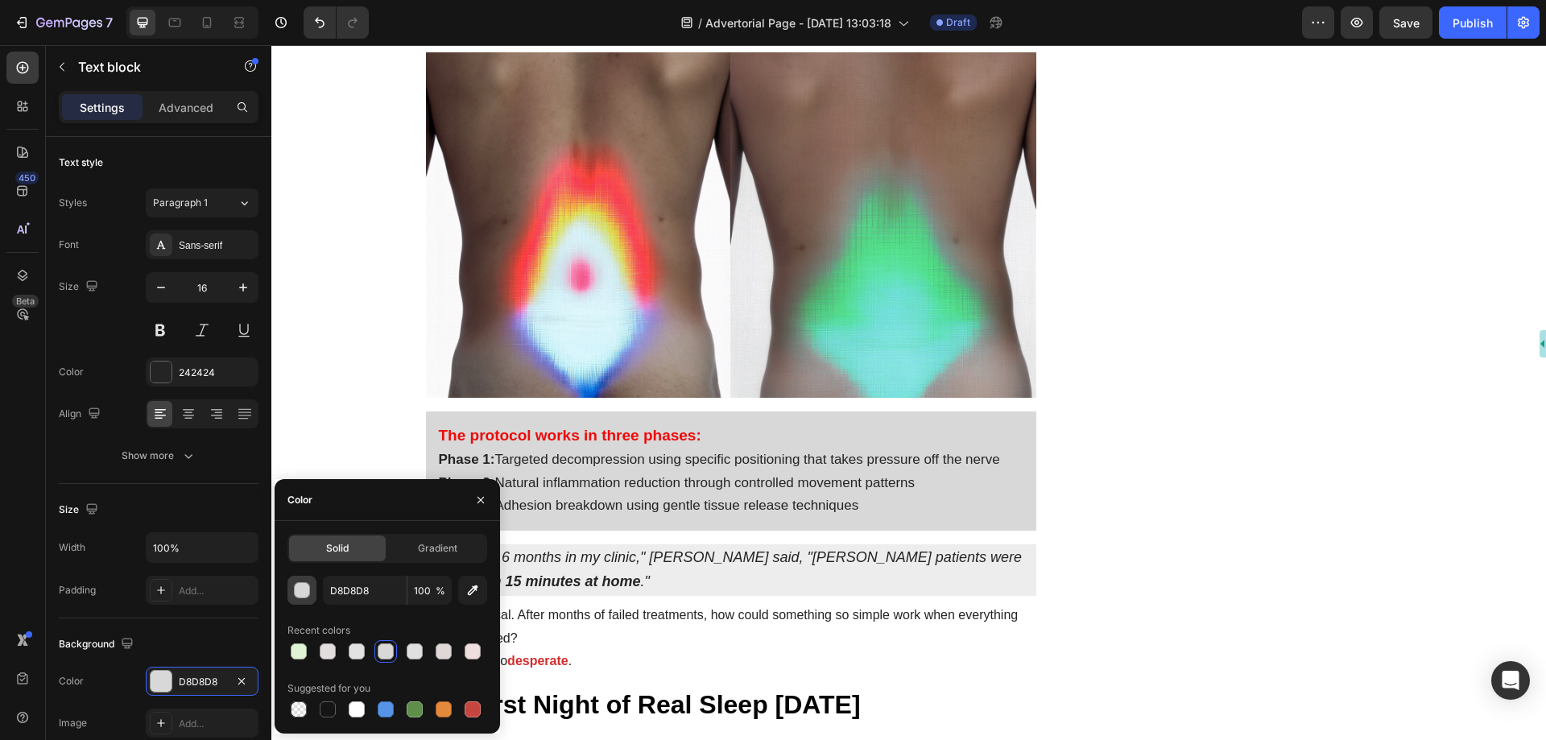
click at [301, 585] on div "button" at bounding box center [303, 591] width 16 height 16
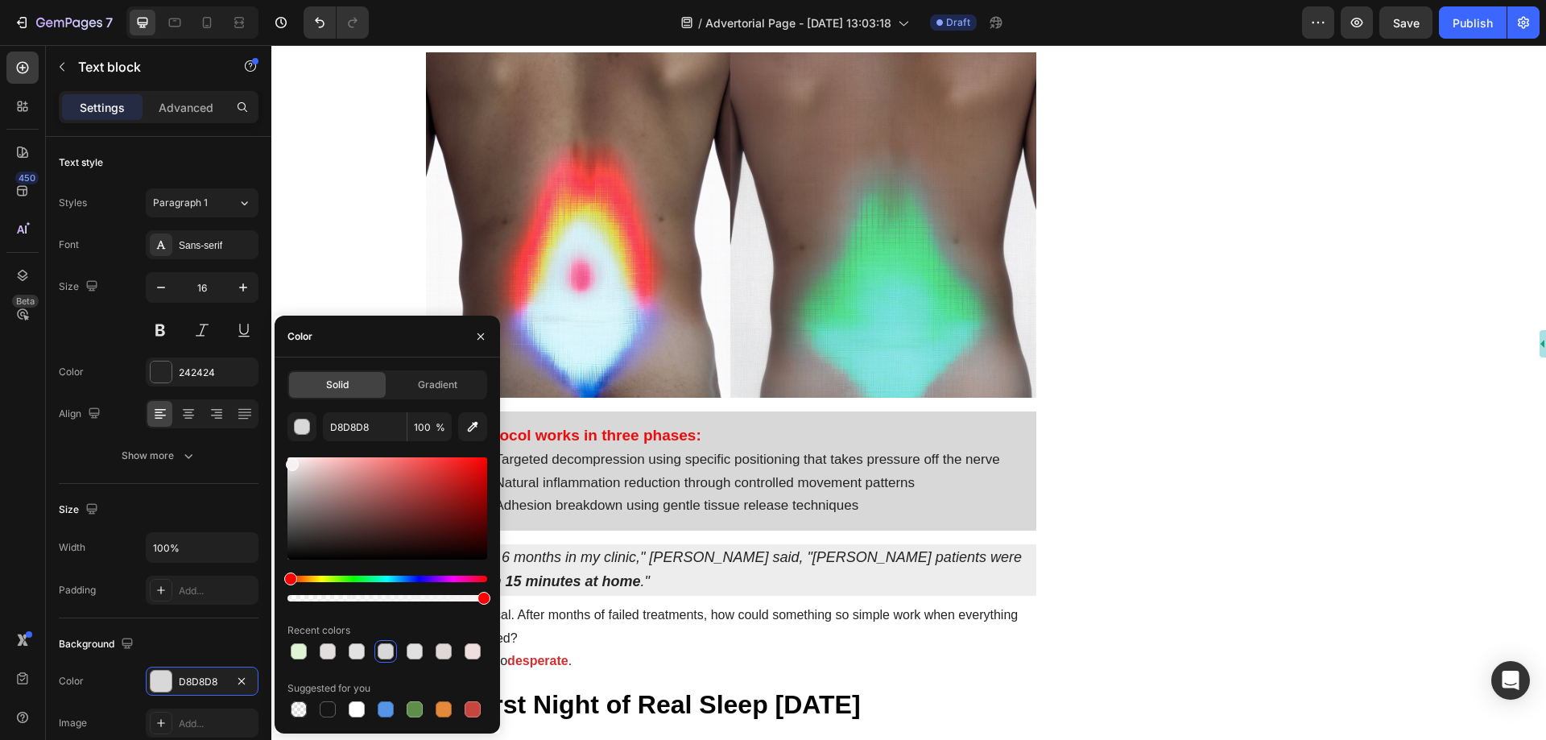
drag, startPoint x: 294, startPoint y: 475, endPoint x: 290, endPoint y: 460, distance: 15.0
click at [290, 460] on div at bounding box center [292, 464] width 13 height 13
type input "F4F2F2"
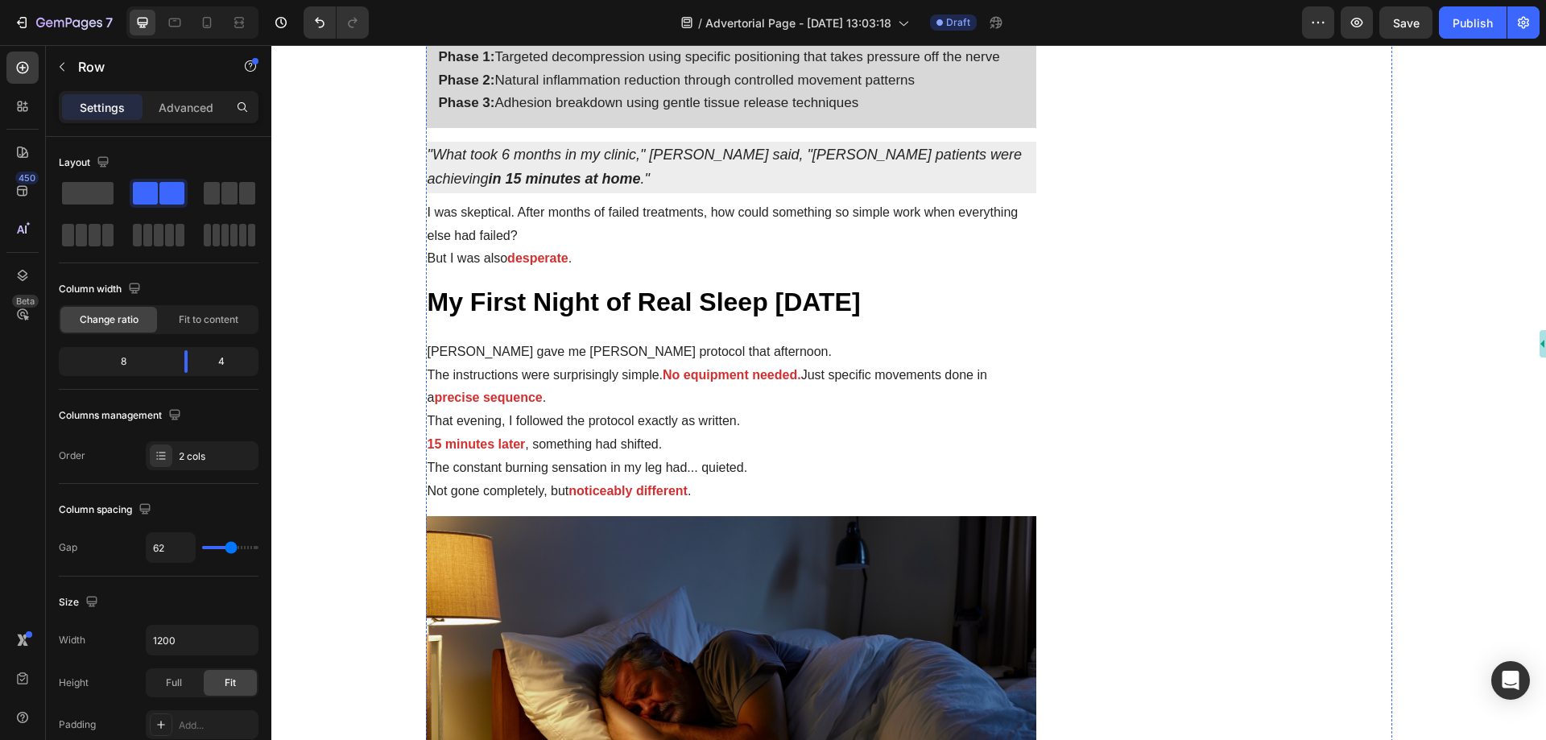
scroll to position [2898, 0]
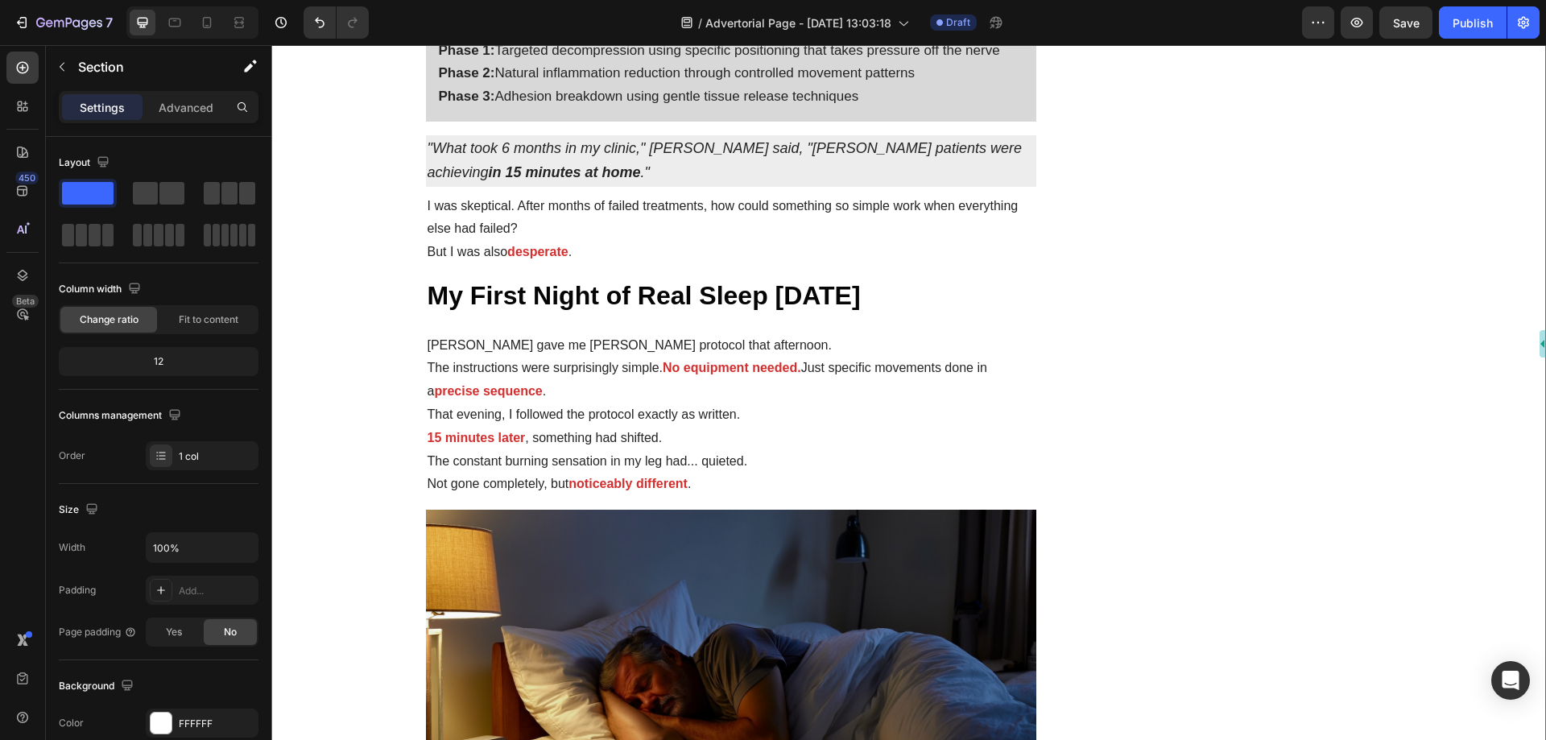
scroll to position [3059, 0]
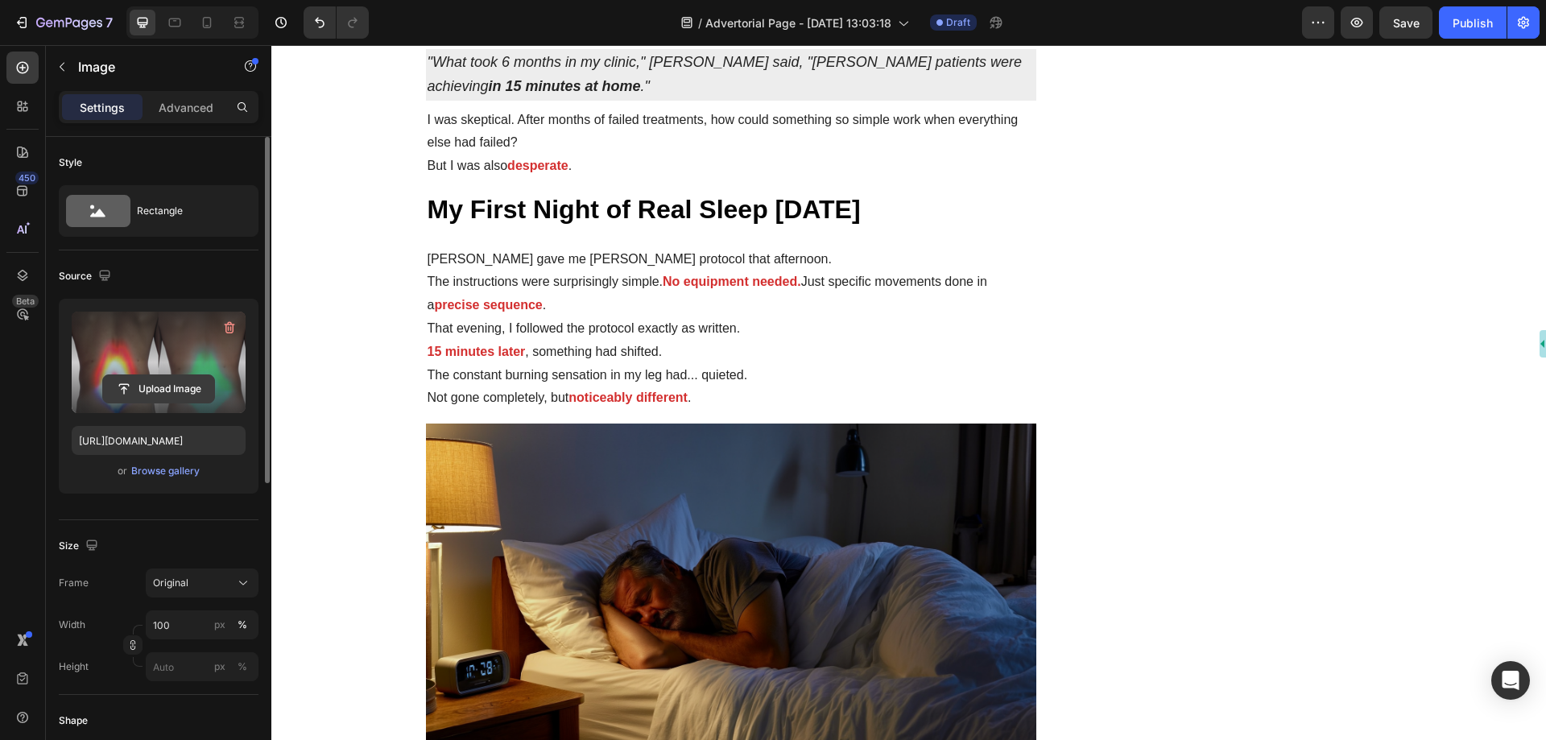
click at [167, 384] on input "file" at bounding box center [158, 388] width 111 height 27
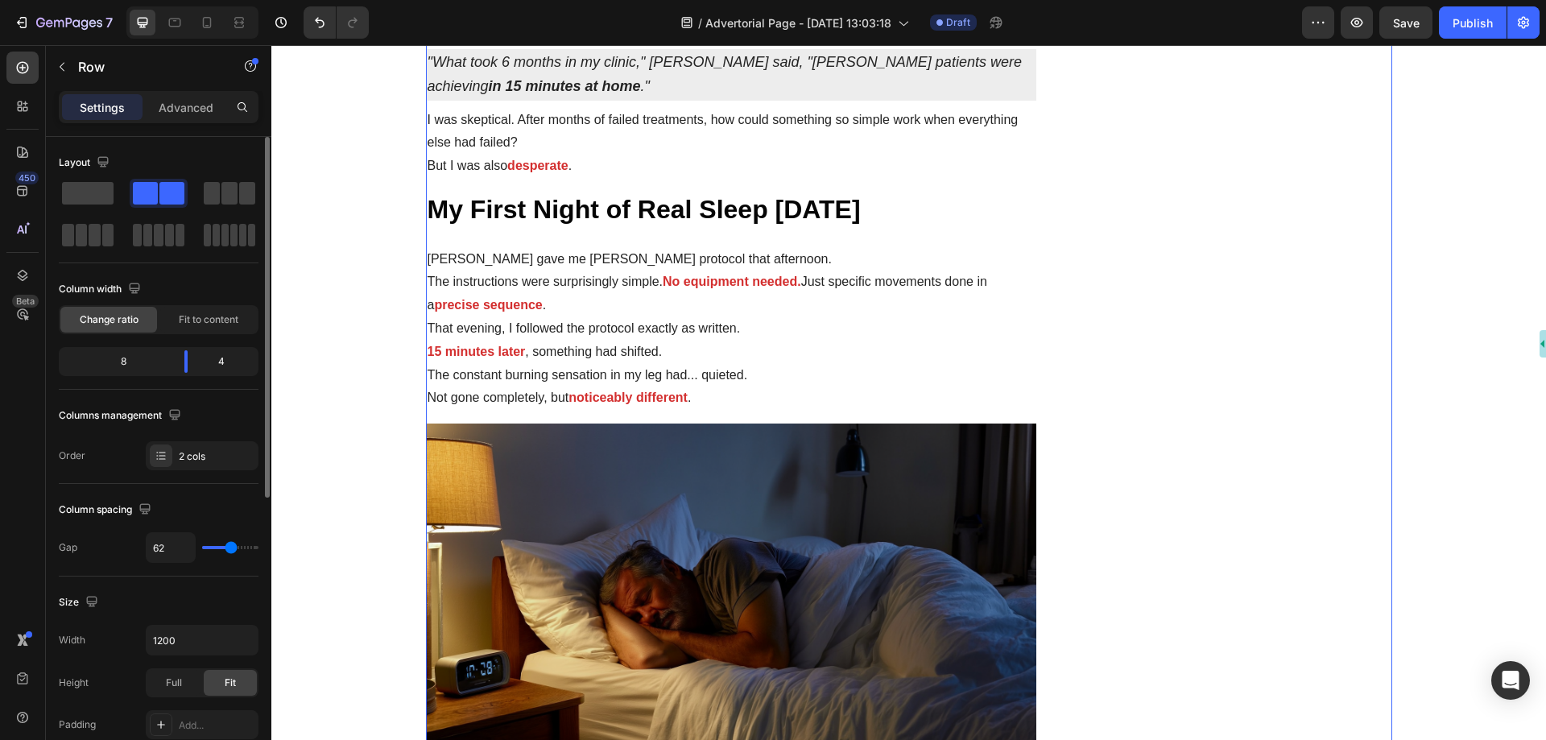
drag, startPoint x: 1197, startPoint y: 296, endPoint x: 343, endPoint y: 217, distance: 857.8
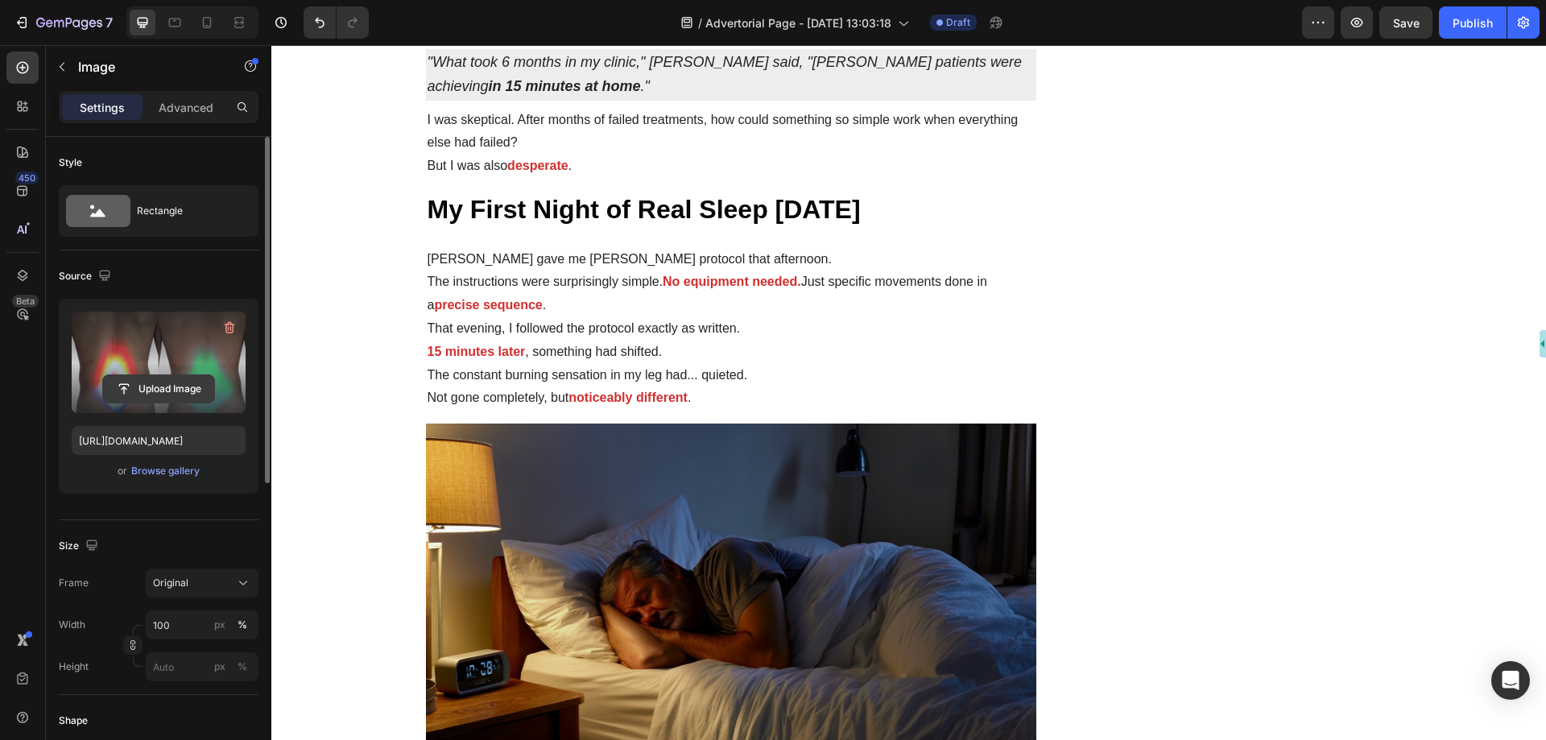
click at [171, 384] on input "file" at bounding box center [158, 388] width 111 height 27
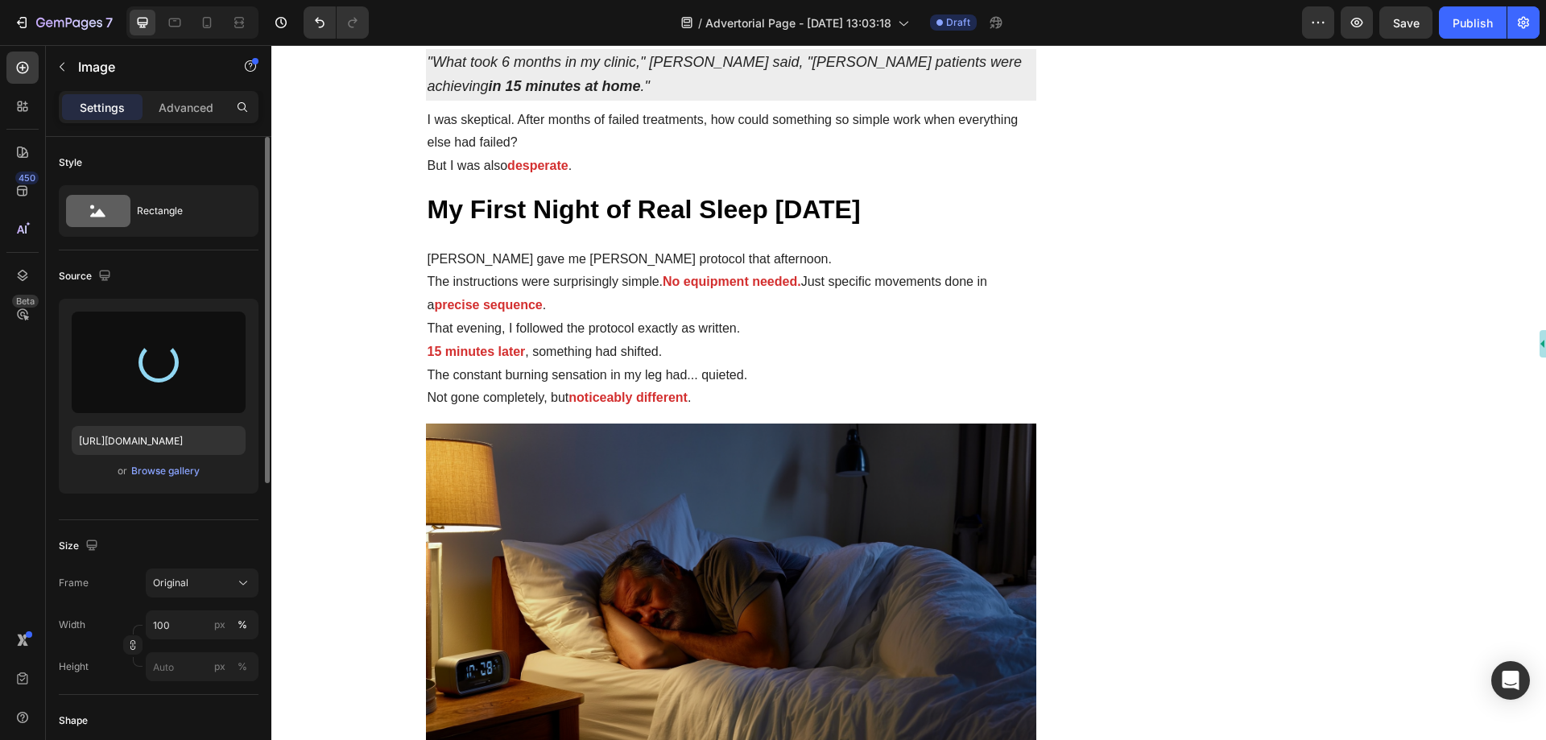
type input "[URL][DOMAIN_NAME]"
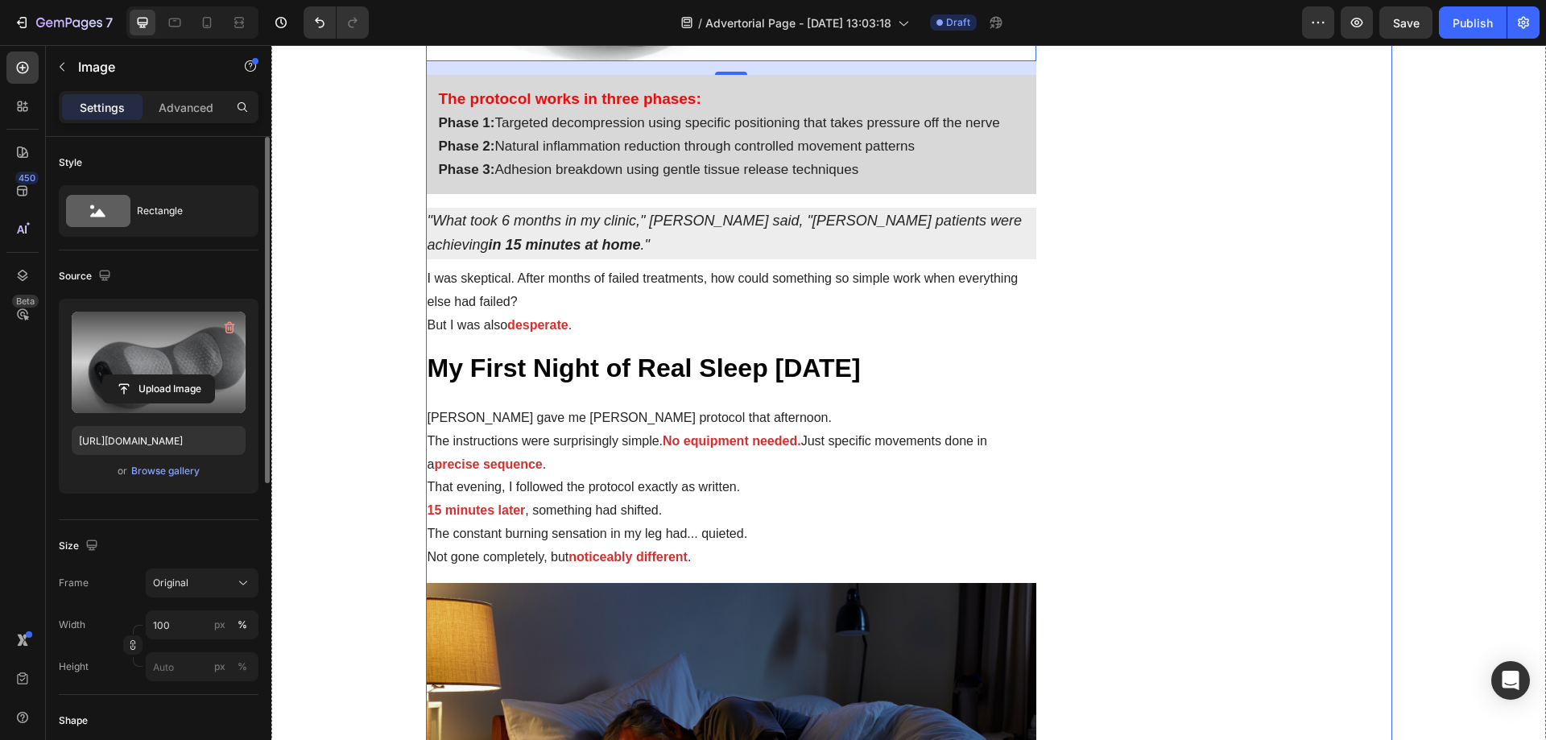
scroll to position [3301, 0]
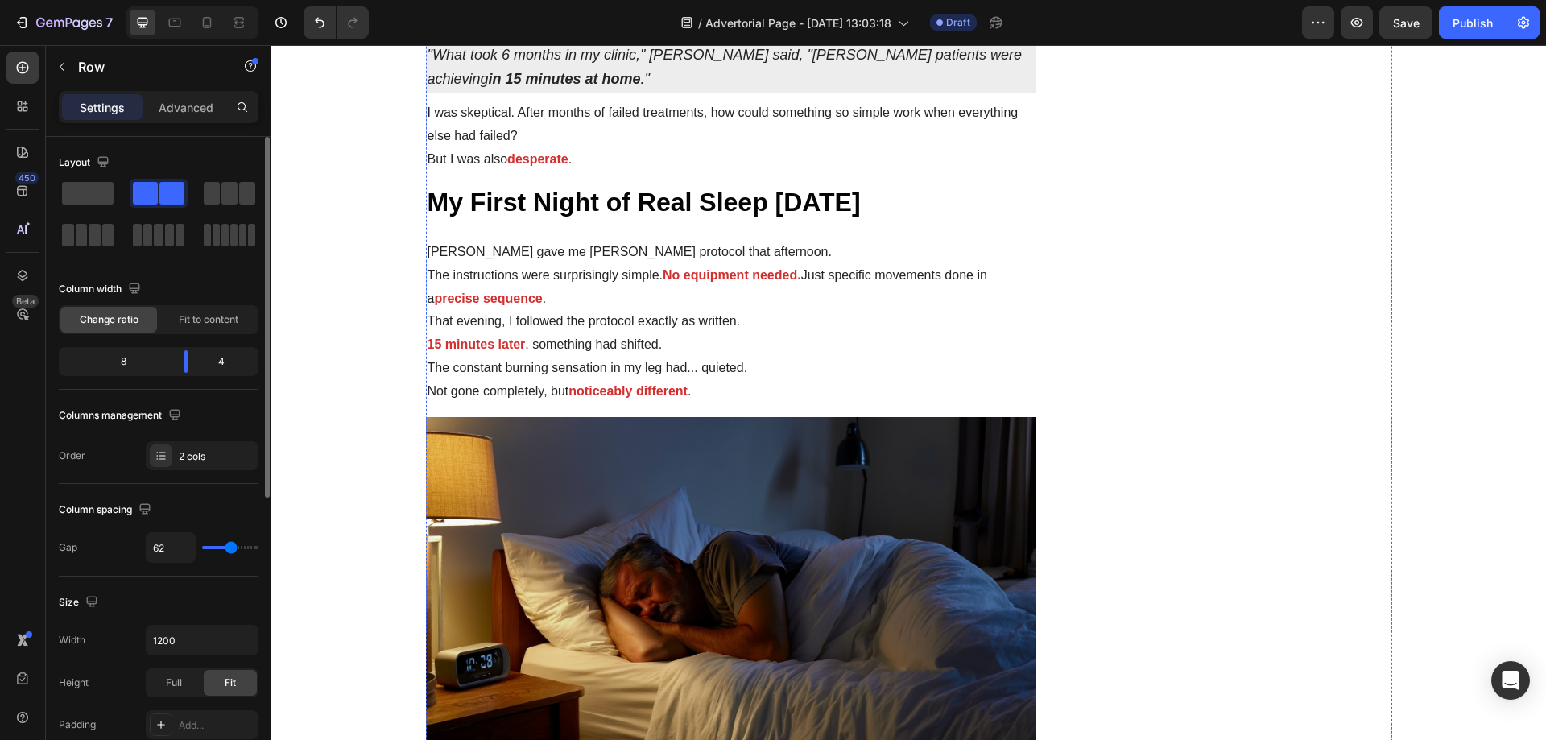
scroll to position [3059, 0]
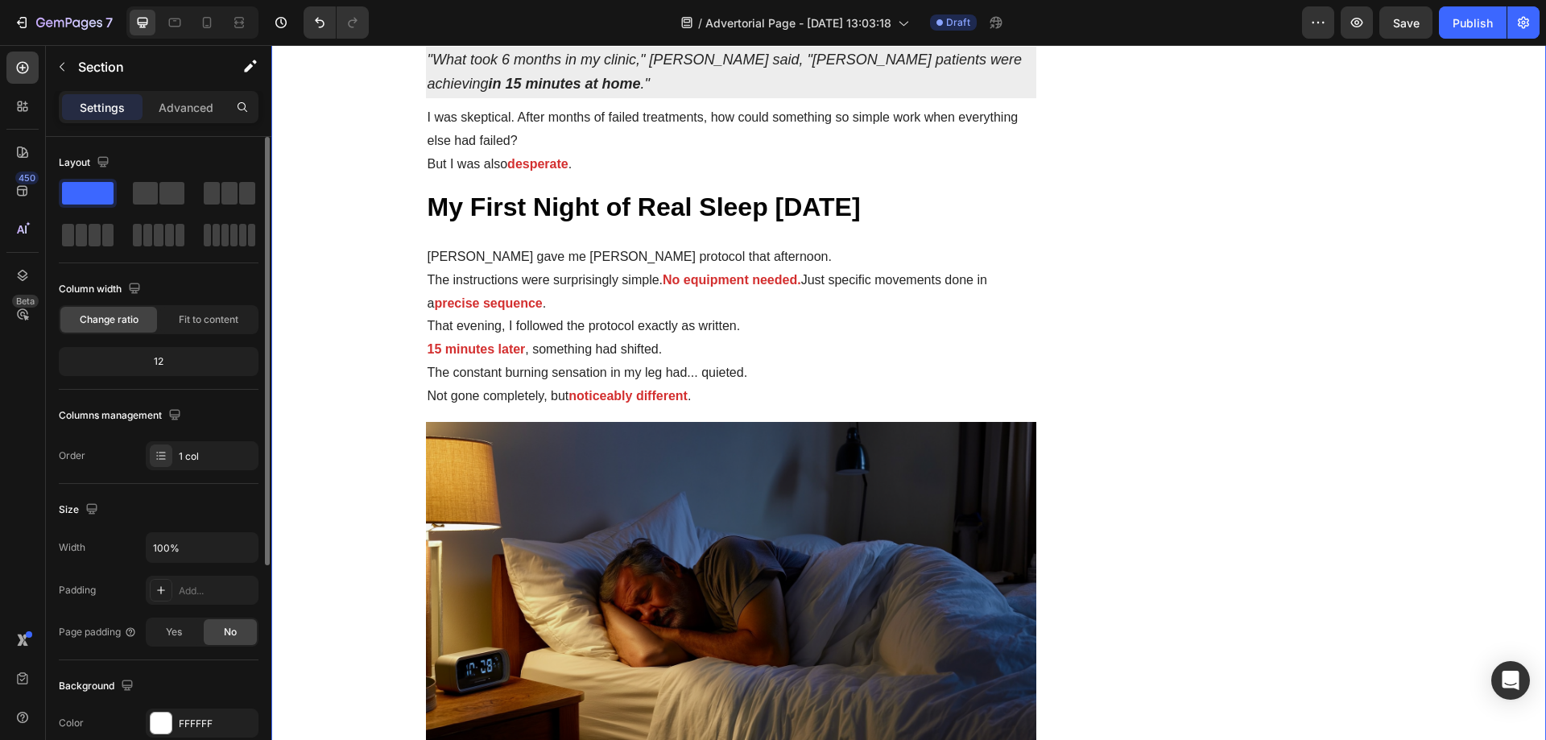
drag, startPoint x: 365, startPoint y: 355, endPoint x: 333, endPoint y: 357, distance: 32.3
drag, startPoint x: 371, startPoint y: 369, endPoint x: 331, endPoint y: 369, distance: 40.3
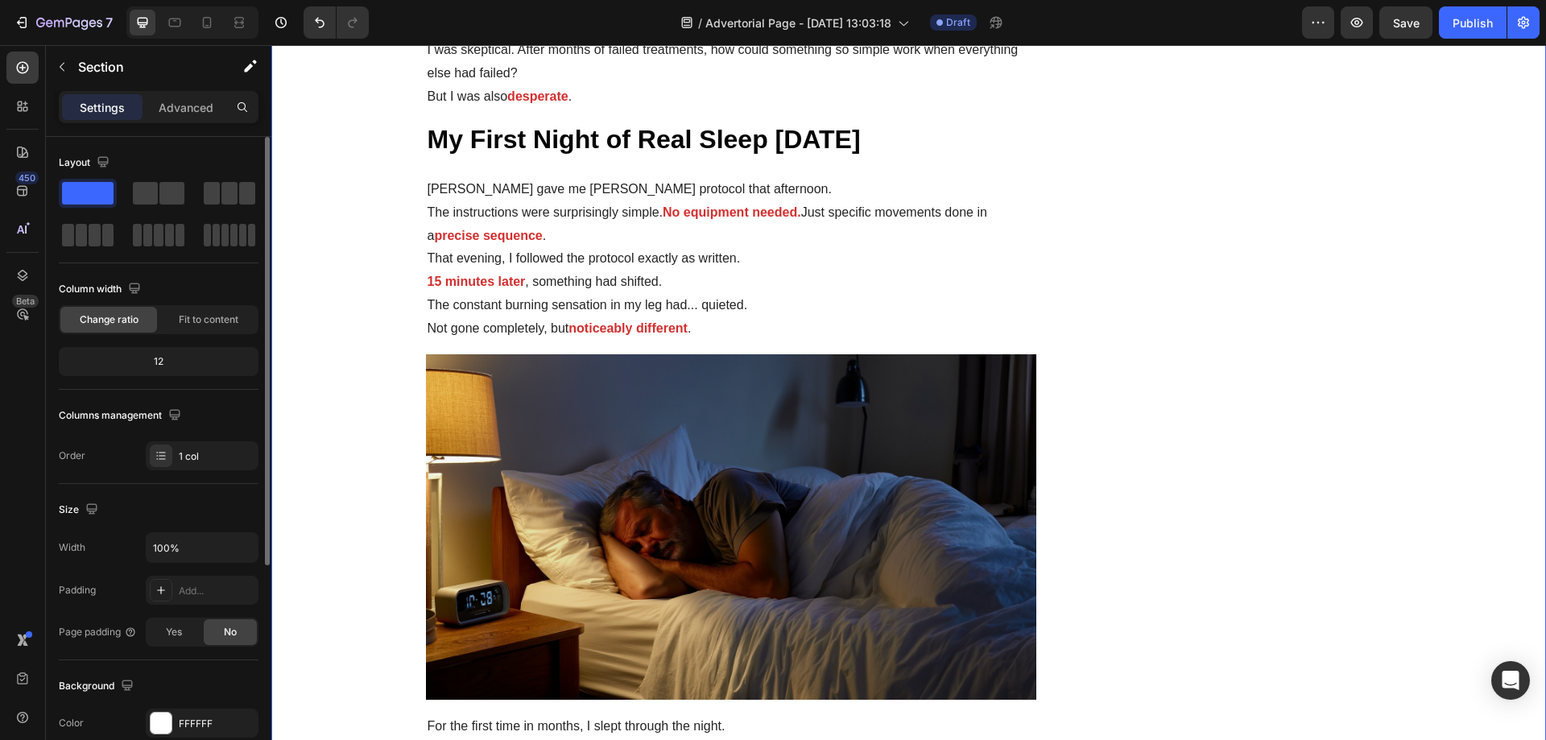
scroll to position [3220, 0]
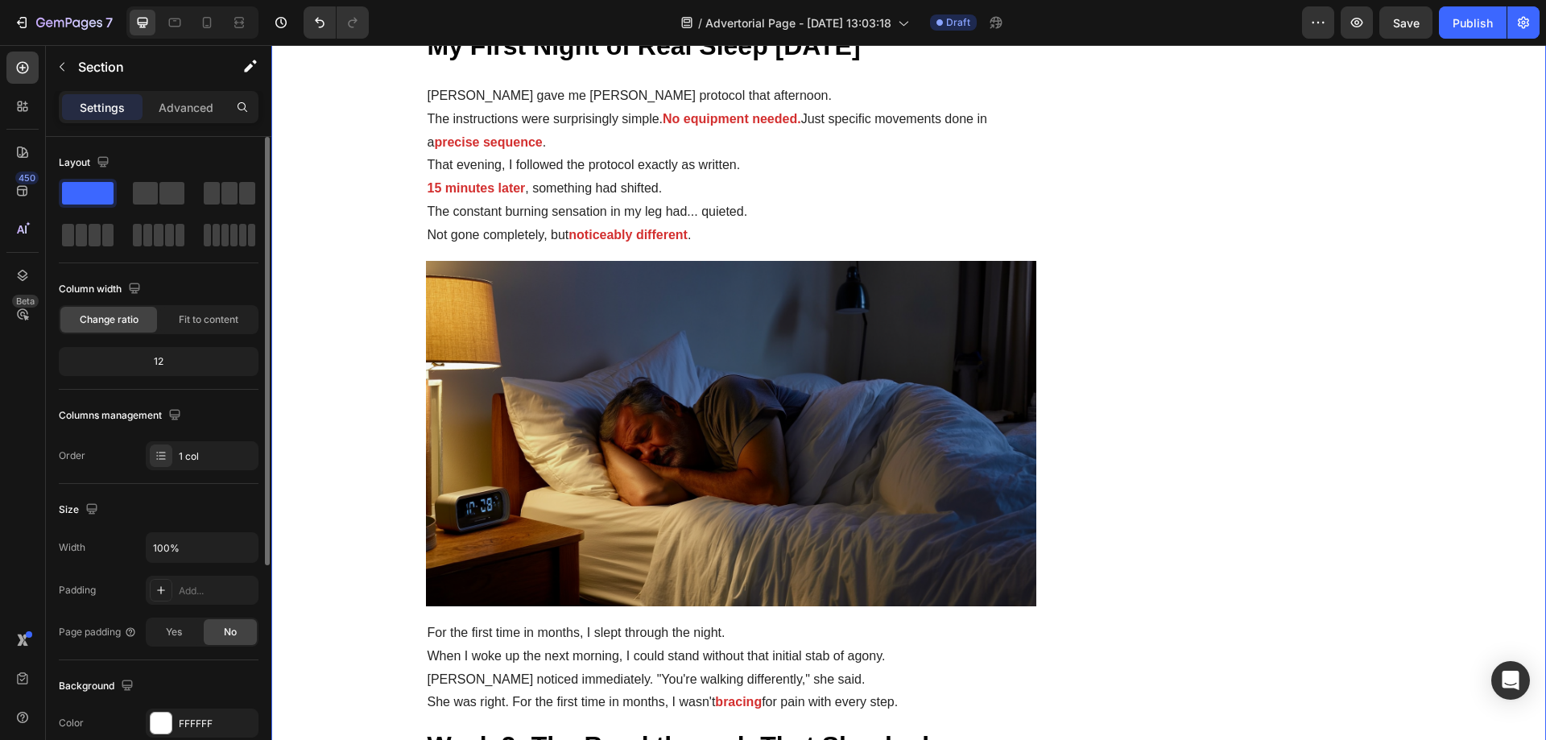
drag, startPoint x: 360, startPoint y: 299, endPoint x: 345, endPoint y: 298, distance: 15.3
drag, startPoint x: 345, startPoint y: 298, endPoint x: 364, endPoint y: 314, distance: 25.2
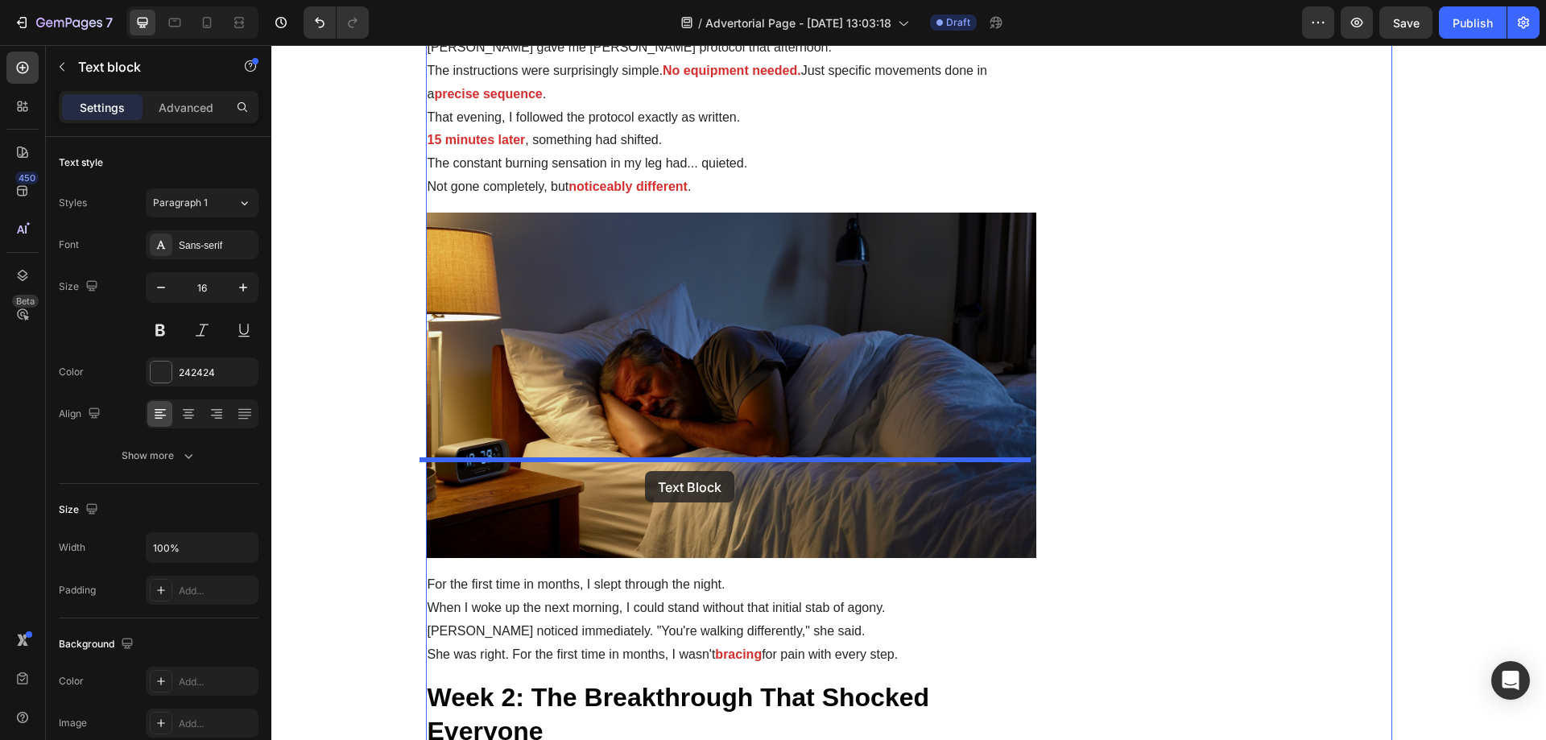
drag, startPoint x: 649, startPoint y: 634, endPoint x: 645, endPoint y: 471, distance: 163.5
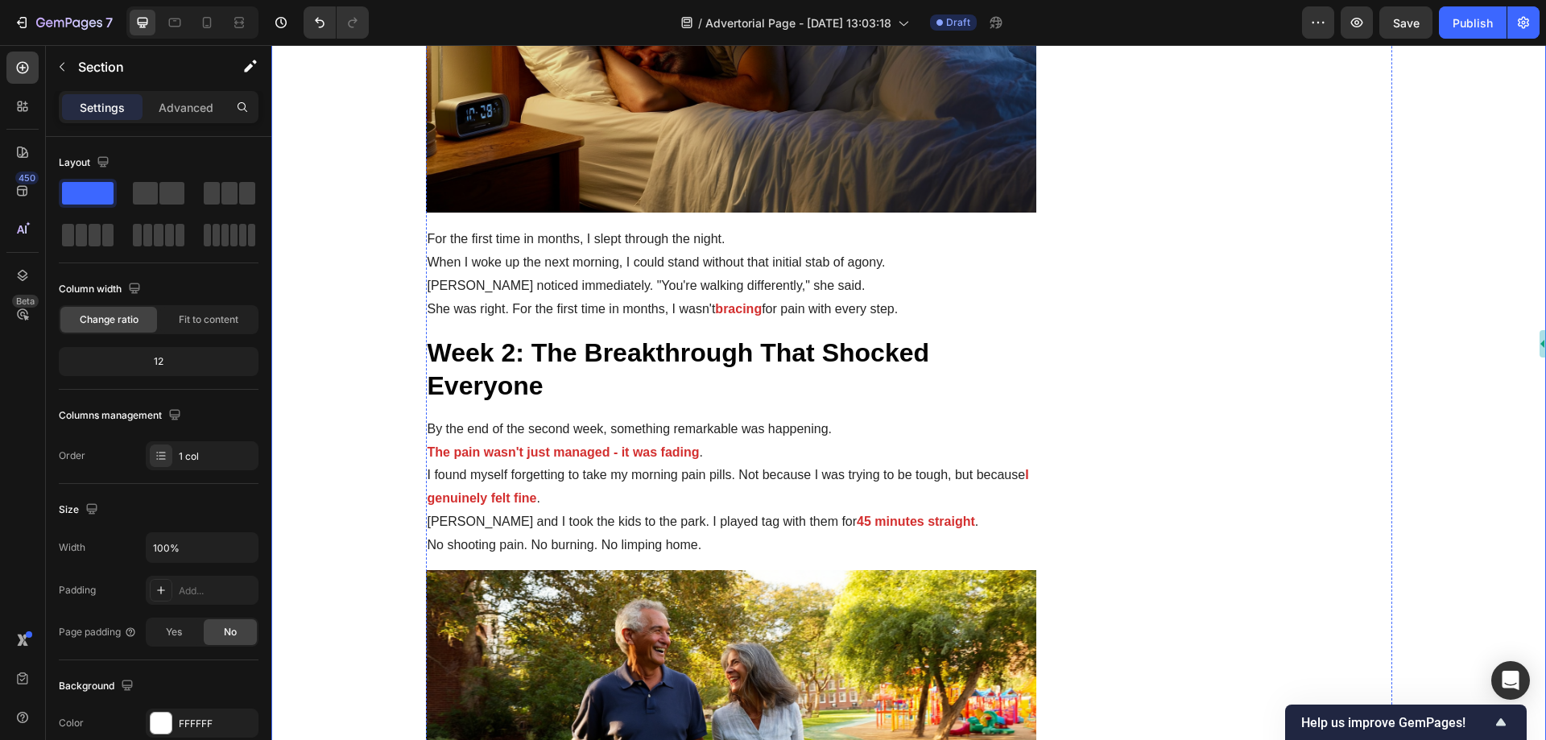
scroll to position [3381, 0]
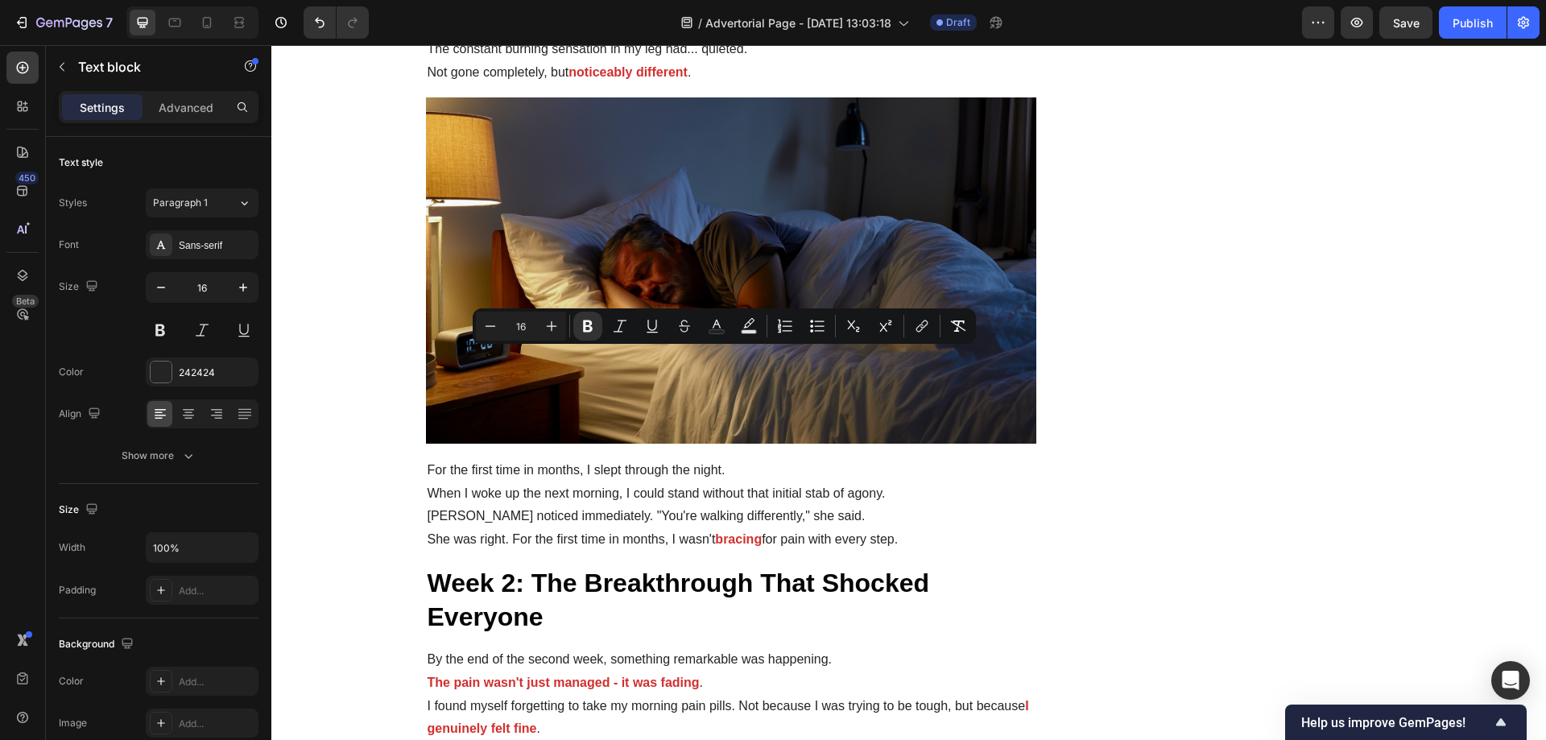
drag, startPoint x: 807, startPoint y: 403, endPoint x: 423, endPoint y: 353, distance: 387.1
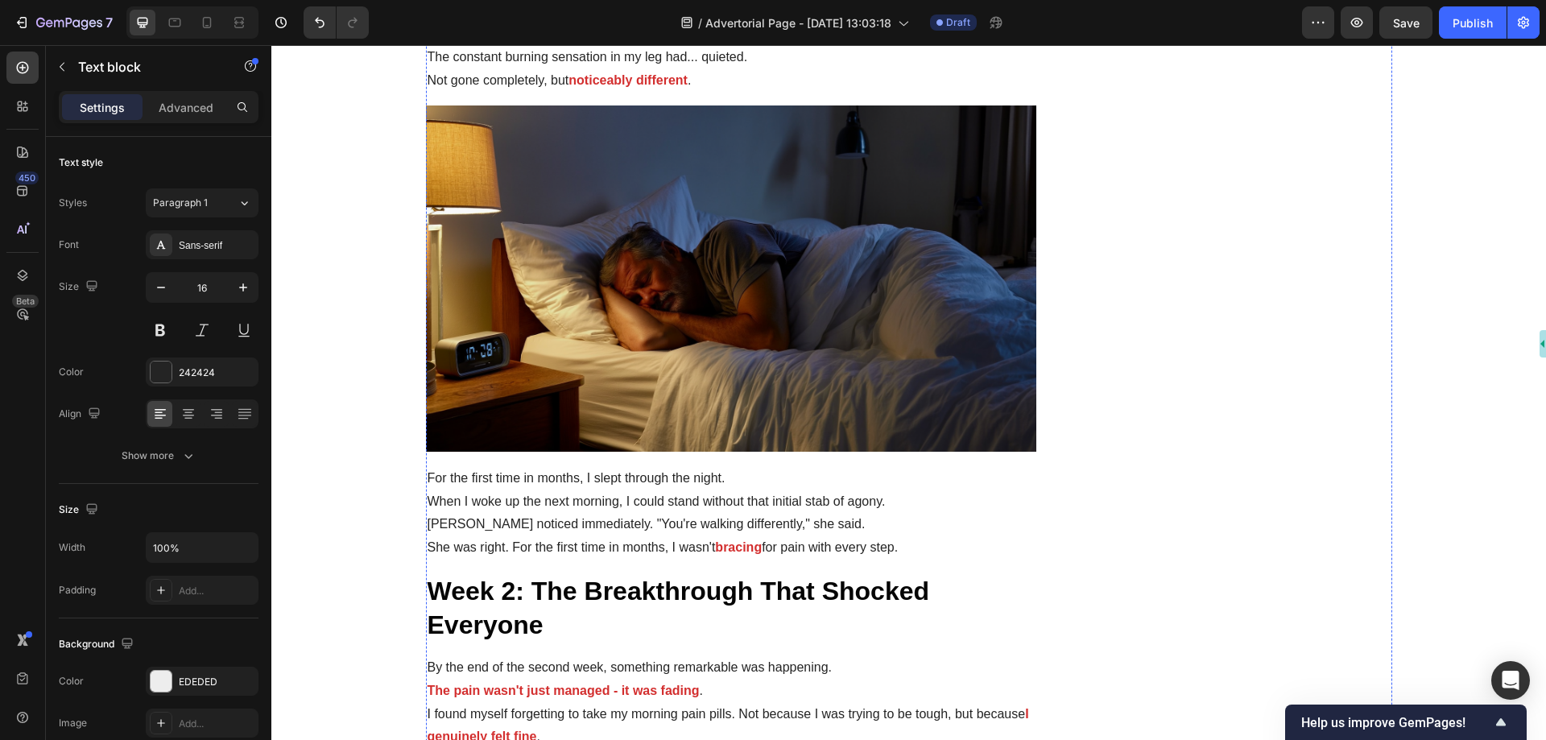
click at [182, 678] on div "EDEDED" at bounding box center [202, 682] width 47 height 14
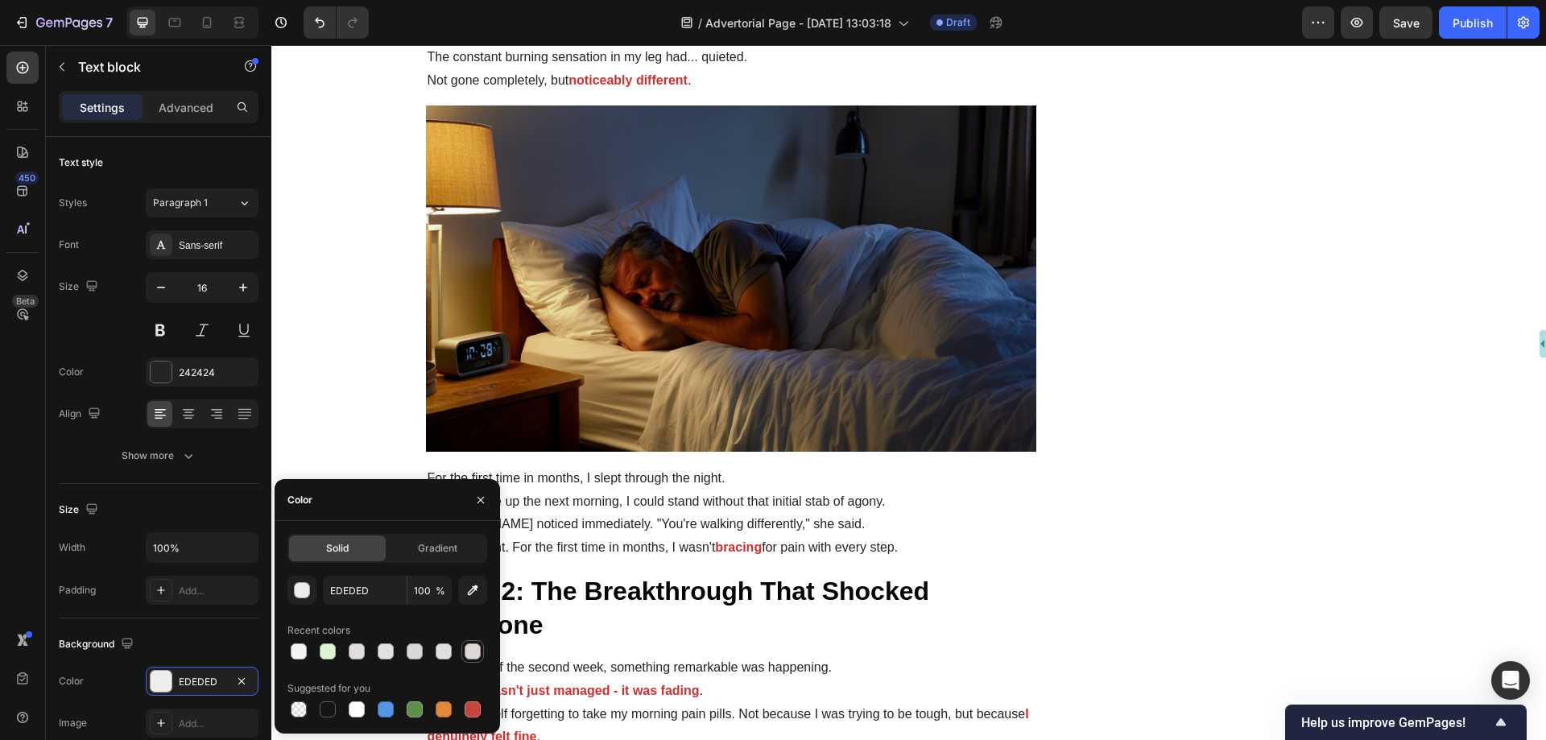
click at [467, 646] on div at bounding box center [473, 651] width 16 height 16
type input "E0D7D7"
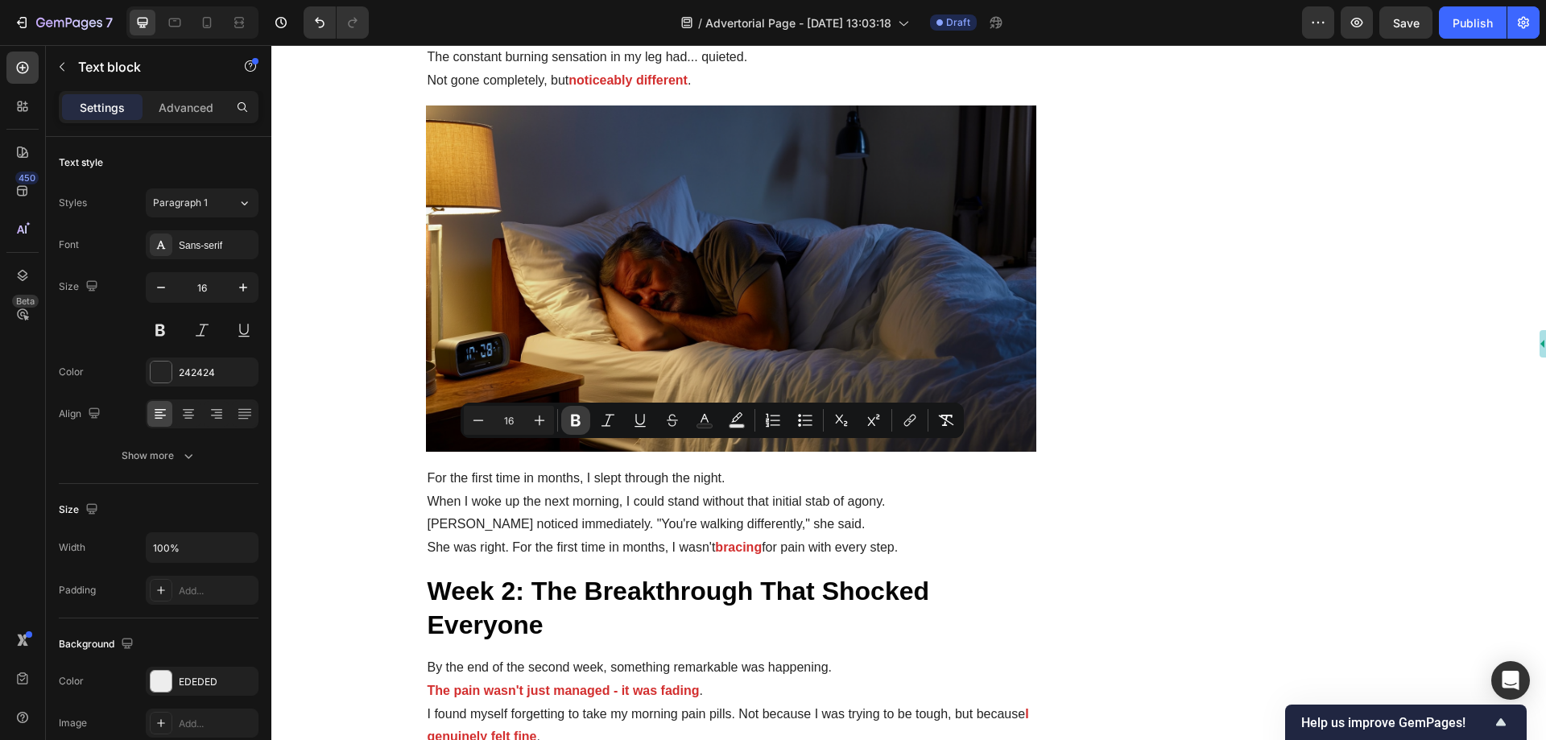
click at [579, 420] on icon "Editor contextual toolbar" at bounding box center [576, 420] width 16 height 16
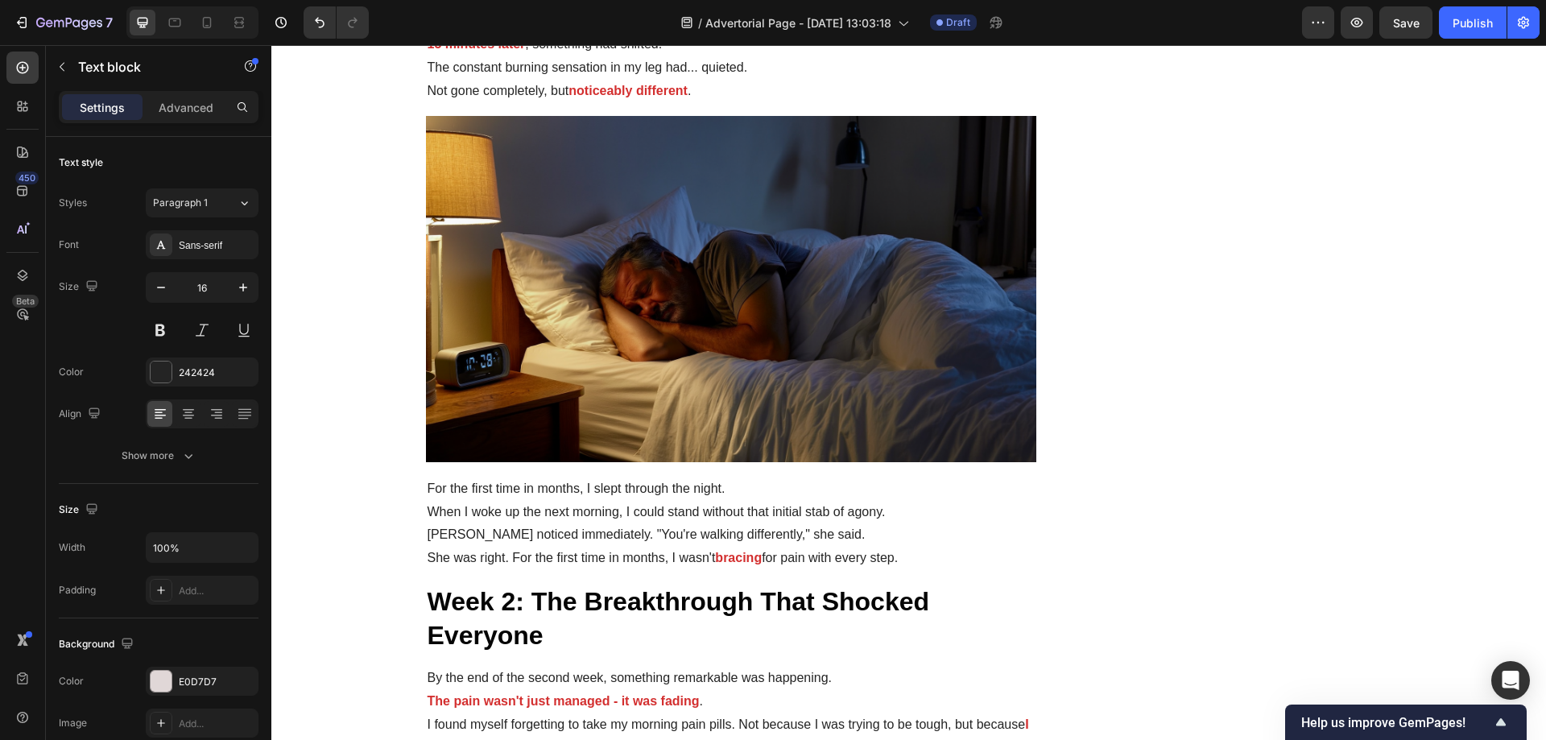
drag, startPoint x: 726, startPoint y: 437, endPoint x: 726, endPoint y: 448, distance: 10.5
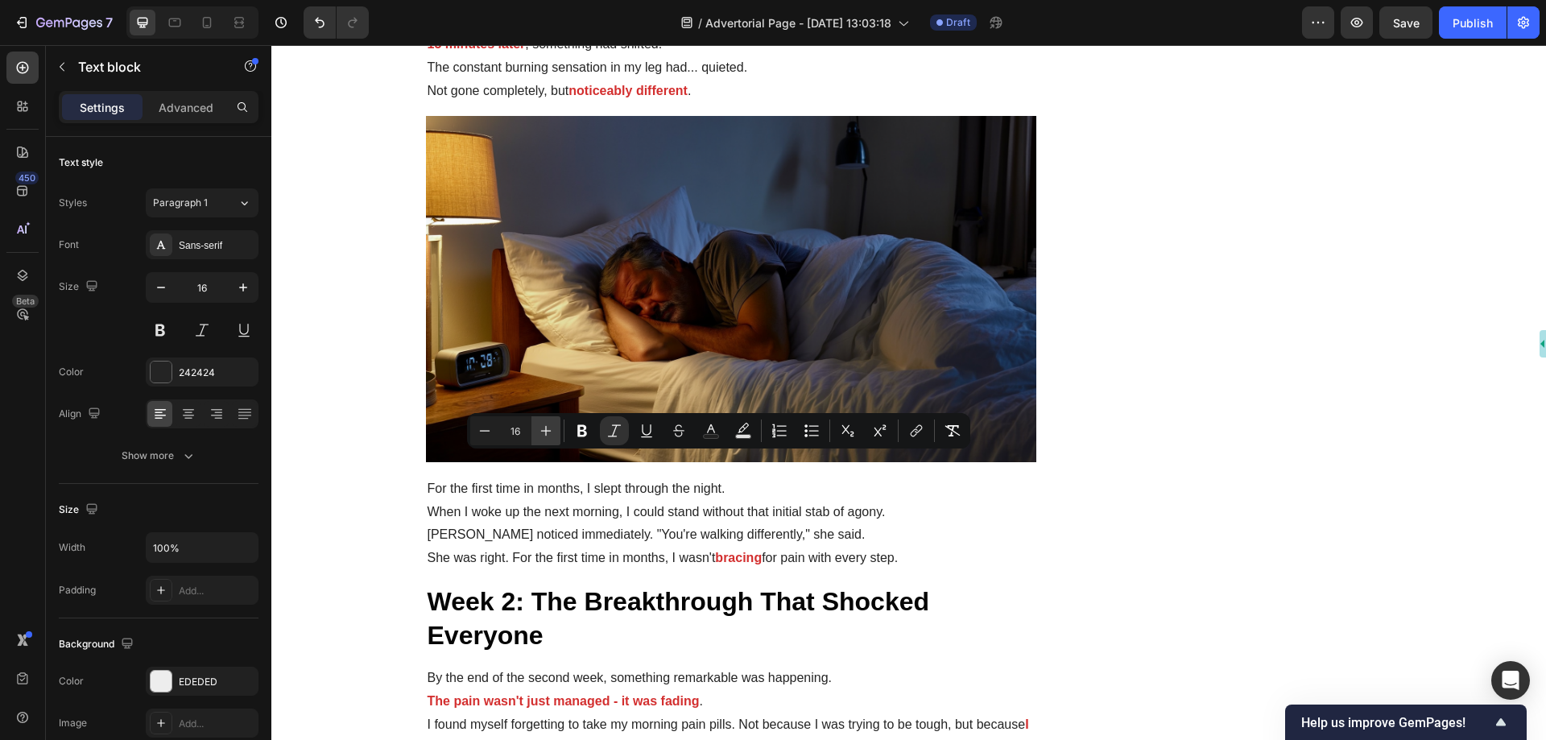
click at [545, 437] on icon "Editor contextual toolbar" at bounding box center [546, 431] width 16 height 16
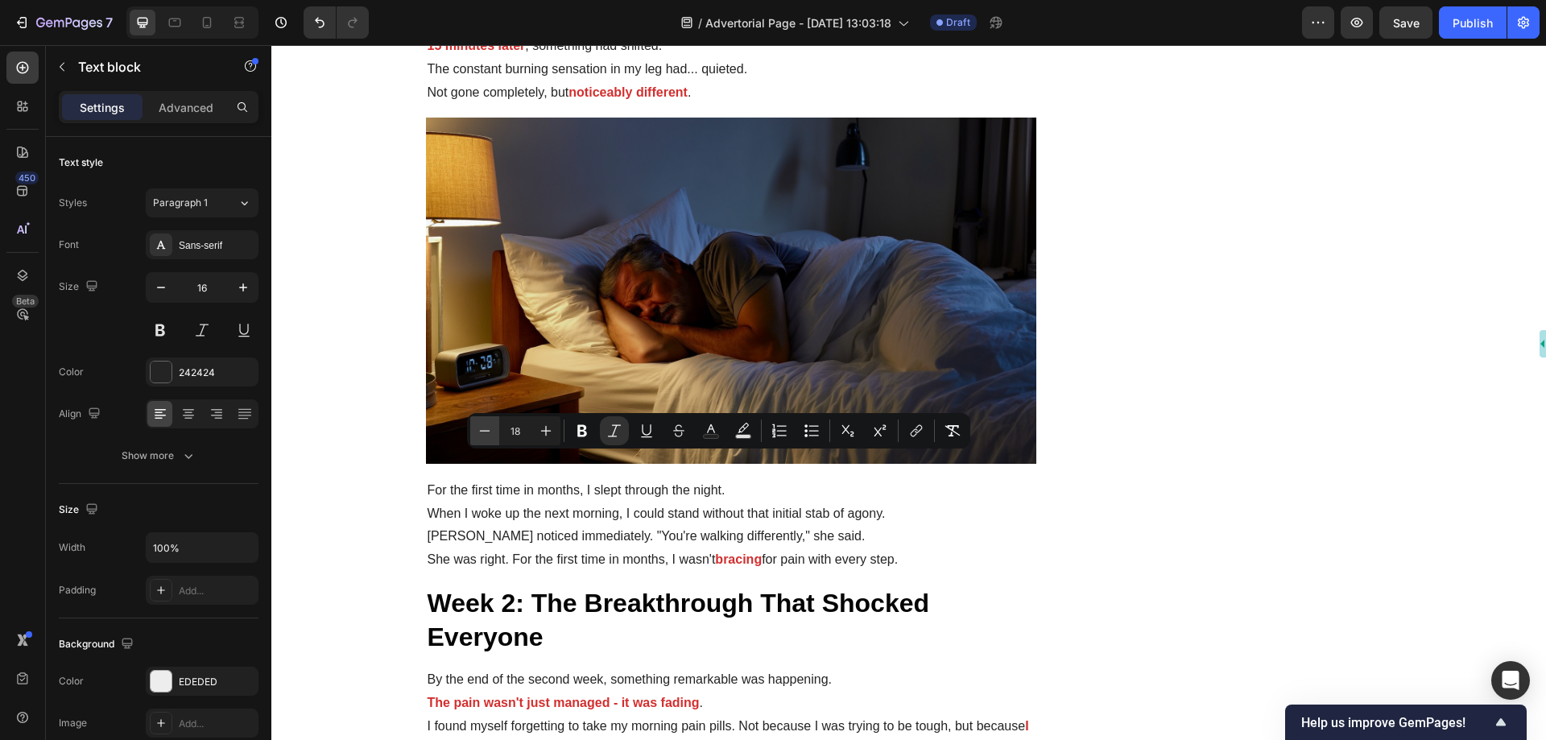
click at [486, 435] on icon "Editor contextual toolbar" at bounding box center [485, 431] width 16 height 16
type input "17"
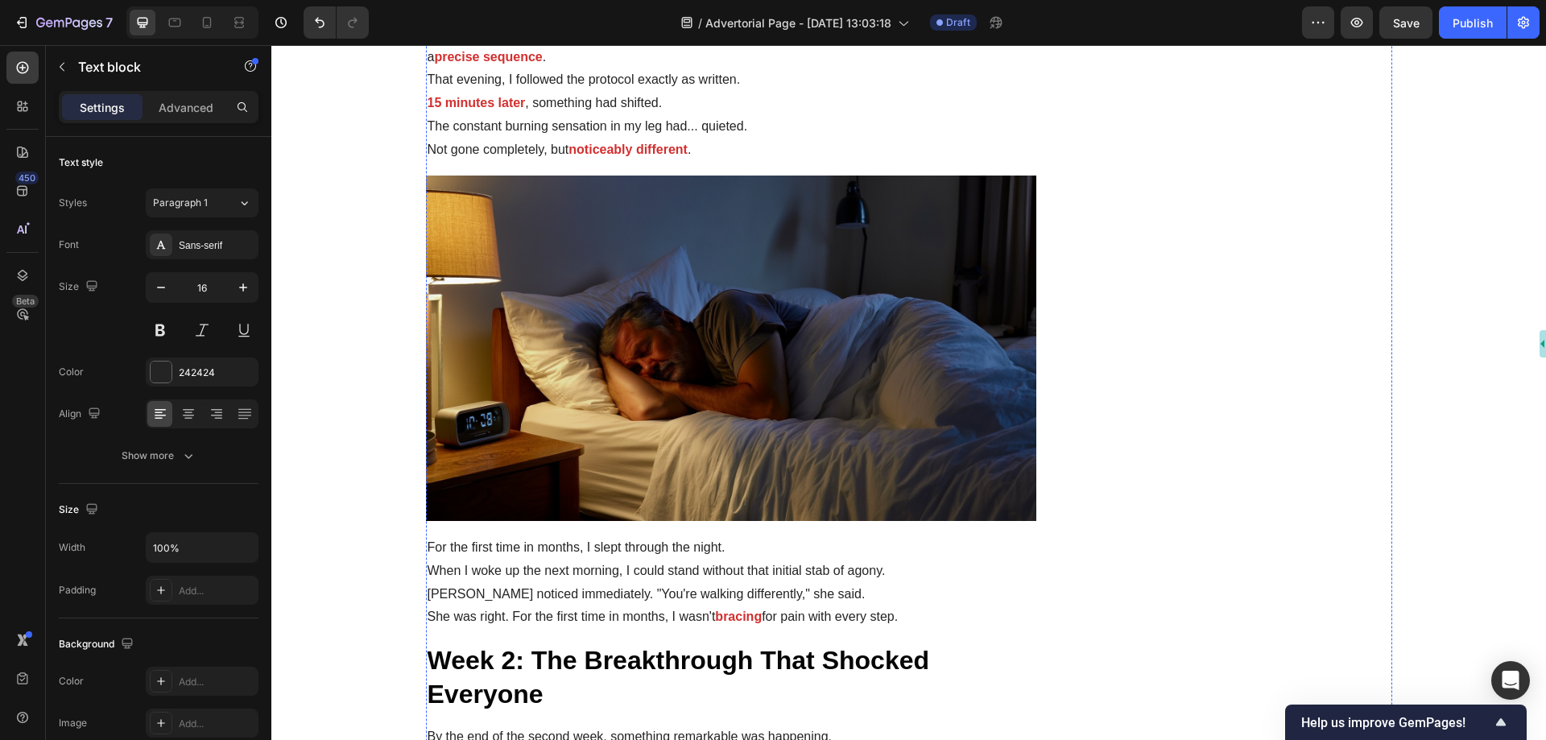
scroll to position [3772, 0]
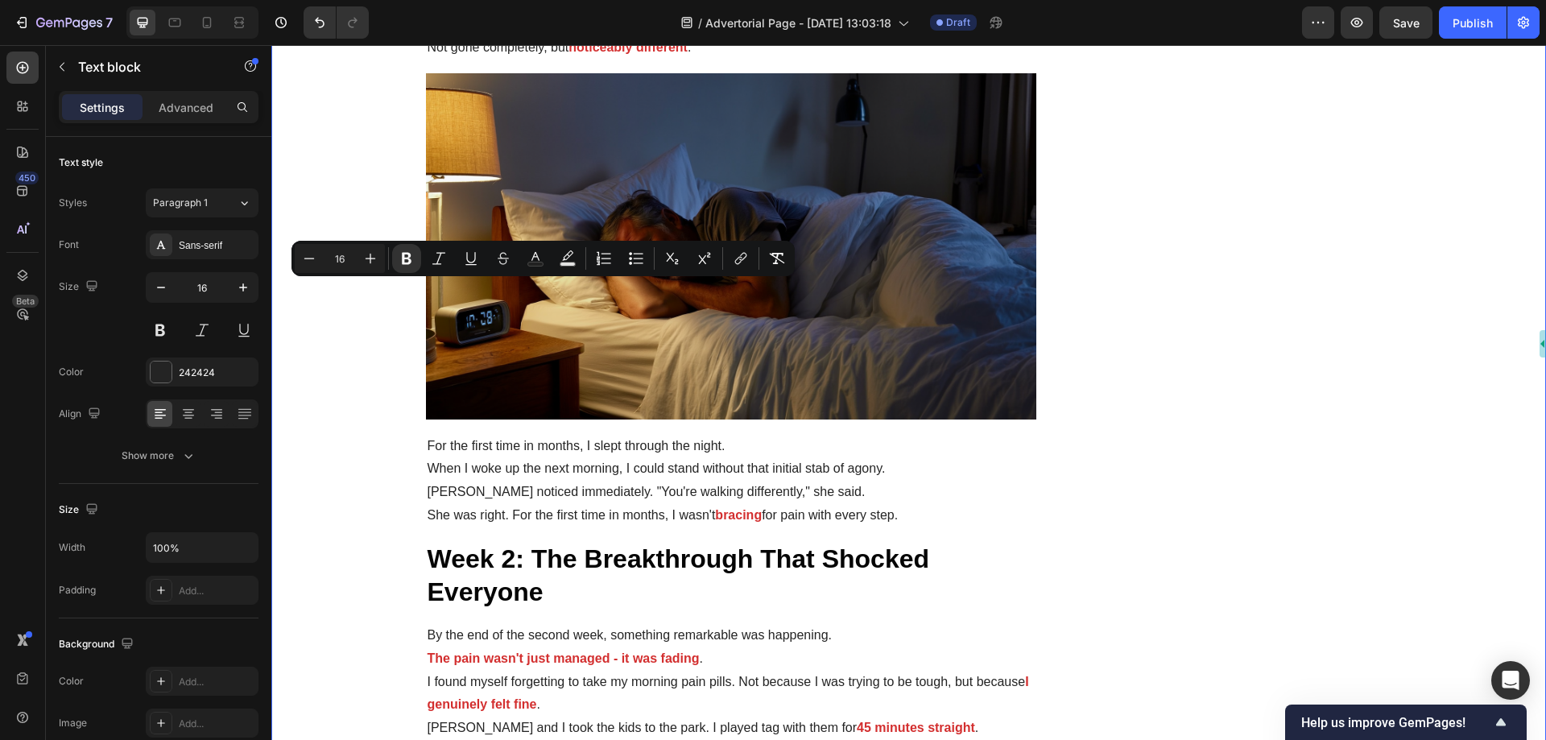
drag, startPoint x: 692, startPoint y: 293, endPoint x: 410, endPoint y: 291, distance: 281.8
click at [370, 255] on icon "Editor contextual toolbar" at bounding box center [370, 258] width 16 height 16
type input "18"
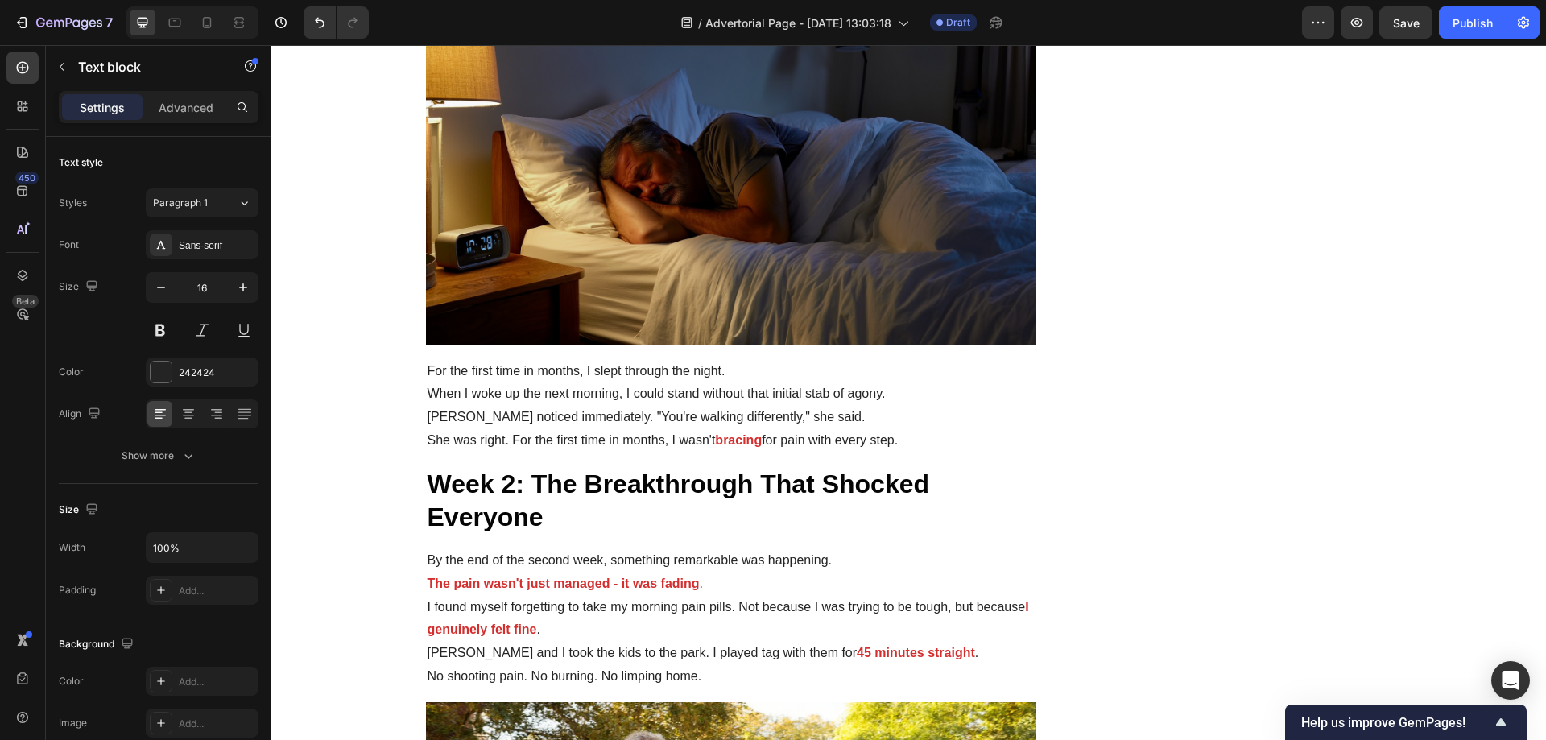
scroll to position [3852, 0]
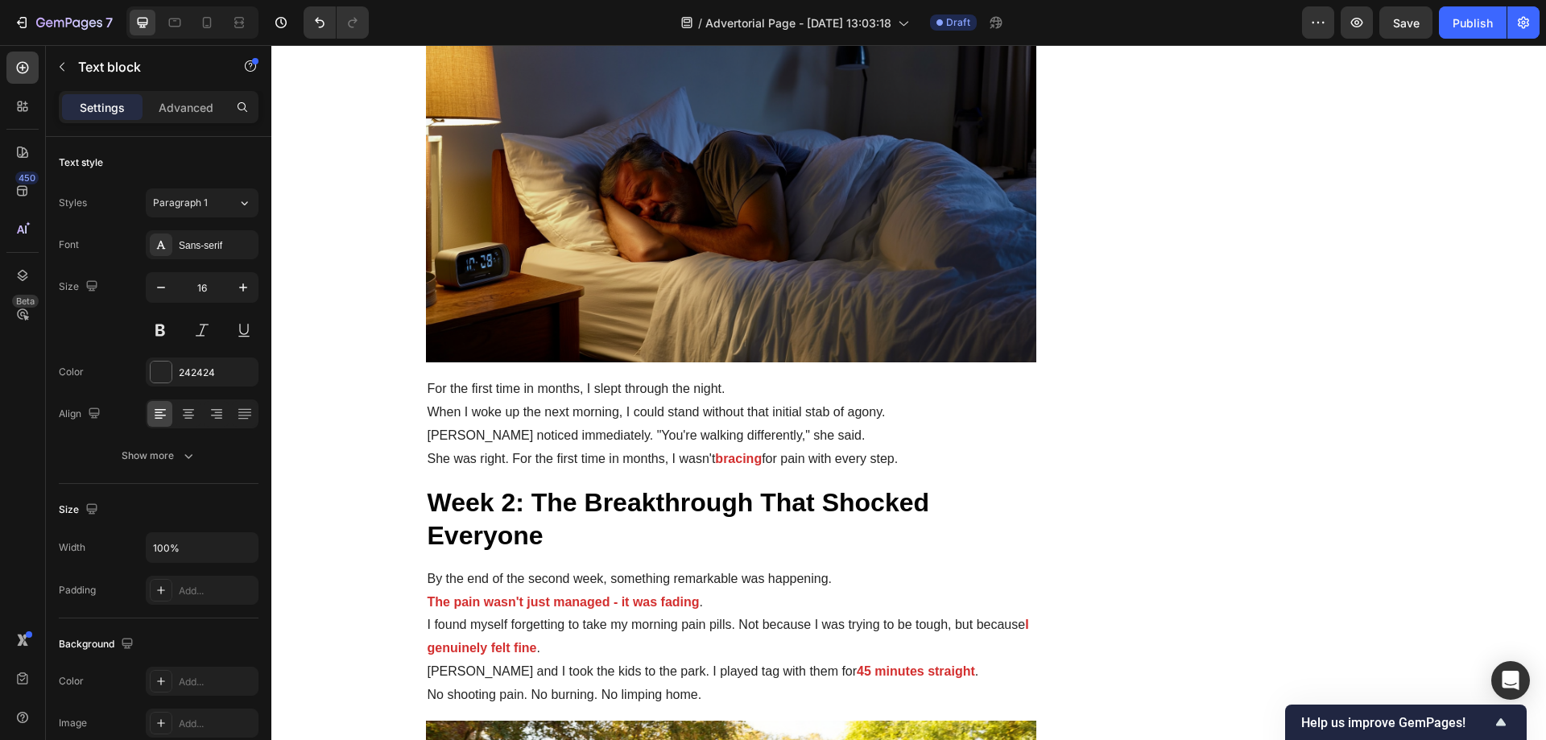
drag, startPoint x: 728, startPoint y: 440, endPoint x: 522, endPoint y: 361, distance: 220.7
drag, startPoint x: 425, startPoint y: 274, endPoint x: 712, endPoint y: 463, distance: 344.1
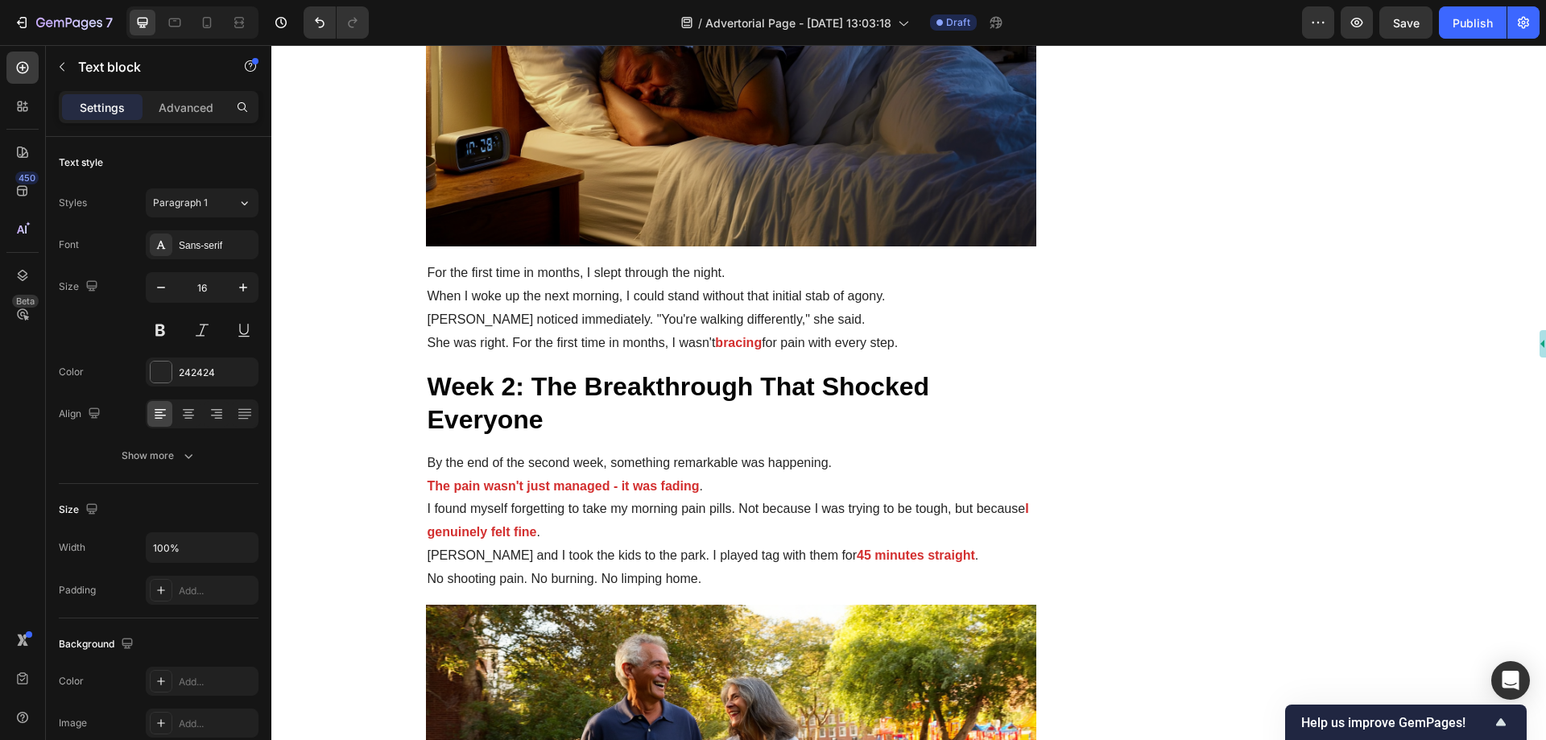
scroll to position [3847, 0]
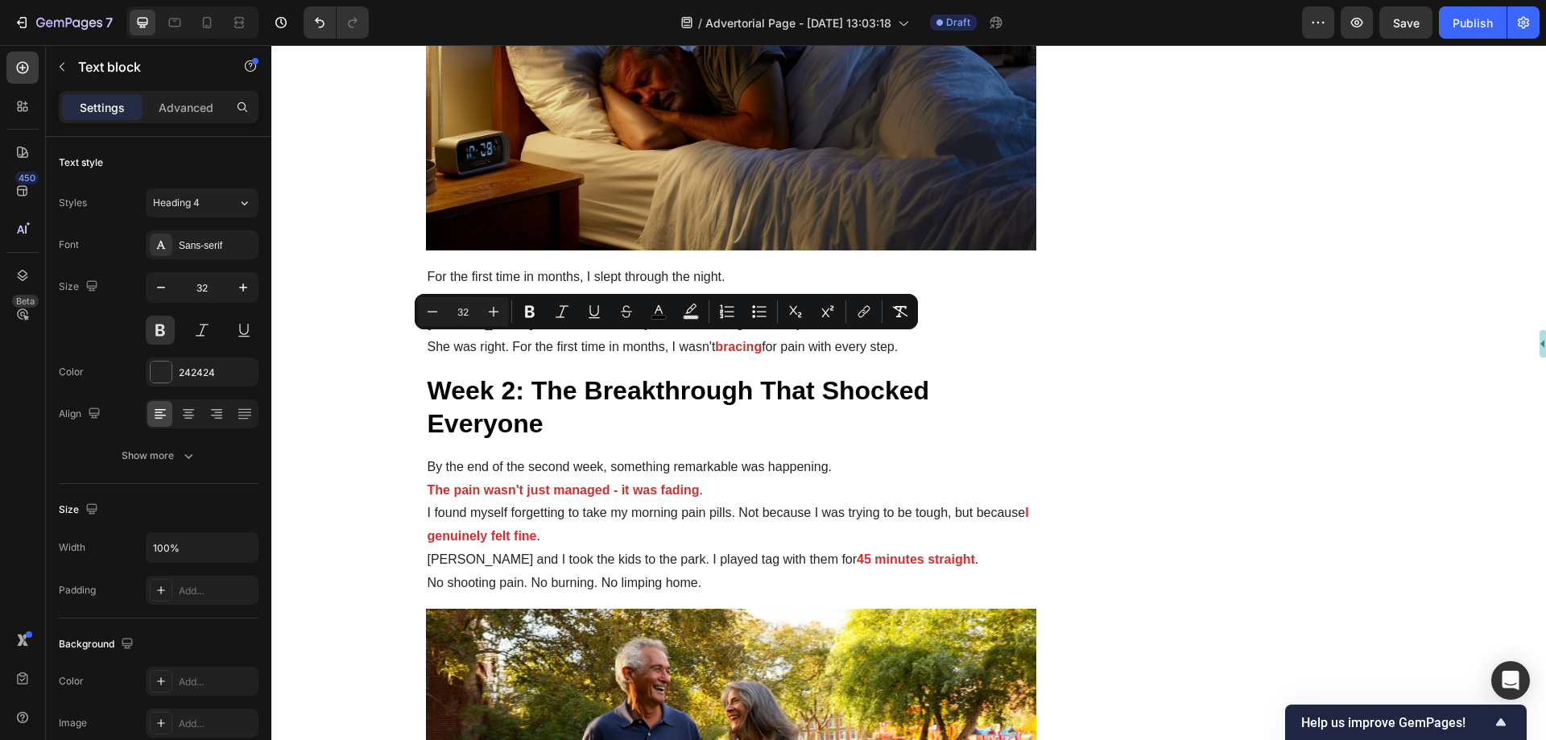
type input "18"
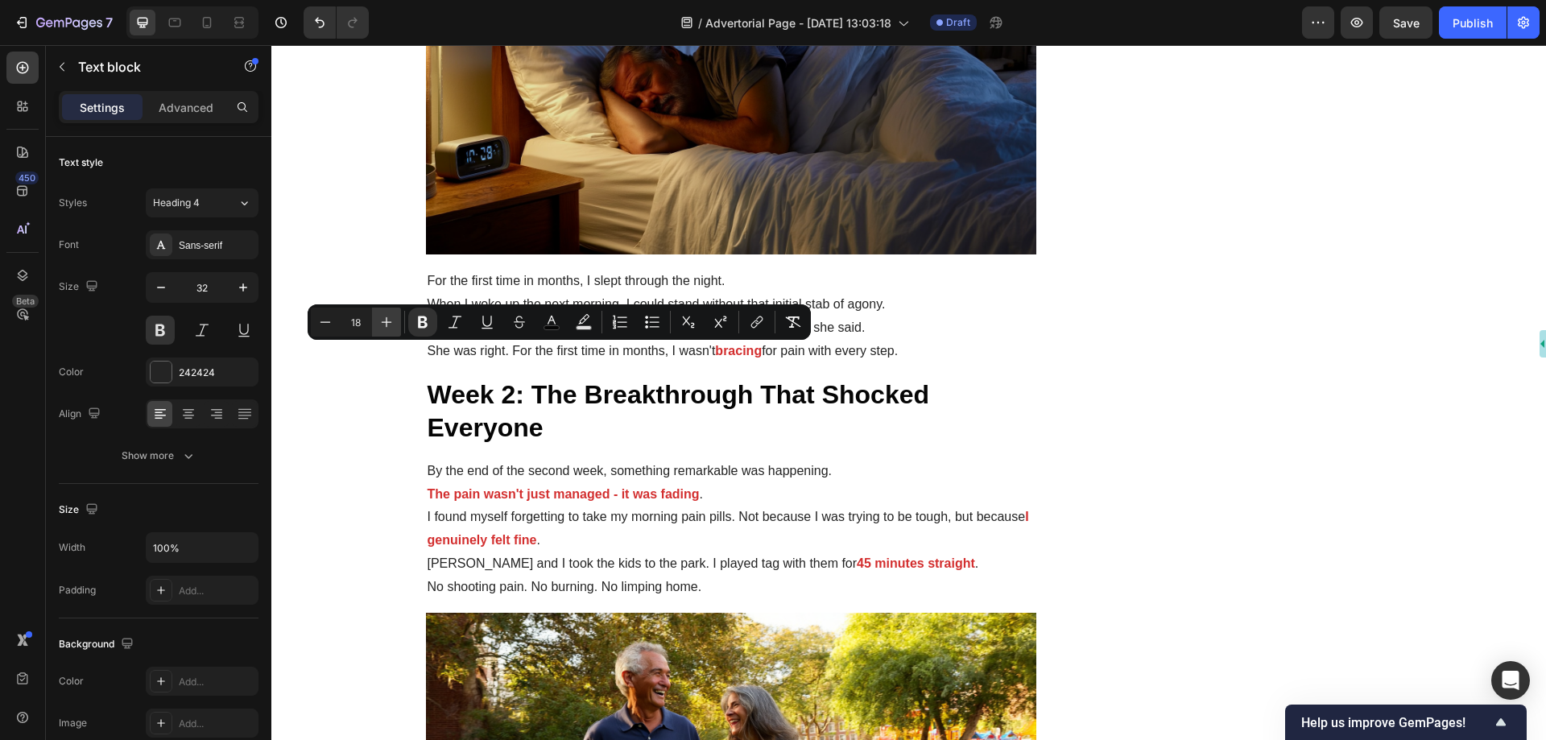
click at [387, 323] on icon "Editor contextual toolbar" at bounding box center [386, 322] width 16 height 16
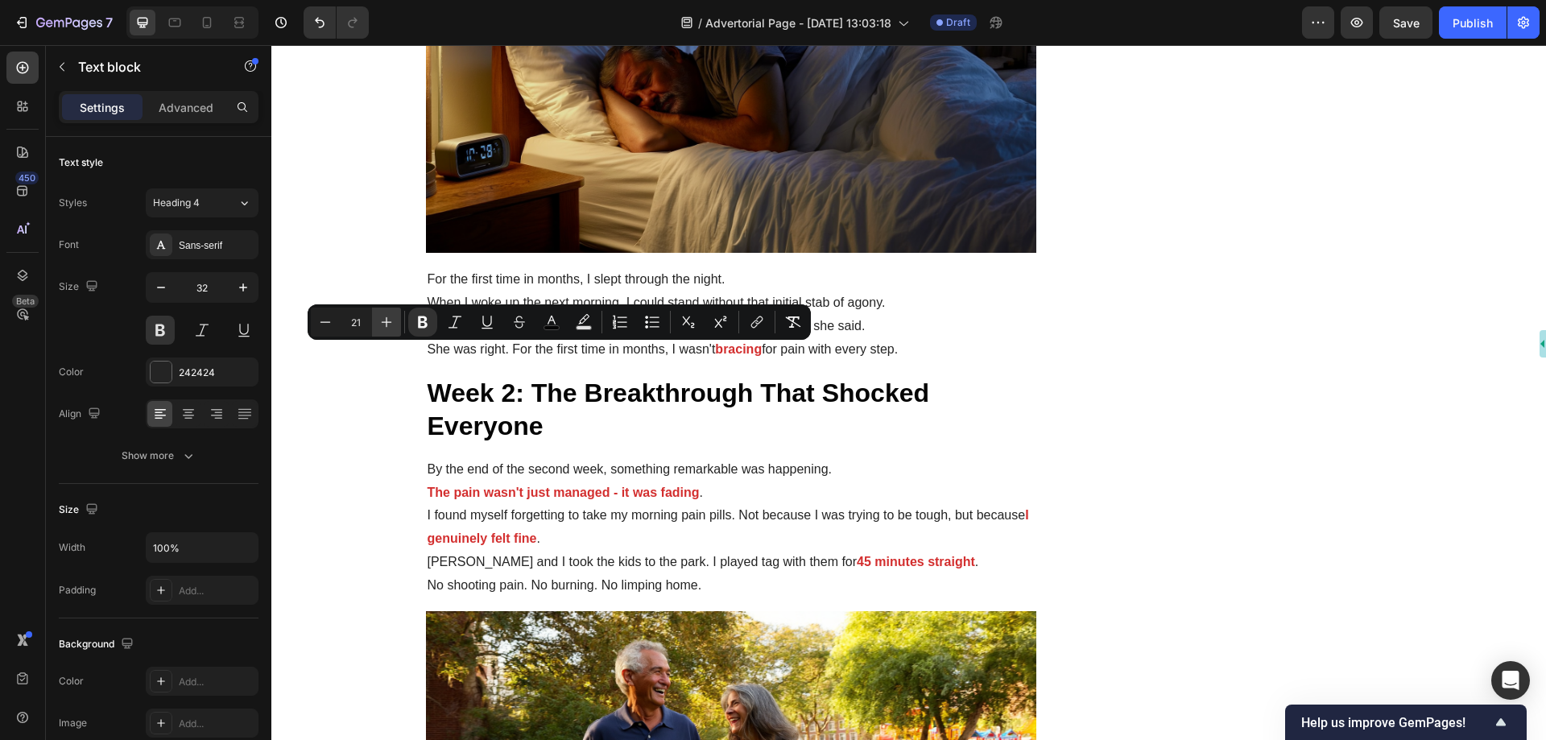
click at [387, 323] on icon "Editor contextual toolbar" at bounding box center [386, 322] width 16 height 16
click at [390, 323] on icon "Editor contextual toolbar" at bounding box center [386, 322] width 16 height 16
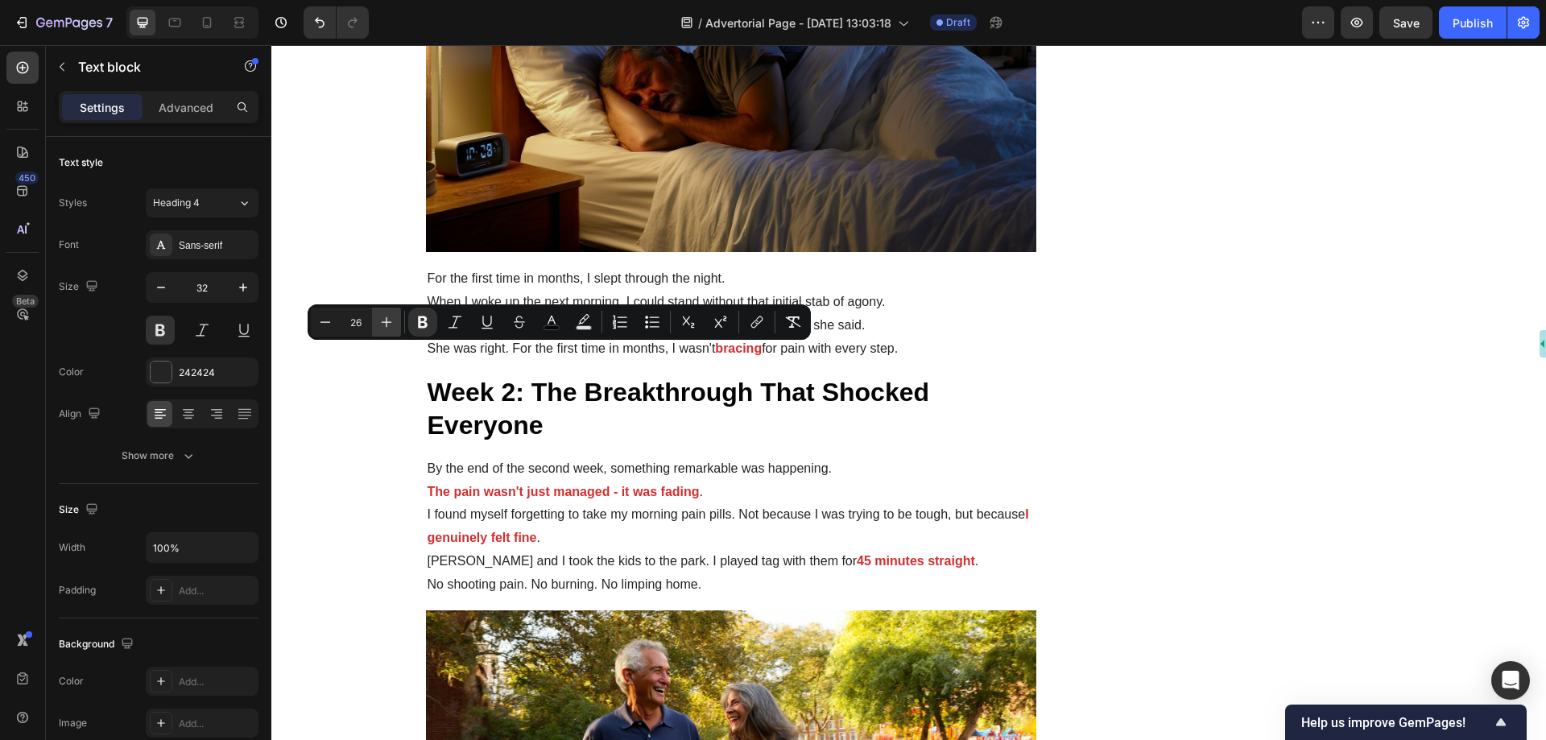
click at [390, 323] on icon "Editor contextual toolbar" at bounding box center [386, 322] width 16 height 16
type input "28"
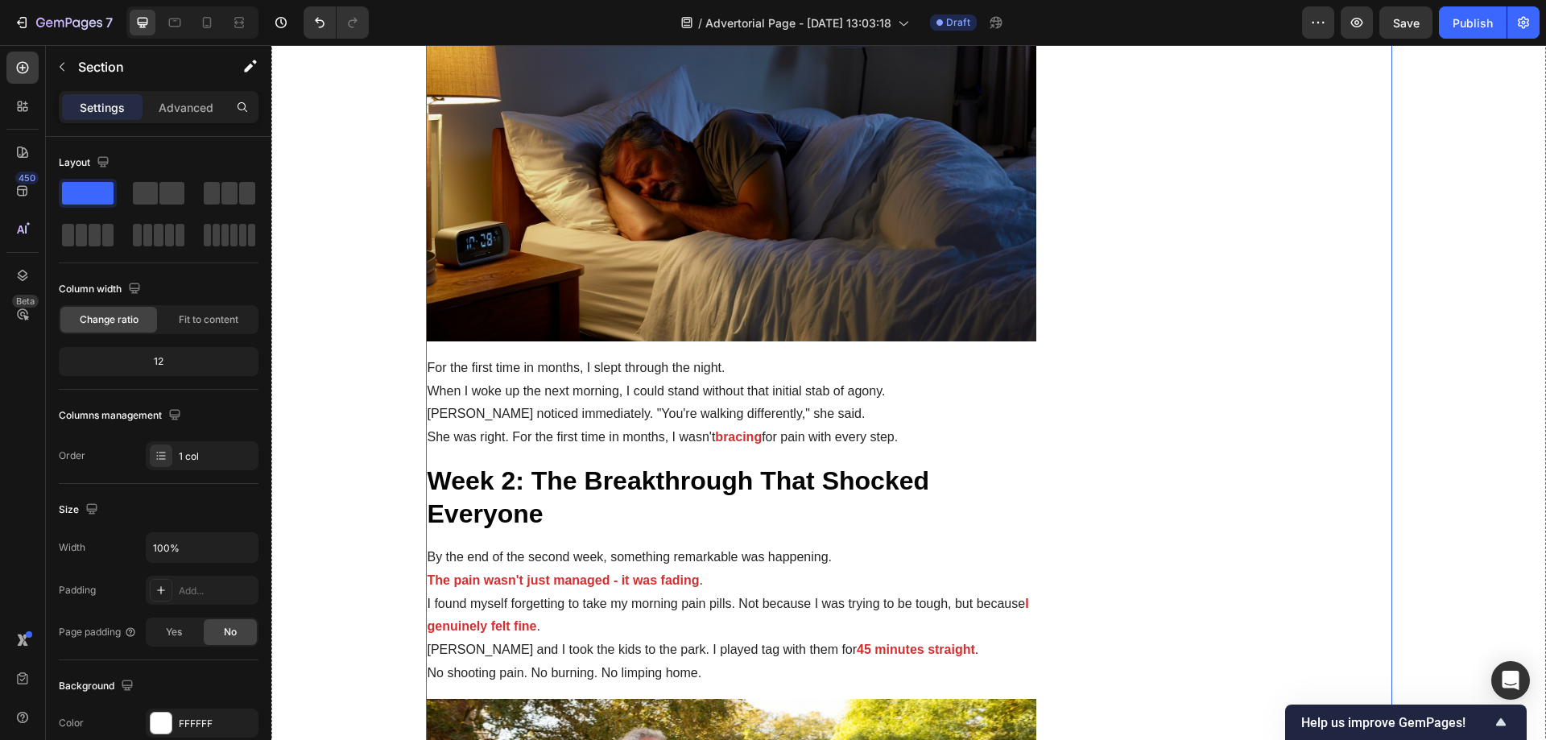
scroll to position [3928, 0]
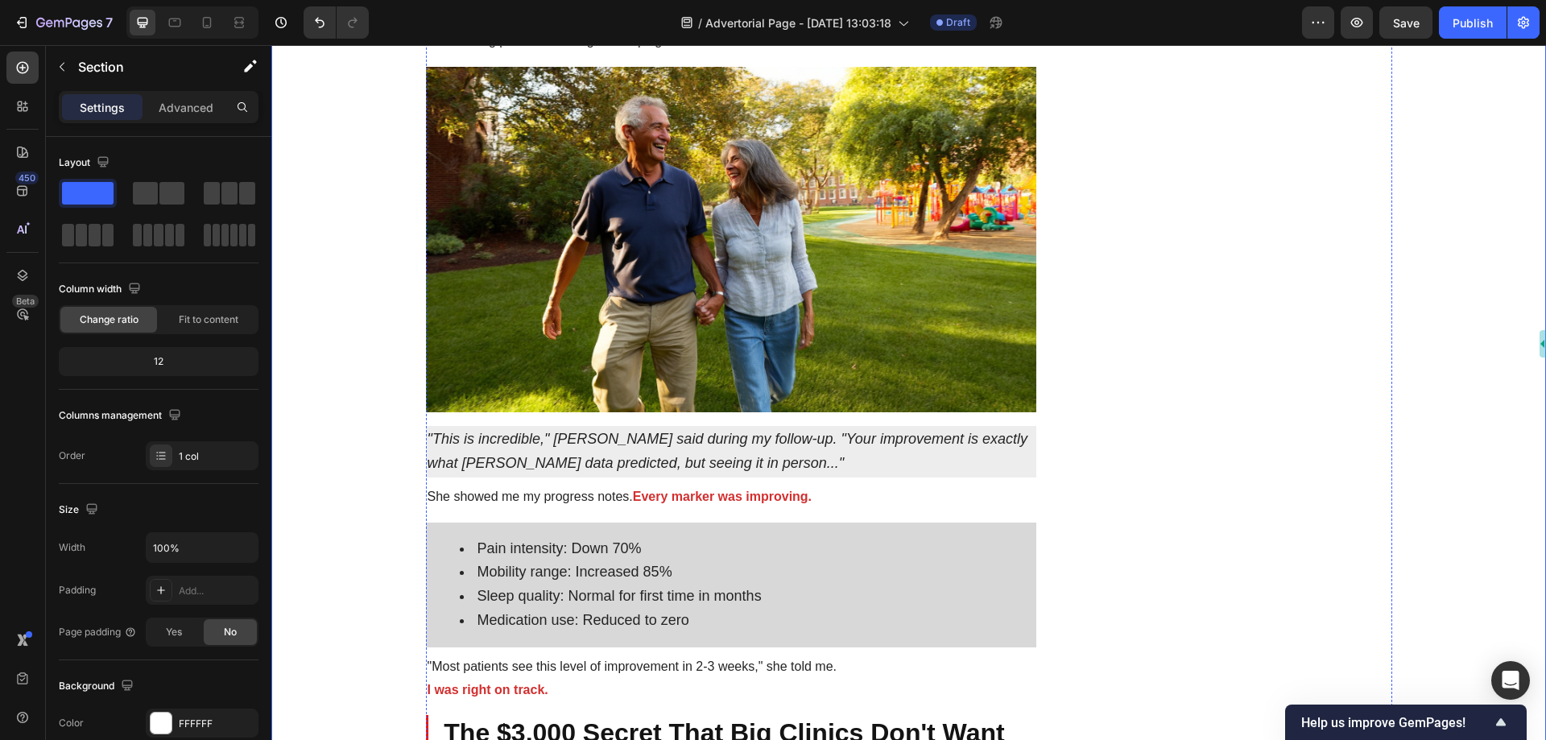
scroll to position [4250, 0]
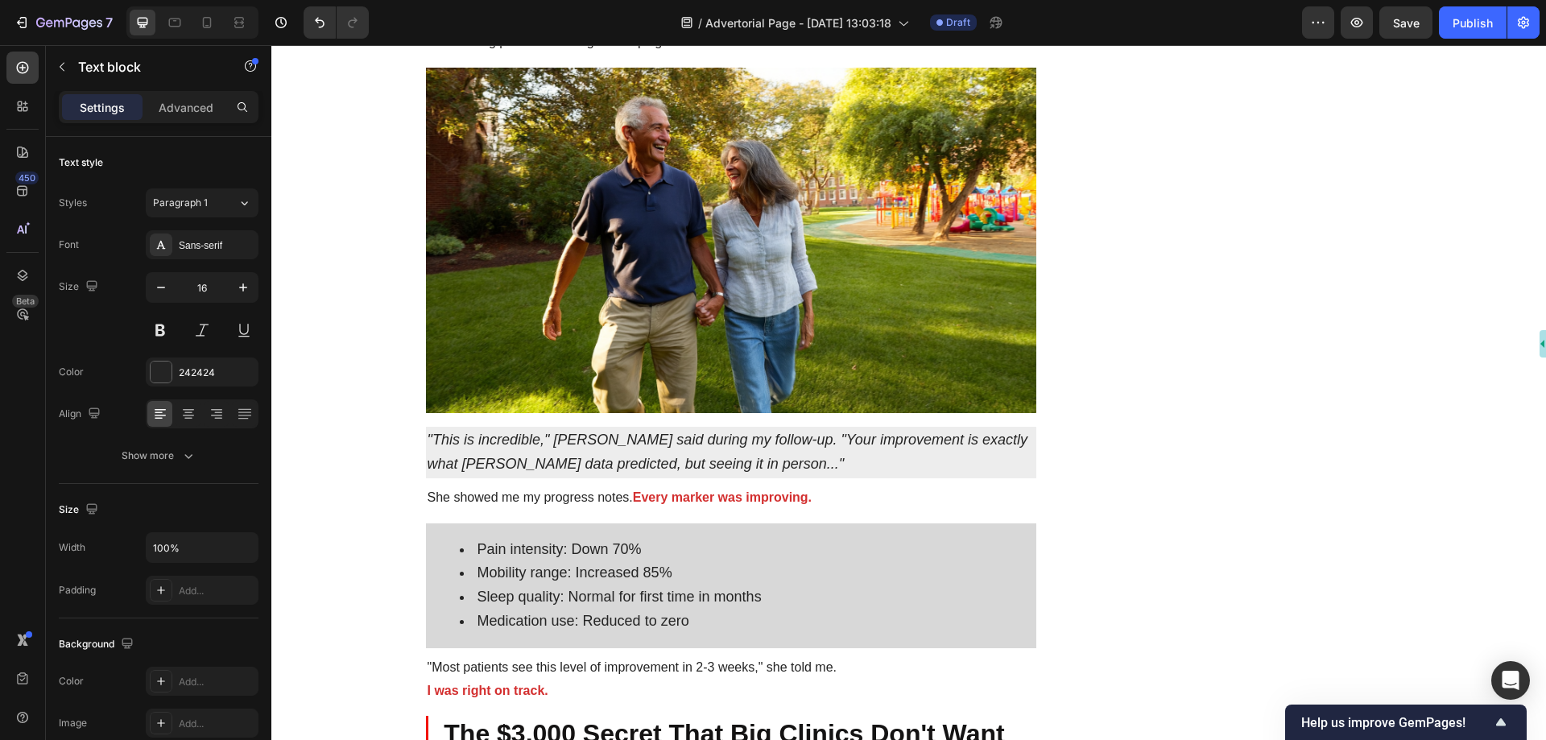
click at [393, 473] on div "The Morning I Couldn't Stand Up Changed Everything Heading By Health Daily News…" at bounding box center [908, 639] width 1274 height 9516
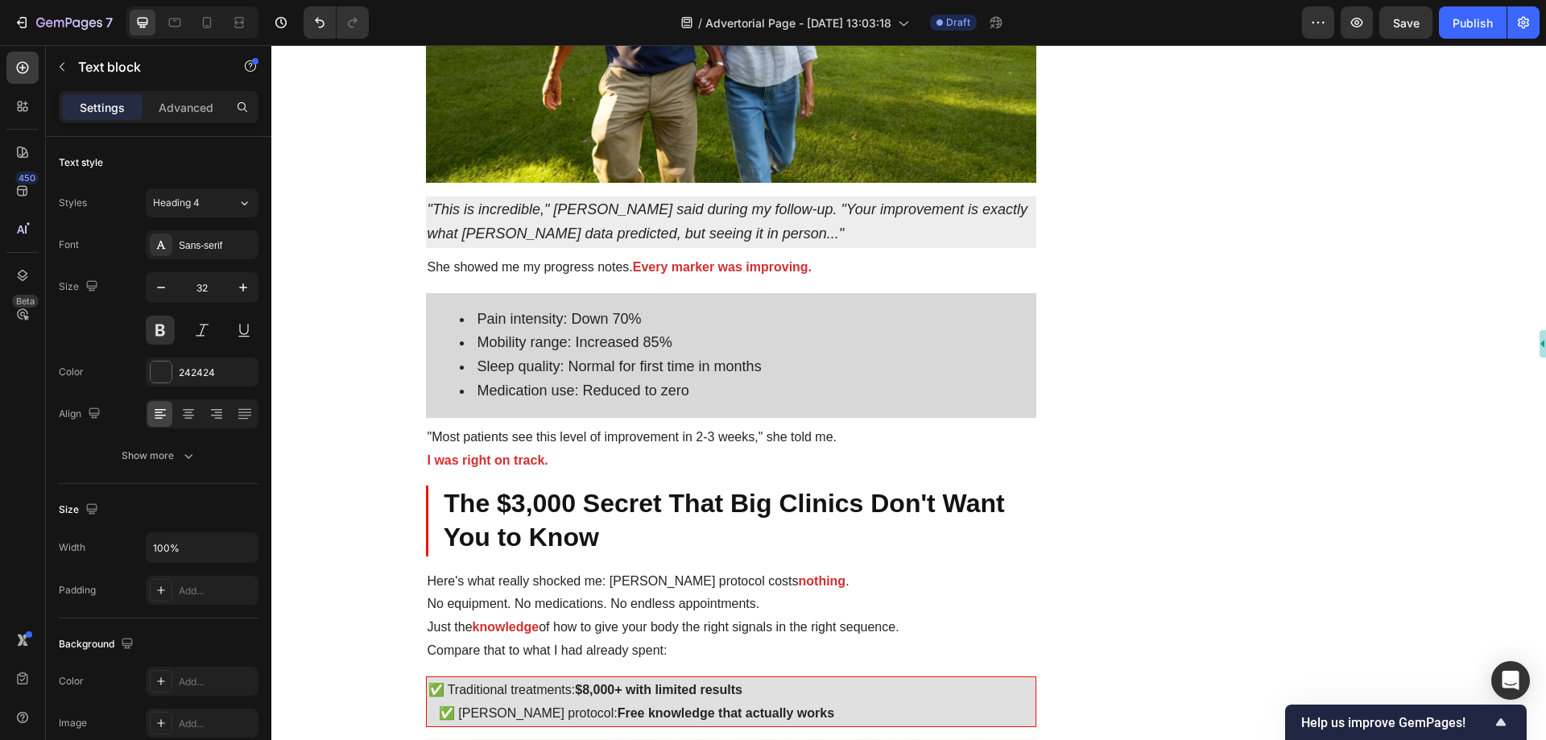
scroll to position [4572, 0]
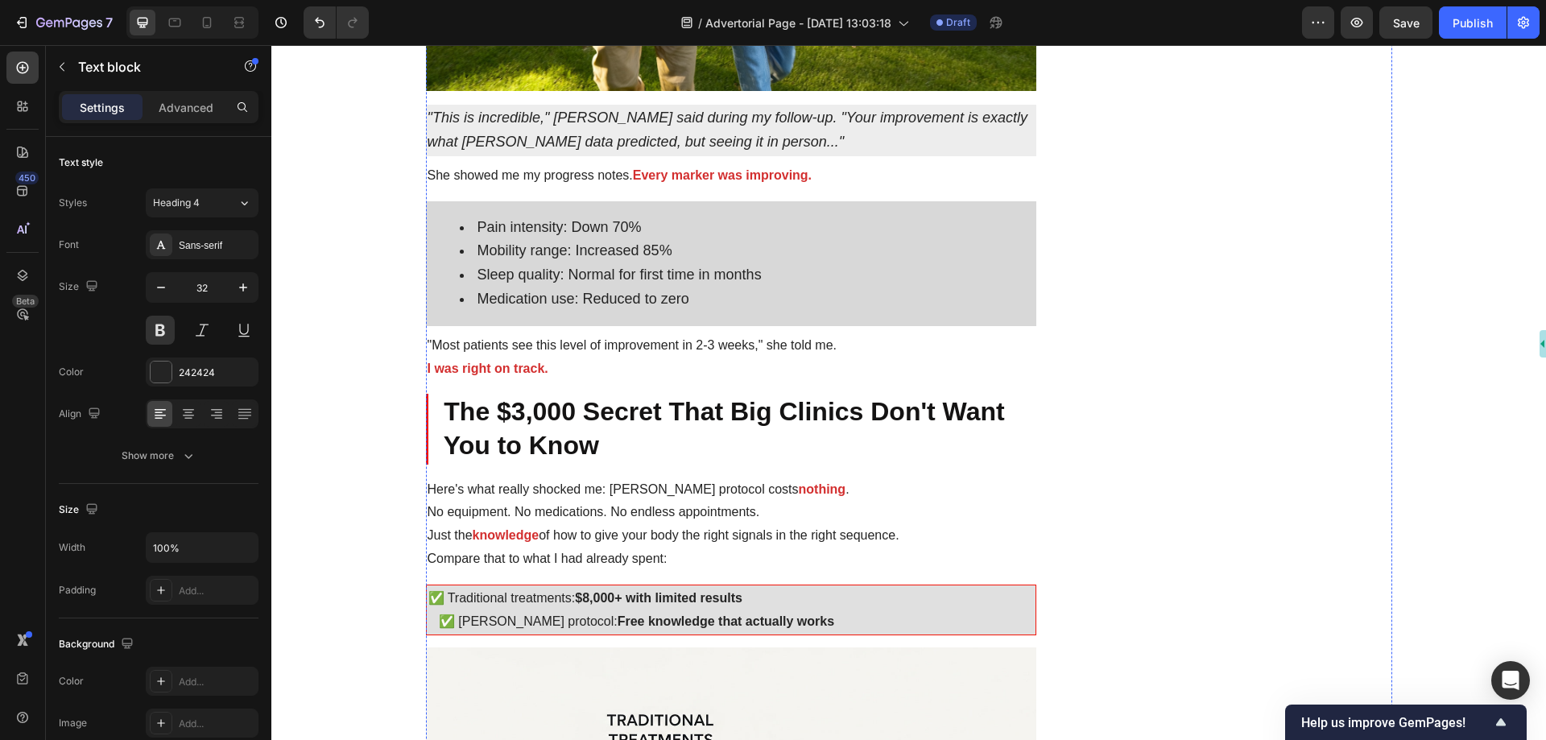
click at [391, 374] on div "The Morning I Couldn't Stand Up Changed Everything Heading By Health Daily News…" at bounding box center [908, 483] width 1274 height 9849
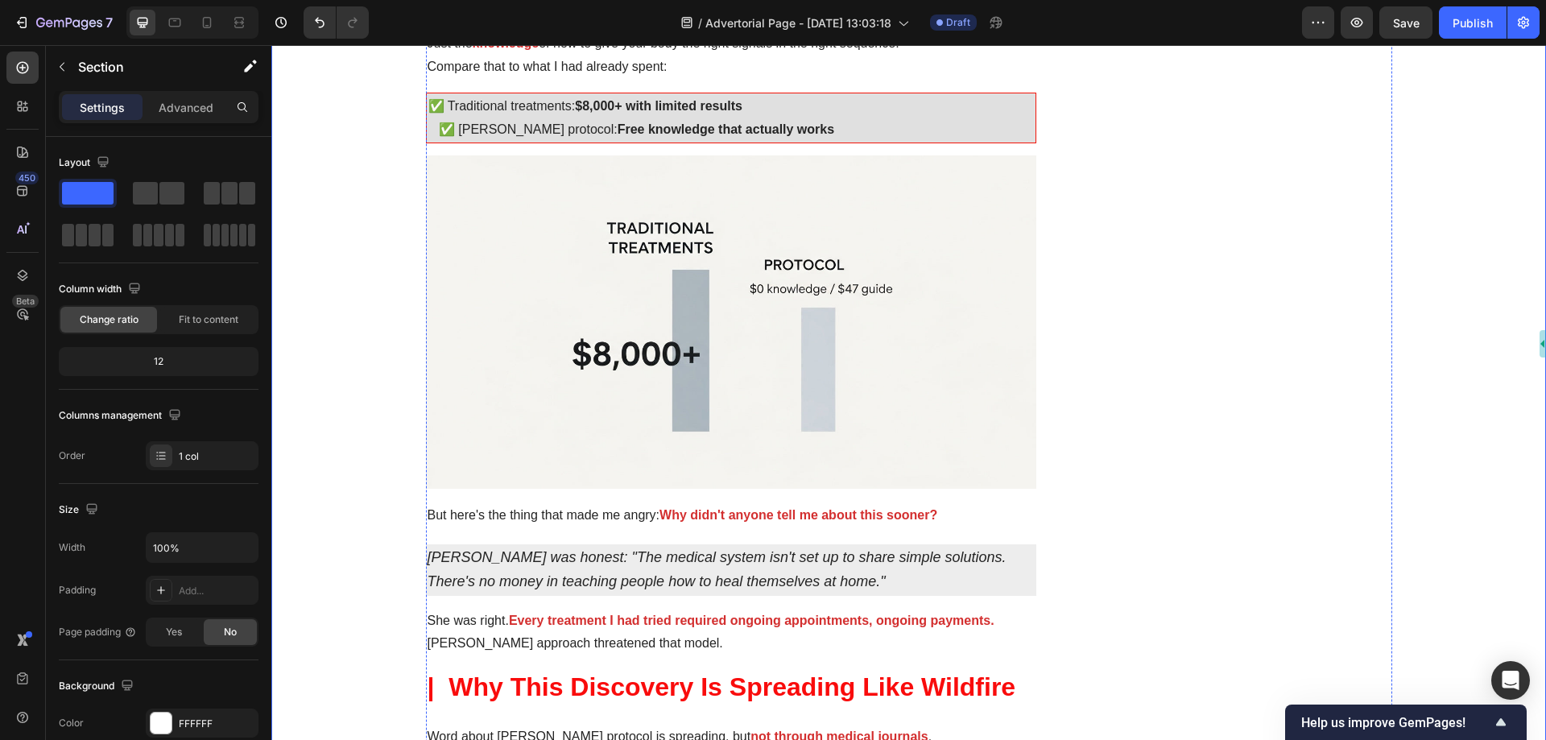
scroll to position [5216, 0]
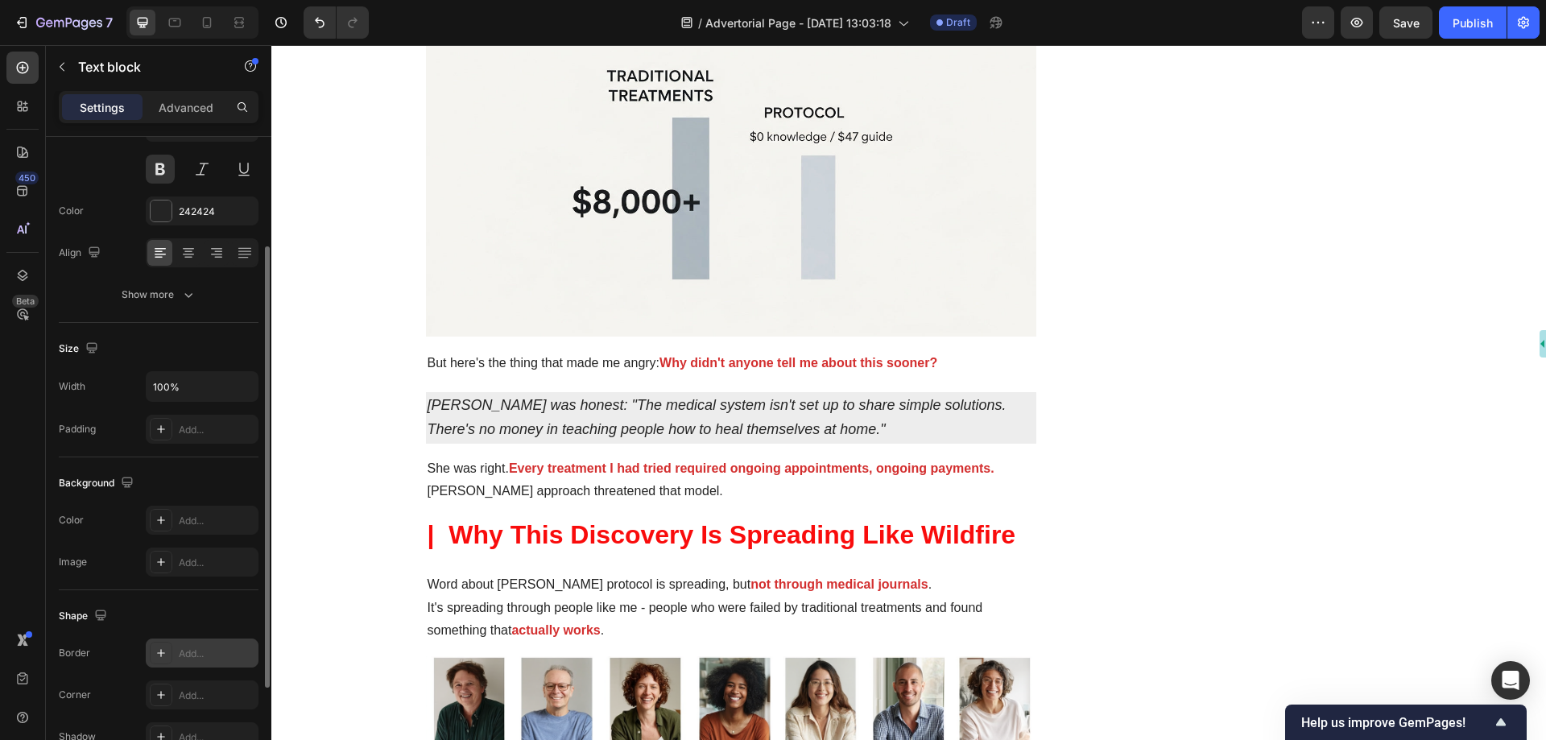
scroll to position [305, 0]
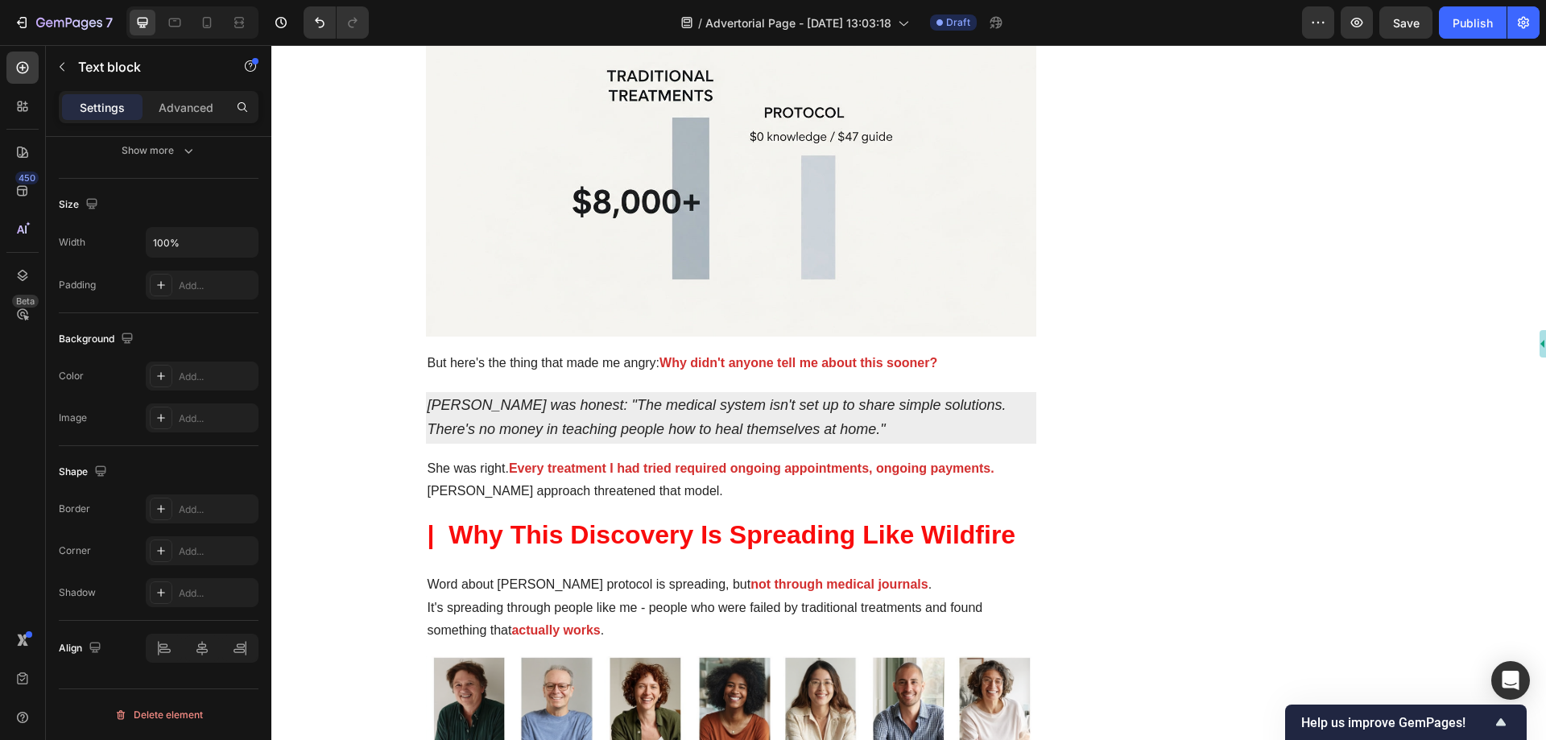
click at [375, 484] on div "The Morning I Couldn't Stand Up Changed Everything Heading By Health Daily News…" at bounding box center [908, 2] width 1274 height 10175
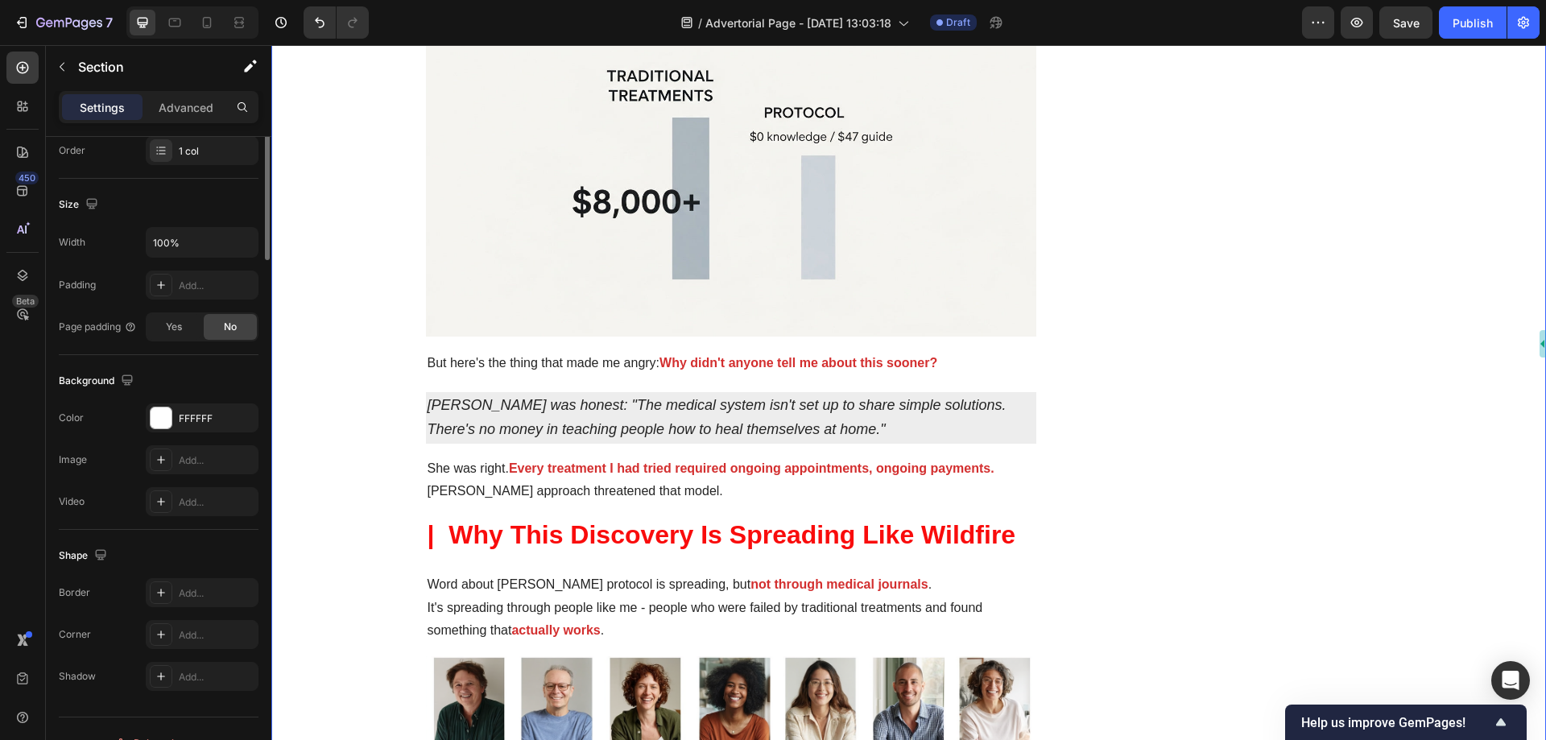
scroll to position [0, 0]
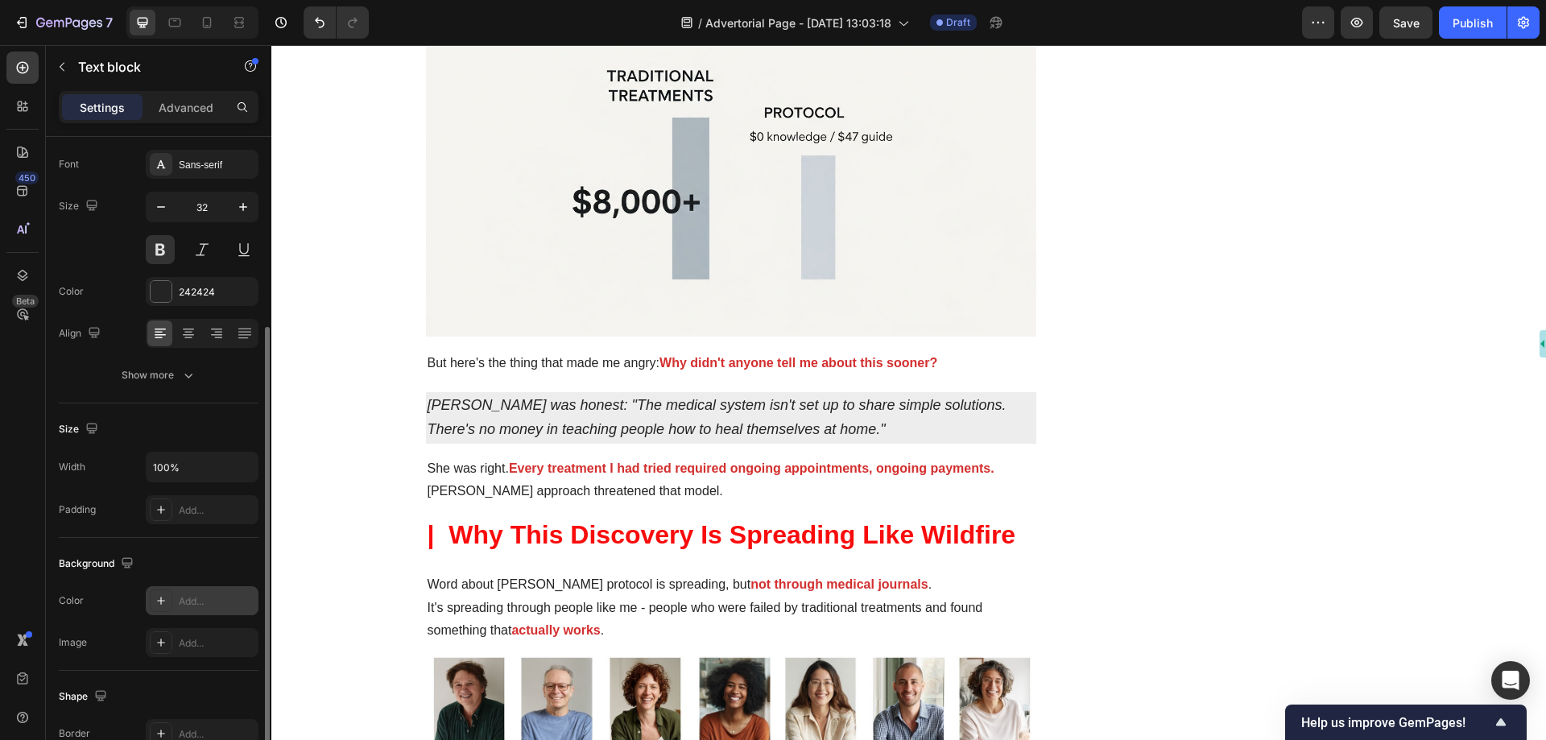
scroll to position [161, 0]
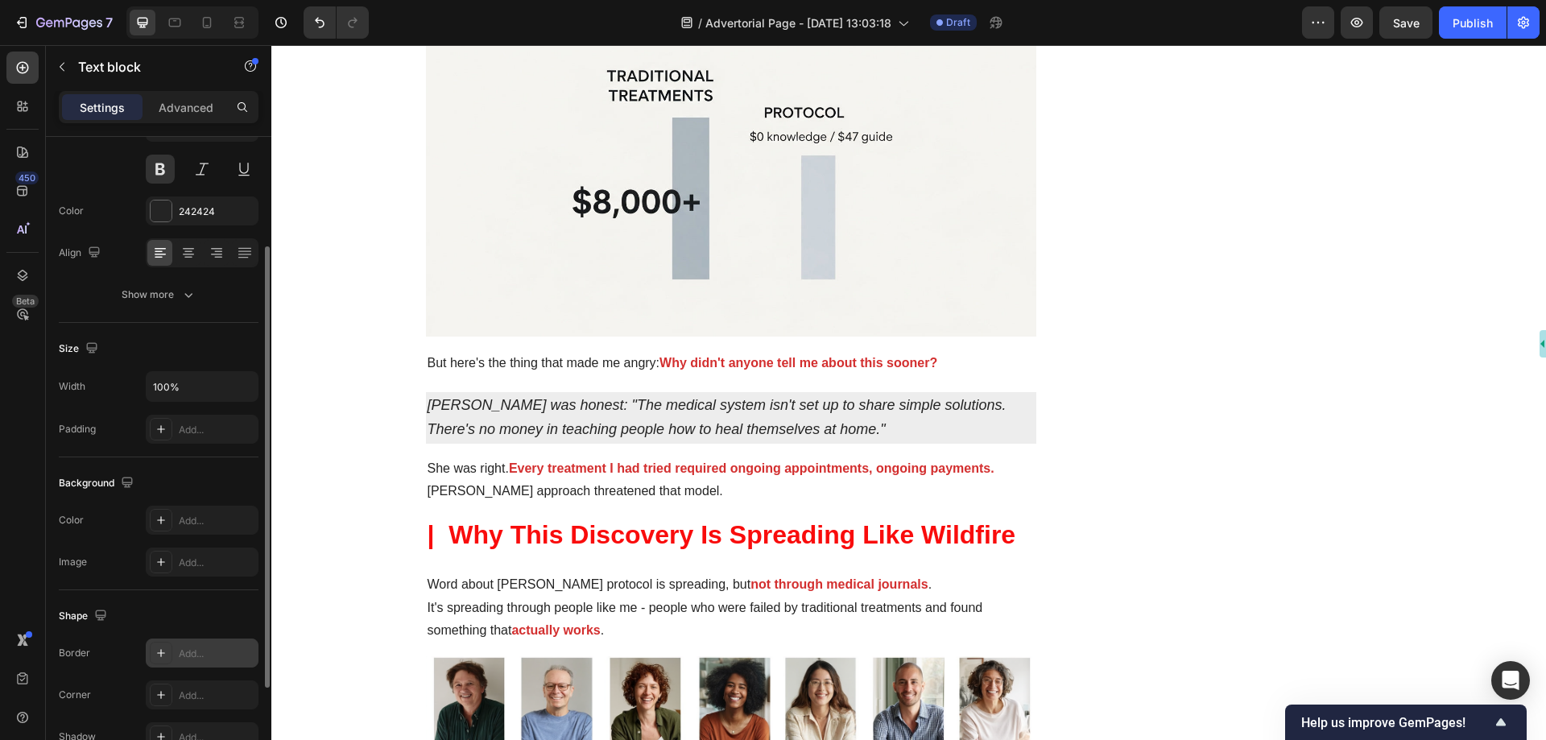
click at [211, 646] on div "Add..." at bounding box center [217, 653] width 76 height 14
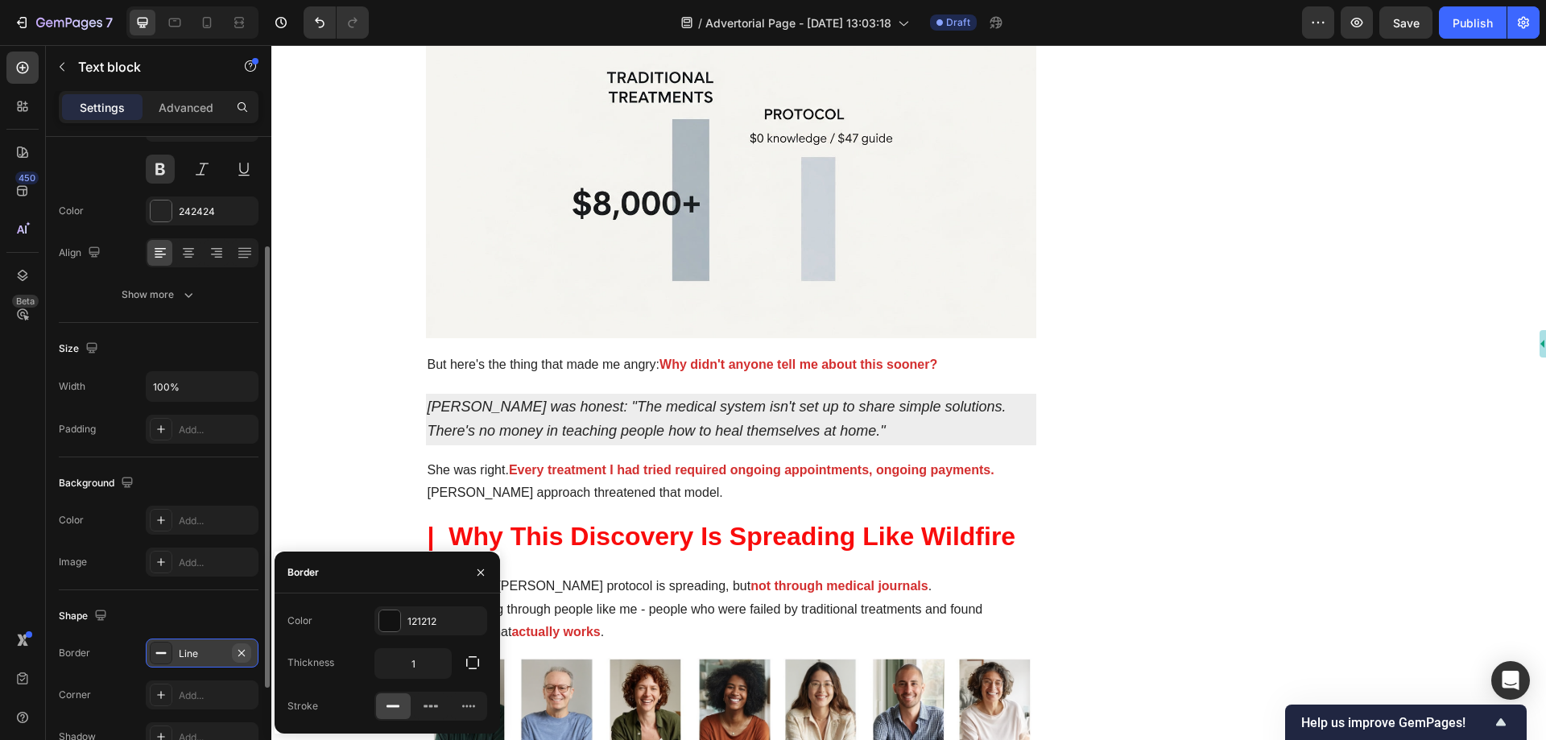
click at [250, 652] on button "button" at bounding box center [241, 652] width 19 height 19
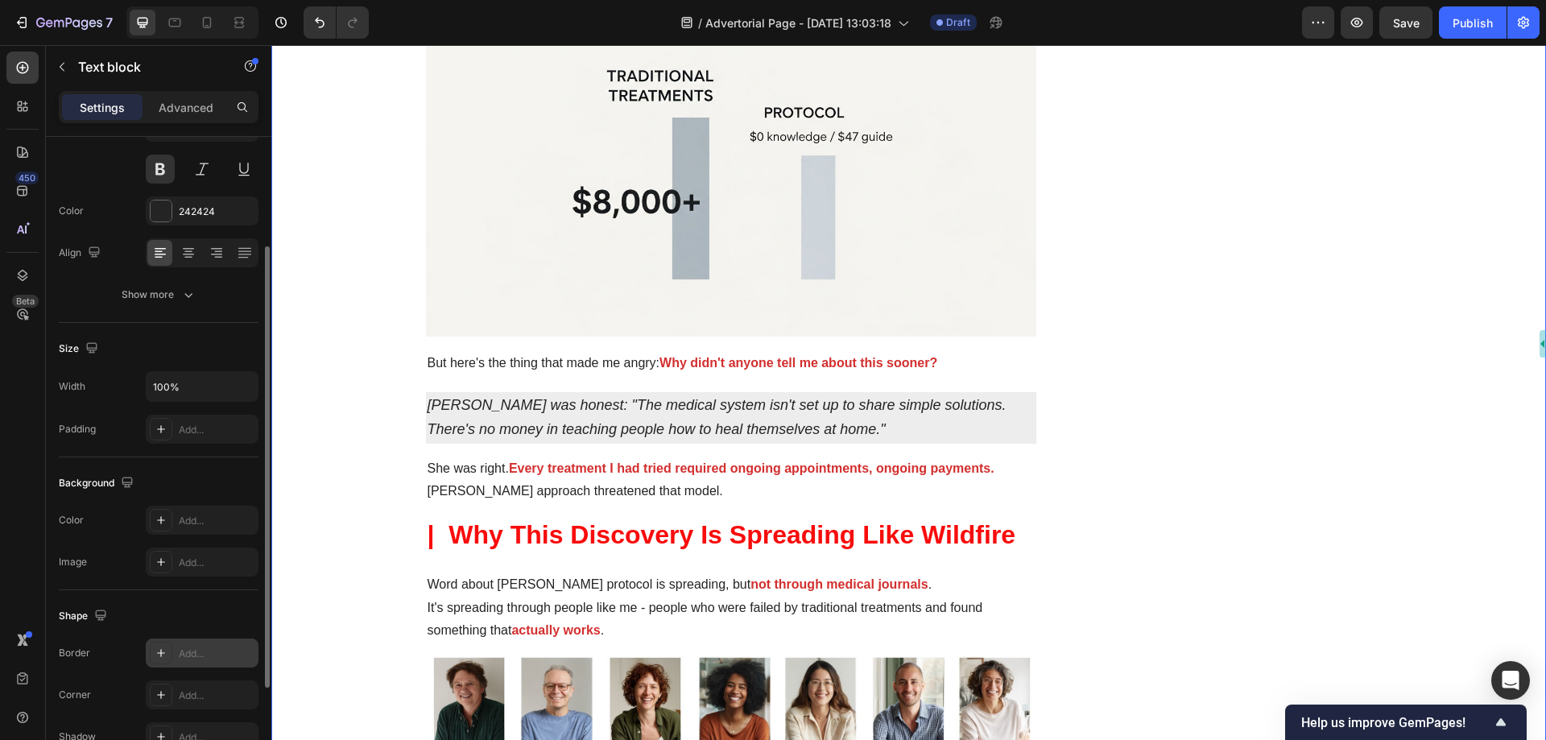
click at [376, 519] on div "The Morning I Couldn't Stand Up Changed Everything Heading By Health Daily News…" at bounding box center [908, 2] width 1274 height 10175
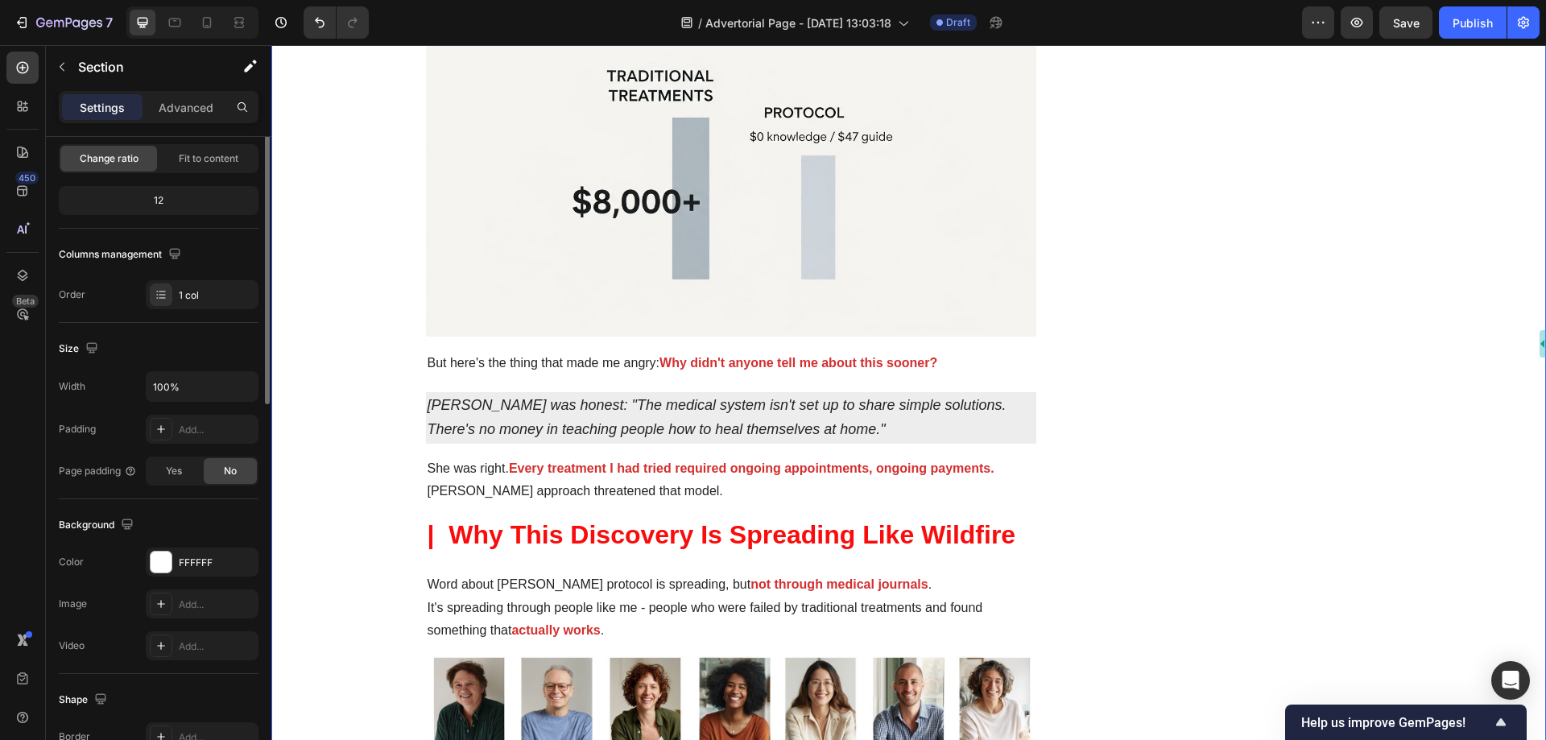
scroll to position [0, 0]
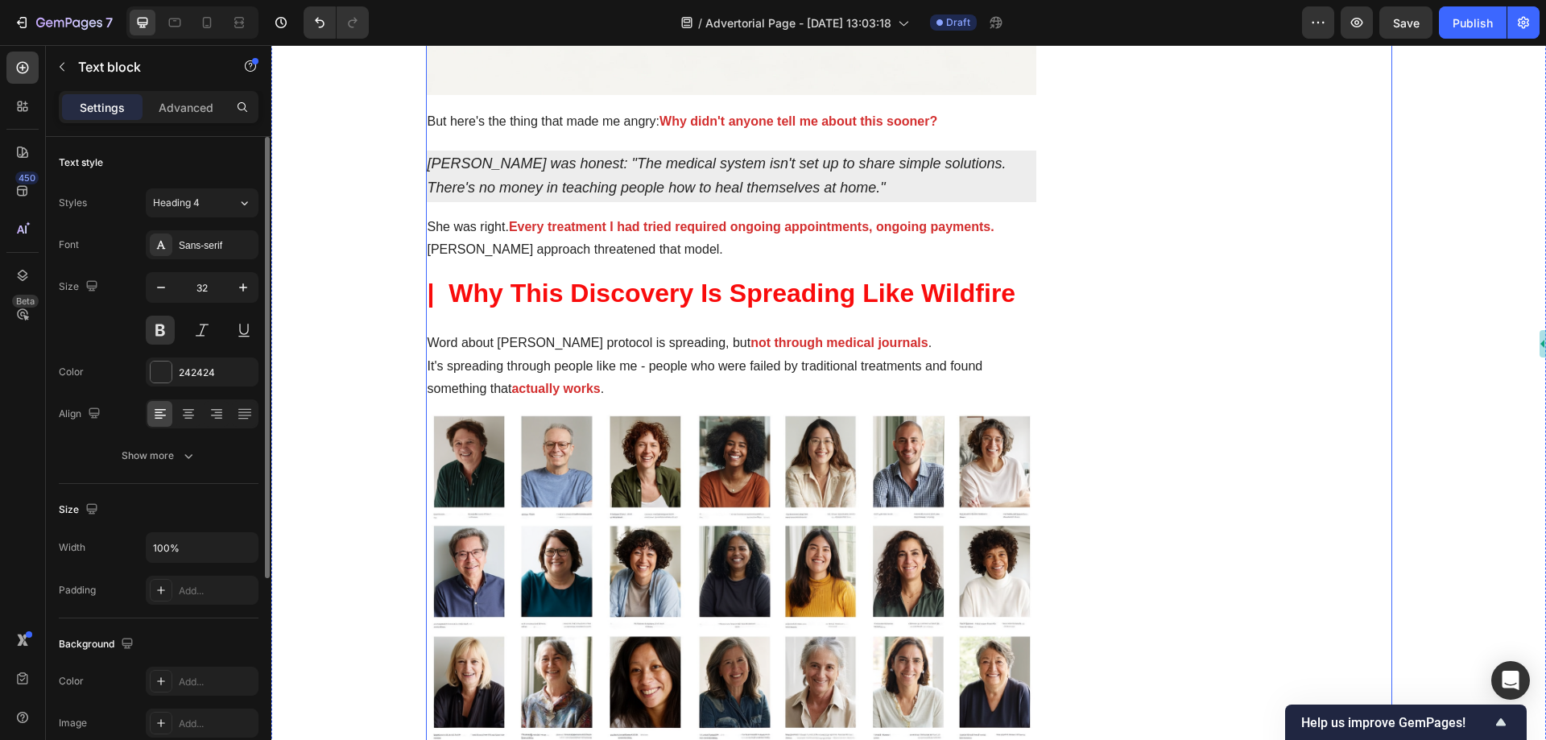
scroll to position [5421, 0]
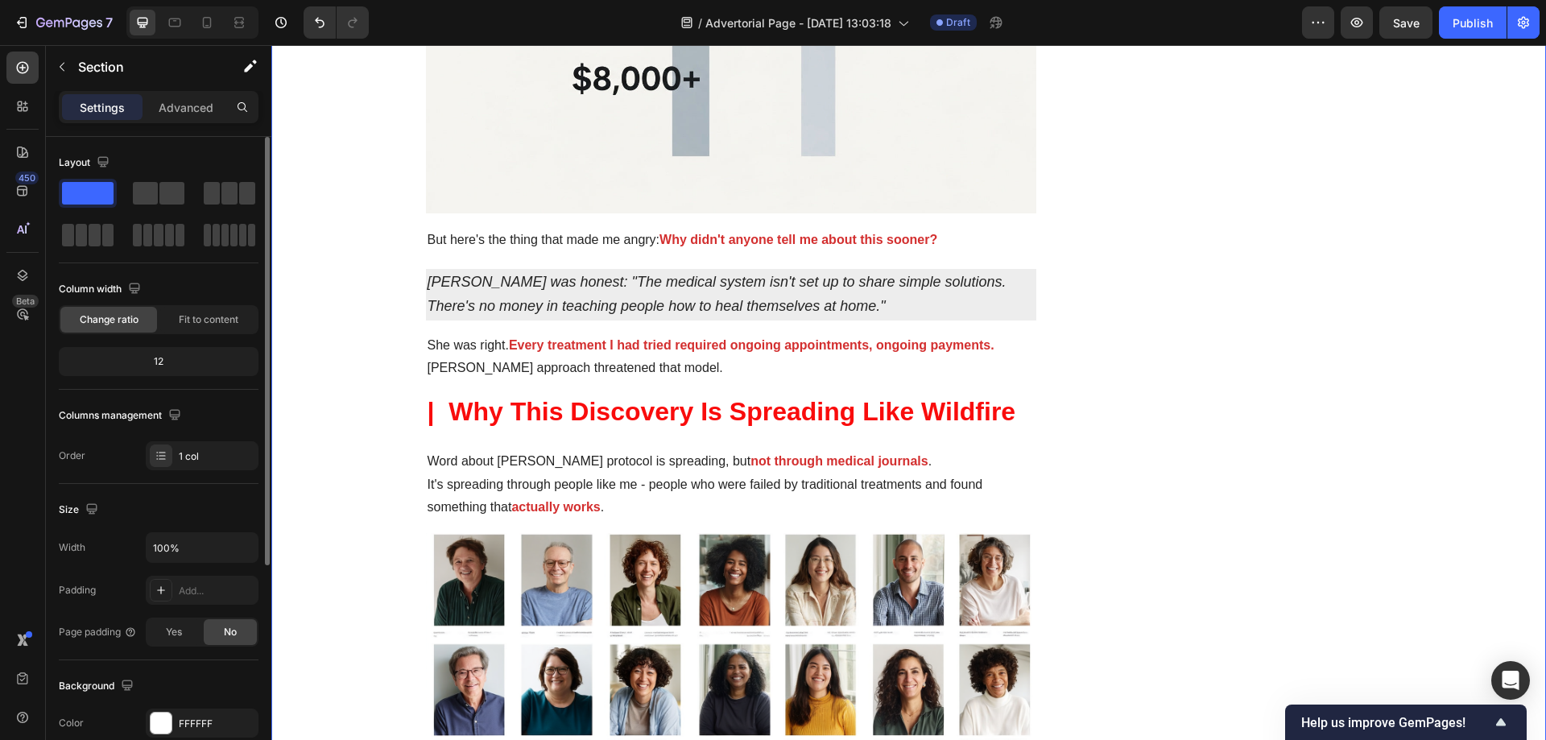
scroll to position [5260, 0]
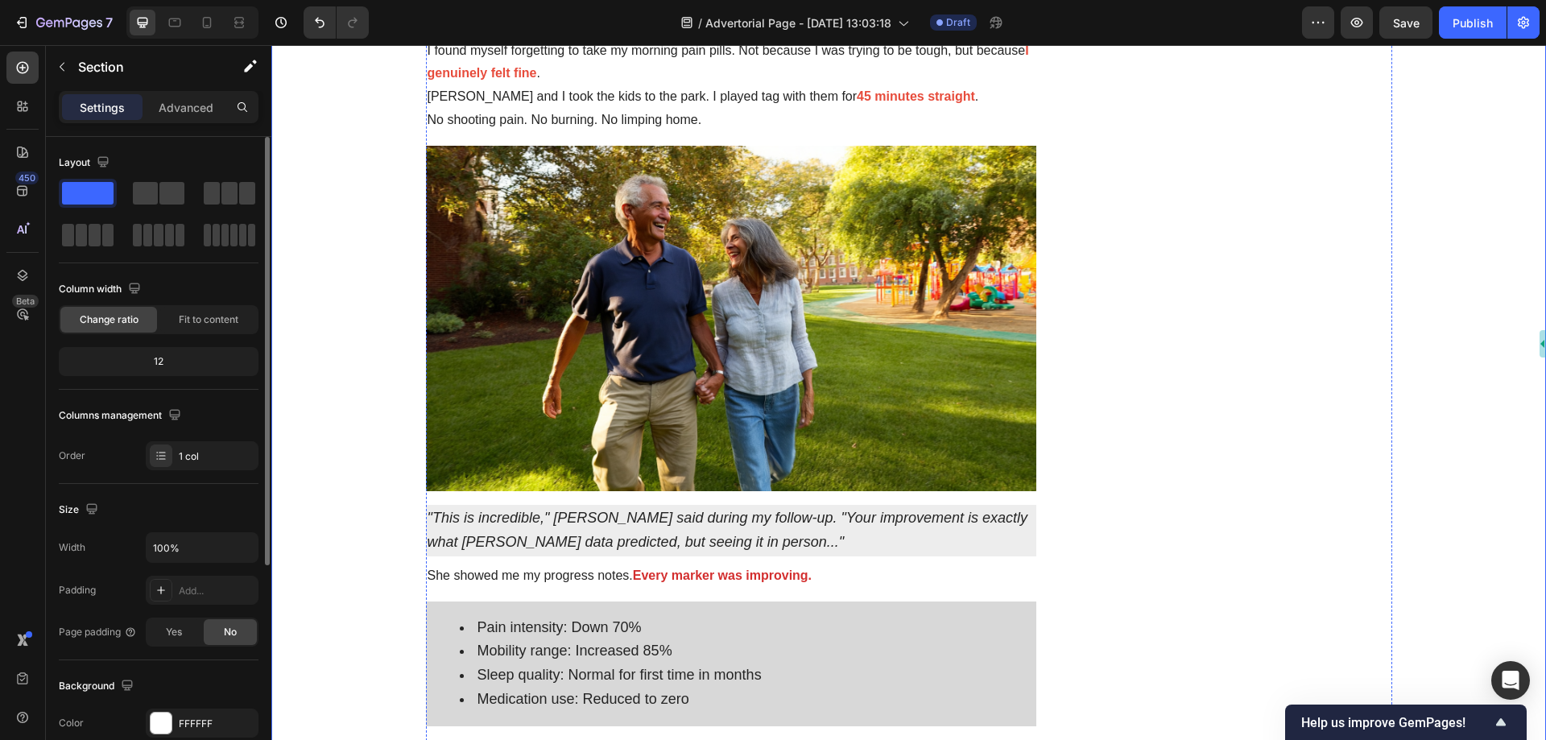
scroll to position [4053, 0]
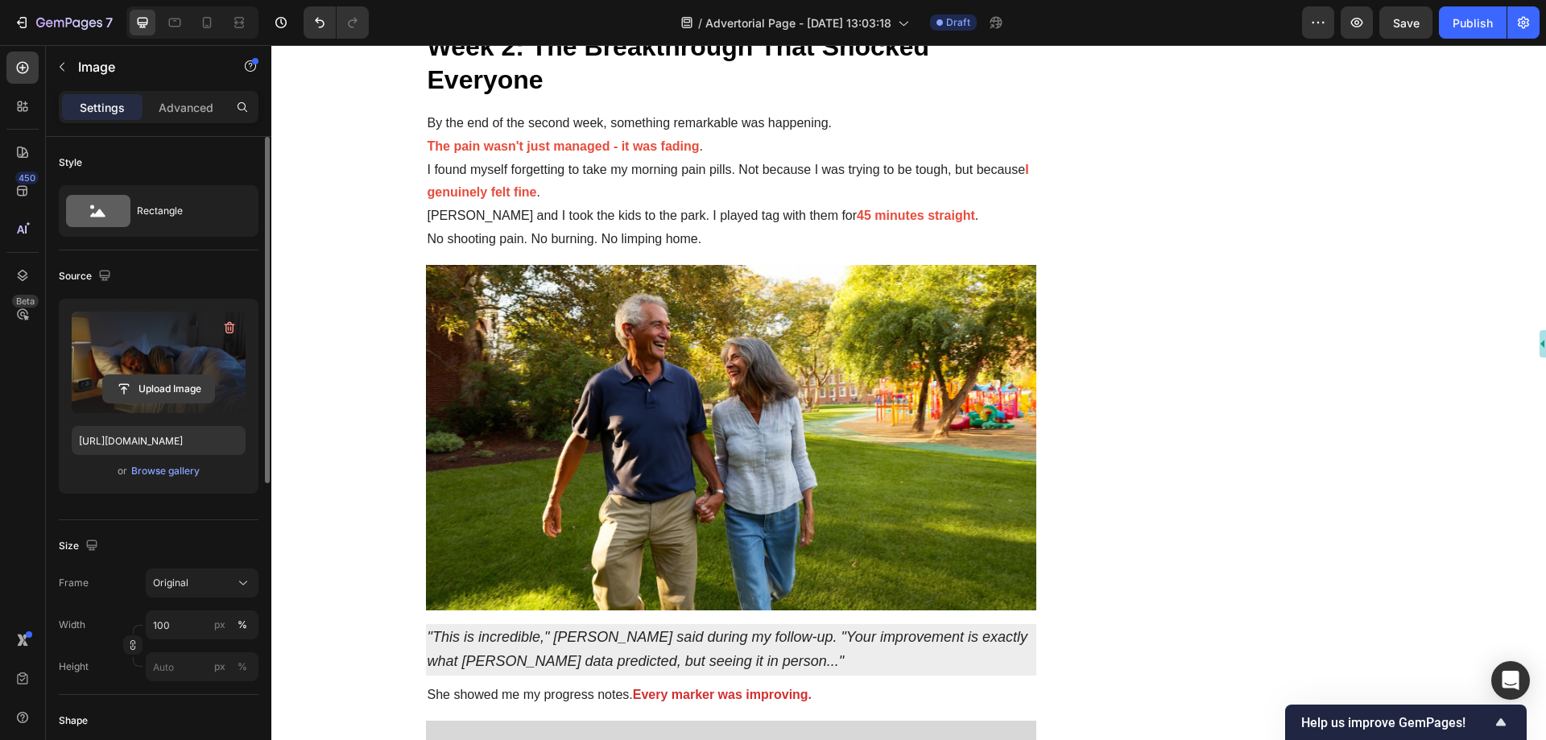
click at [156, 388] on input "file" at bounding box center [158, 388] width 111 height 27
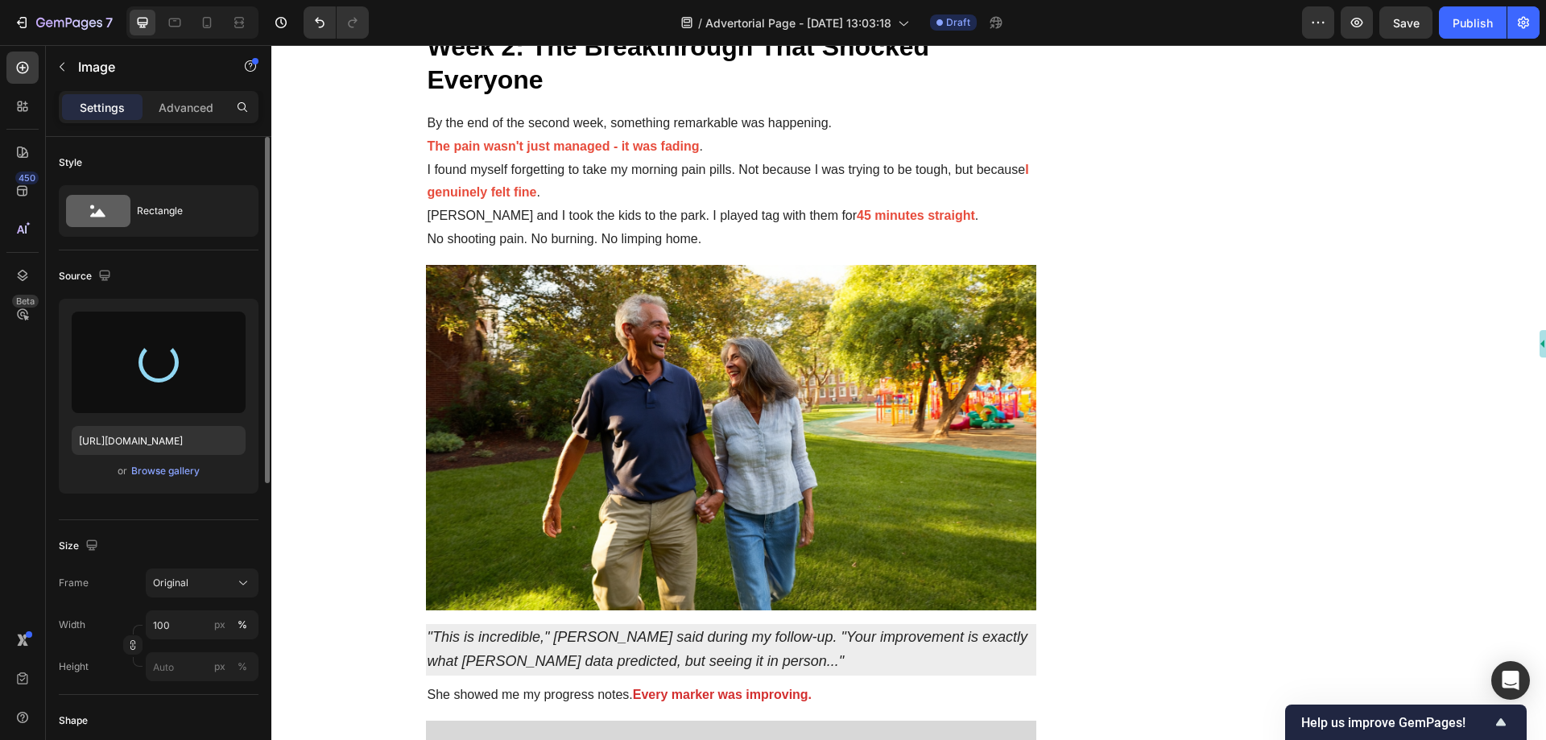
type input "[URL][DOMAIN_NAME]"
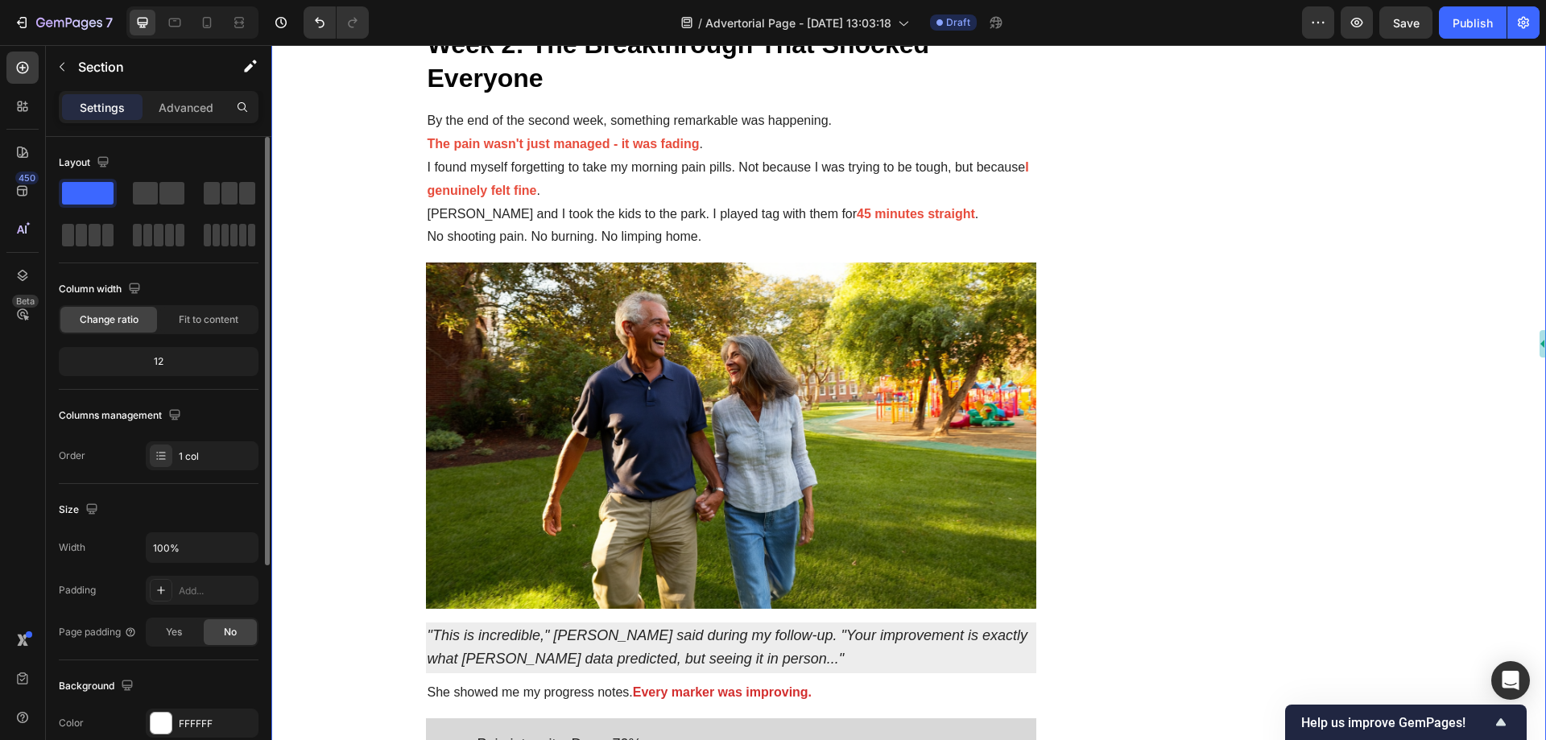
drag, startPoint x: 382, startPoint y: 273, endPoint x: 351, endPoint y: 217, distance: 63.8
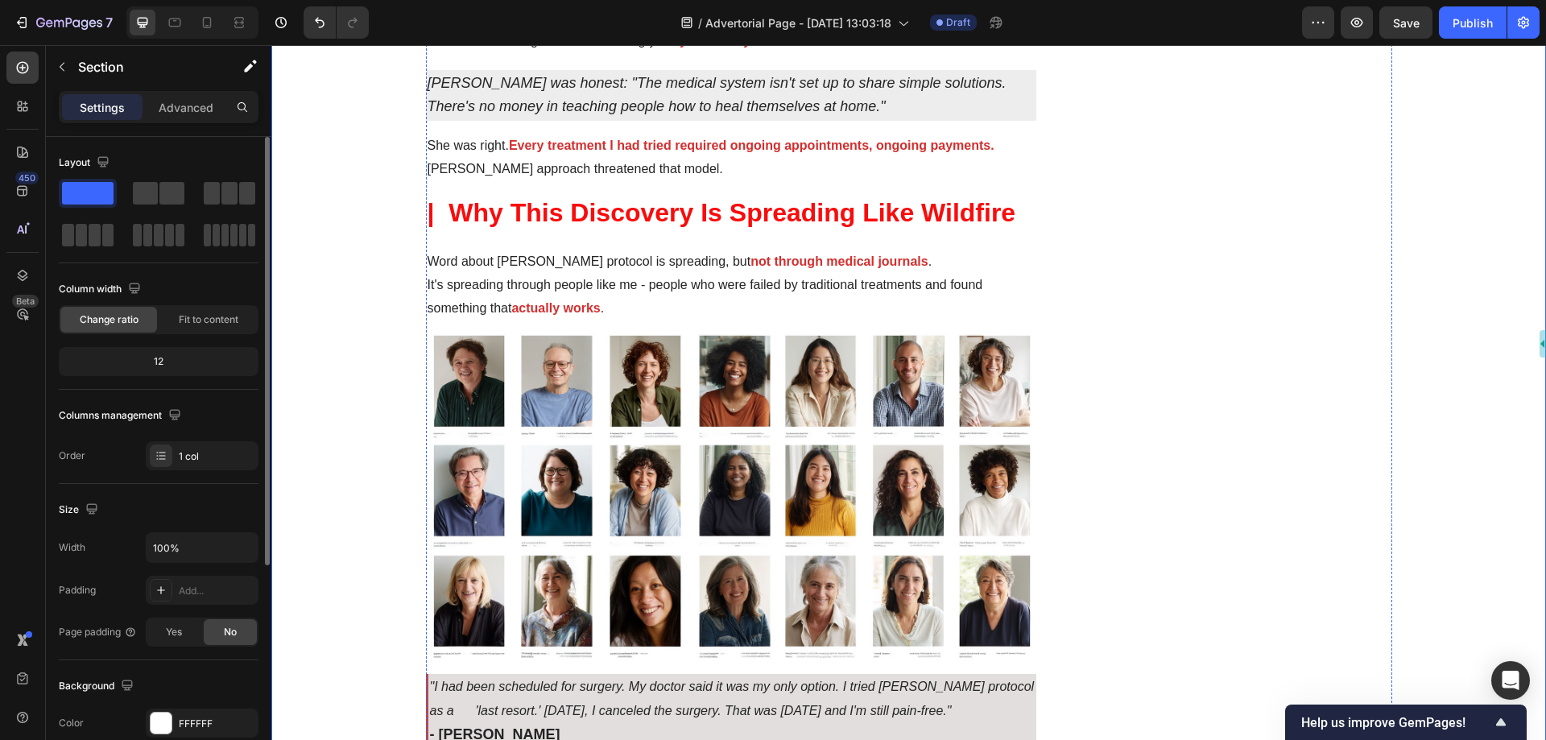
scroll to position [5582, 0]
